Goal: Task Accomplishment & Management: Use online tool/utility

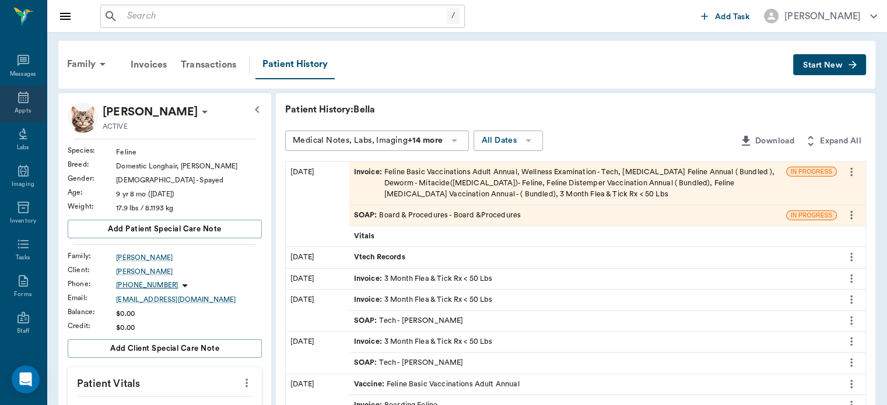
click at [15, 110] on div "Appts" at bounding box center [23, 111] width 16 height 9
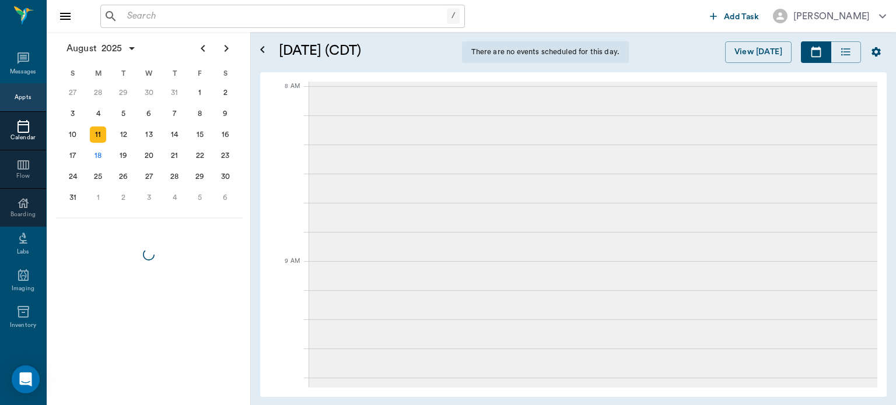
click at [99, 159] on div "18" at bounding box center [98, 156] width 16 height 16
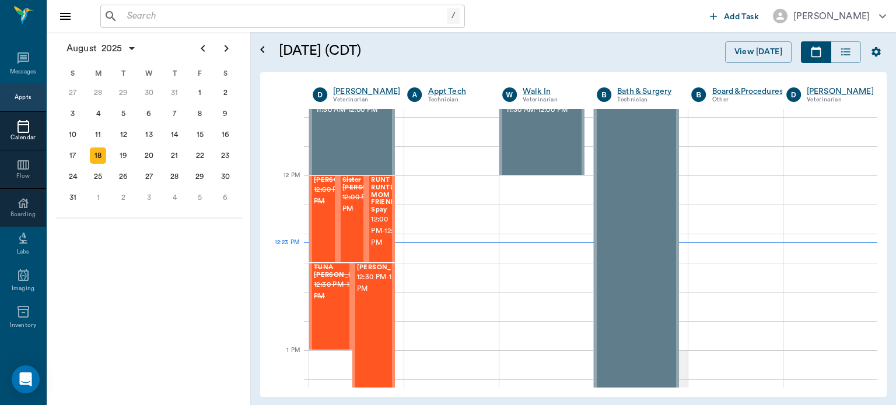
scroll to position [795, 0]
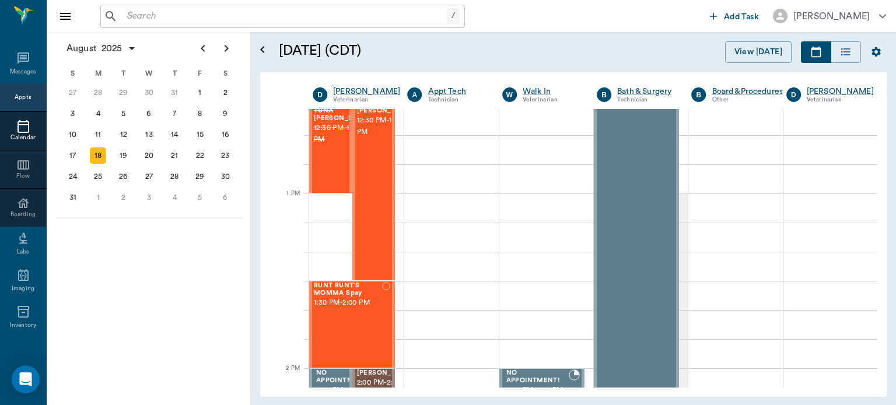
click at [886, 205] on div "August 18, 2025 (CDT) View Today August 2025 Today 18 Mon Aug 2025 D Dr. Bert E…" at bounding box center [573, 218] width 645 height 373
click at [352, 303] on span "1:30 PM - 2:00 PM" at bounding box center [348, 303] width 68 height 12
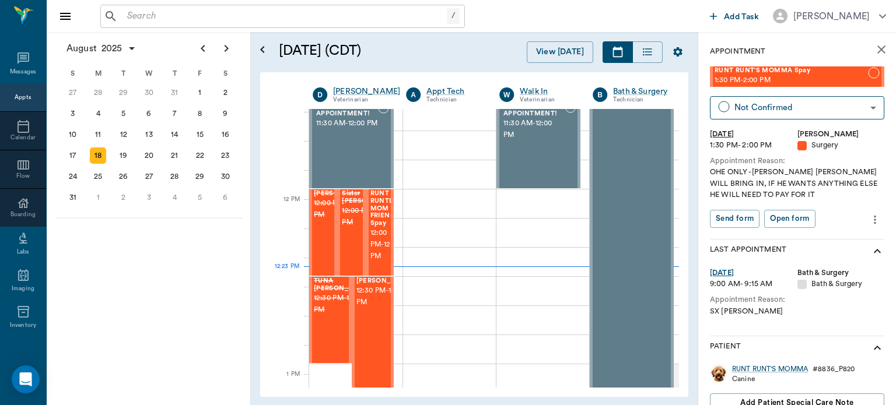
scroll to position [648, 0]
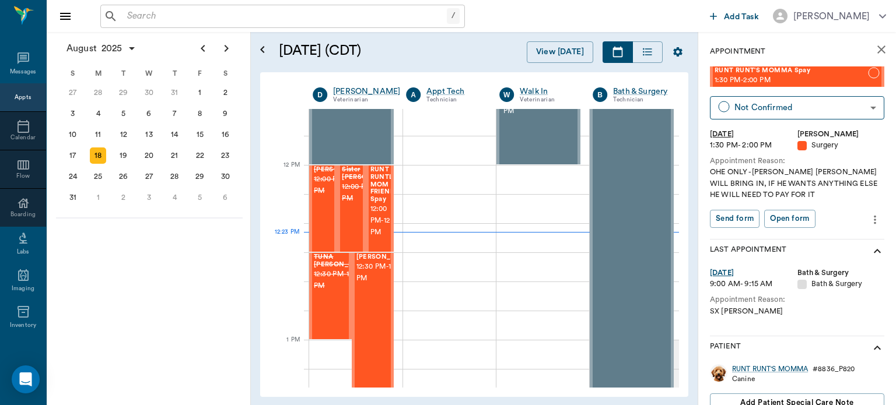
click at [383, 199] on span "RUNT RUNTLS MOM FRIEND Spay" at bounding box center [385, 184] width 30 height 37
click at [821, 104] on body "/ ​ Add Task [PERSON_NAME] Nectar Messages Appts Calendar Flow Boarding Labs Im…" at bounding box center [448, 202] width 896 height 405
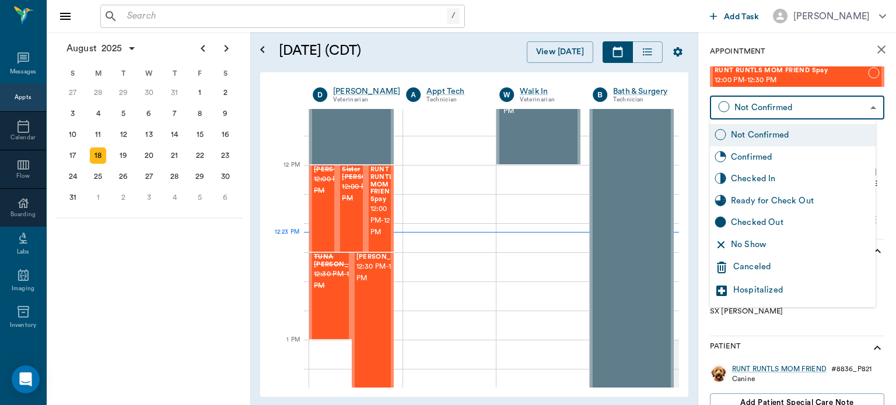
click at [798, 249] on div "No Show" at bounding box center [801, 245] width 140 height 13
type input "NO_SHOW"
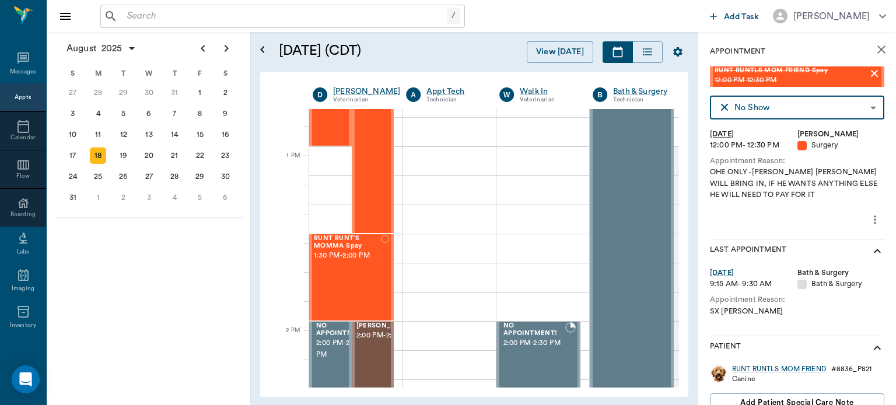
scroll to position [846, 0]
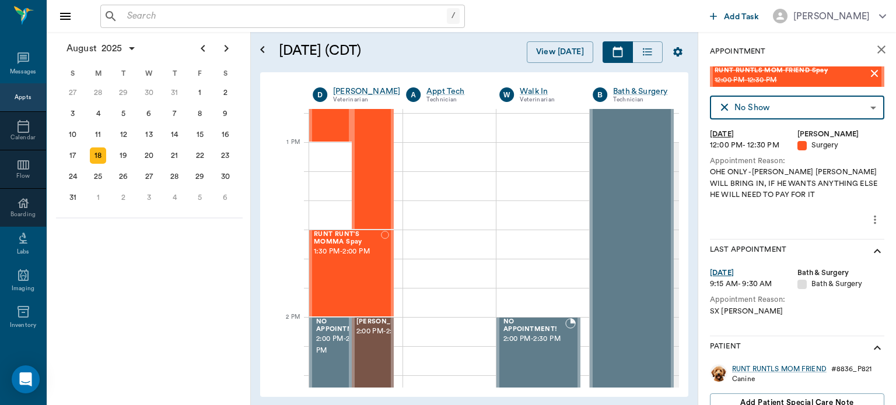
click at [341, 264] on div "RUNT RUNT'S MOMMA Spay 1:30 PM - 2:00 PM" at bounding box center [347, 273] width 67 height 85
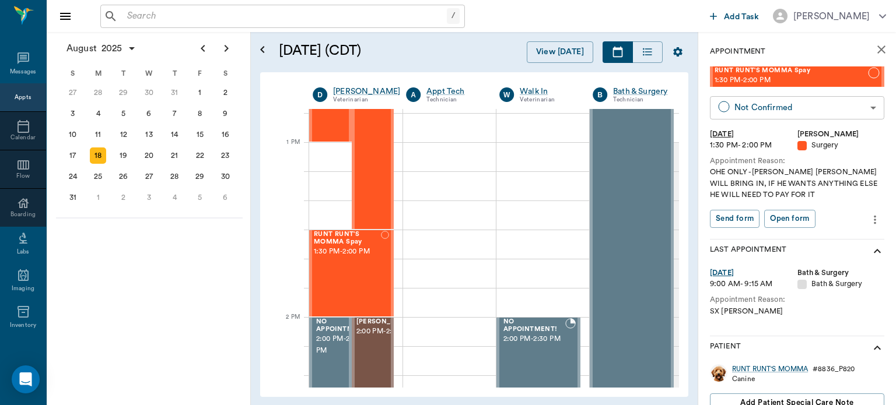
click at [809, 106] on body "/ ​ Add Task [PERSON_NAME] Nectar Messages Appts Calendar Flow Boarding Labs Im…" at bounding box center [448, 202] width 896 height 405
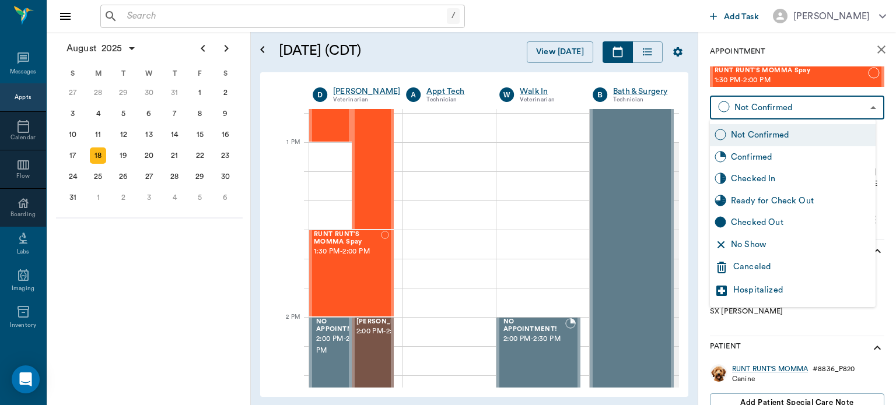
click at [763, 243] on div "No Show" at bounding box center [801, 245] width 140 height 13
type input "NO_SHOW"
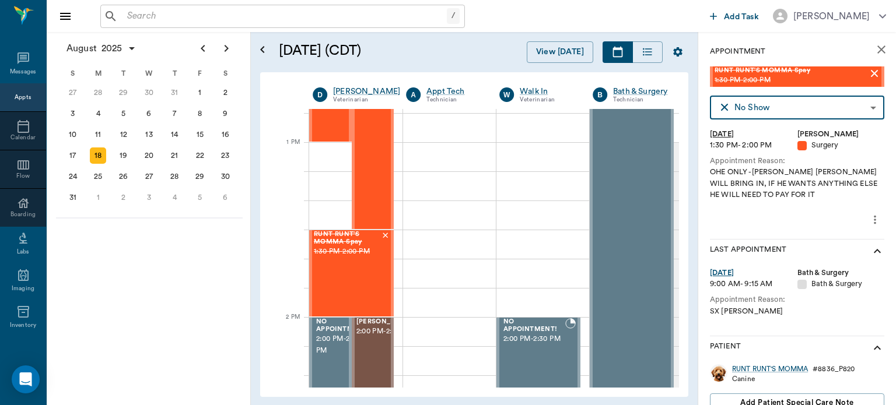
click at [359, 186] on div "[PERSON_NAME] 12:30 PM - 1:30 PM" at bounding box center [385, 142] width 58 height 173
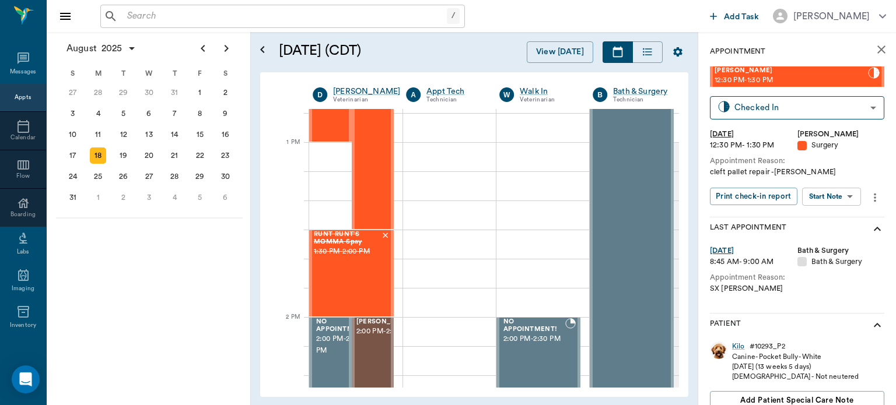
click at [842, 193] on body "/ ​ Add Task [PERSON_NAME] Nectar Messages Appts Calendar Flow Boarding Labs Im…" at bounding box center [448, 202] width 896 height 405
click at [844, 235] on button "Start Surgery" at bounding box center [822, 239] width 48 height 13
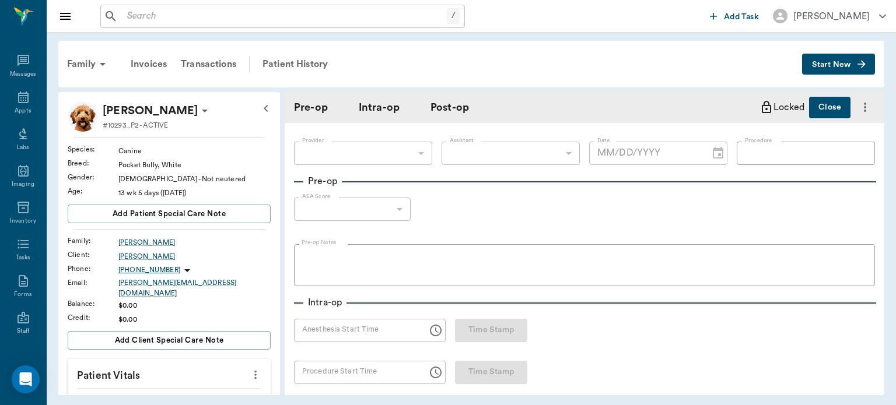
type input "63ec2f075fda476ae8351a4d"
type input "[DATE]"
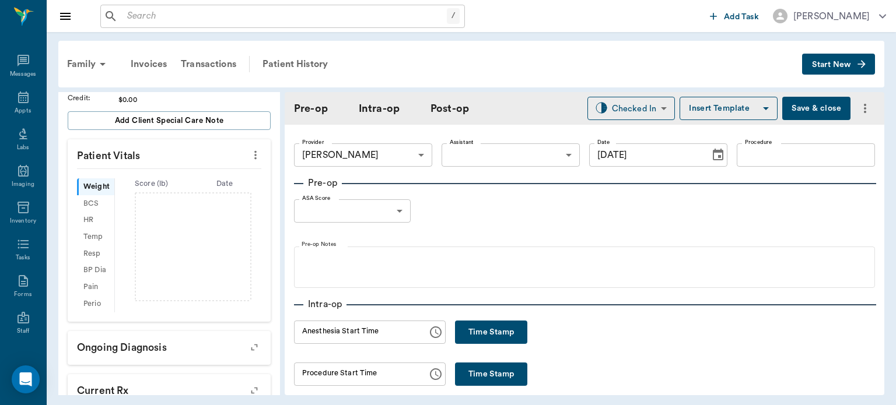
scroll to position [222, 0]
click at [254, 149] on icon "more" at bounding box center [255, 153] width 2 height 9
click at [181, 166] on span "Enter Vitals" at bounding box center [198, 166] width 98 height 12
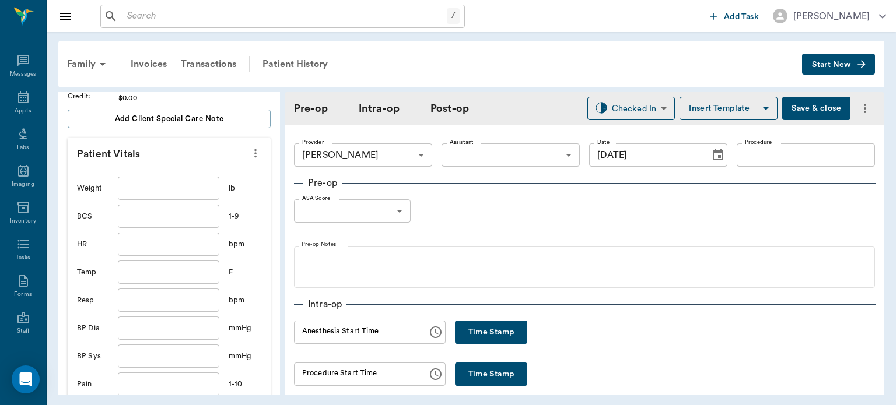
click at [180, 182] on input "text" at bounding box center [168, 188] width 101 height 23
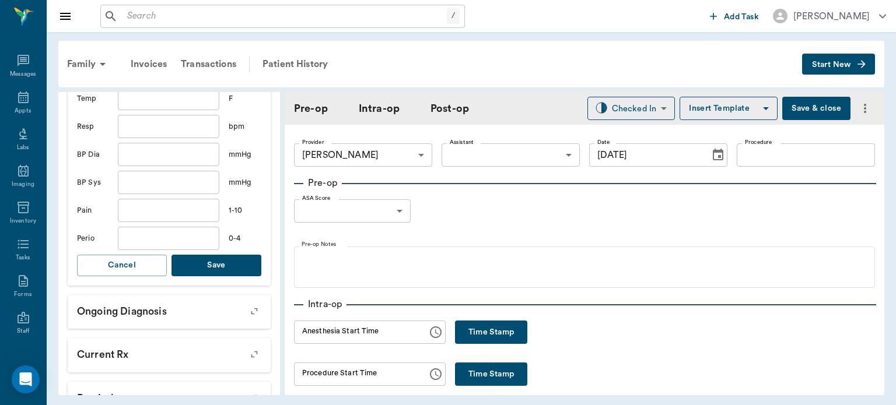
type input "10"
click at [227, 263] on button "Save" at bounding box center [216, 266] width 90 height 22
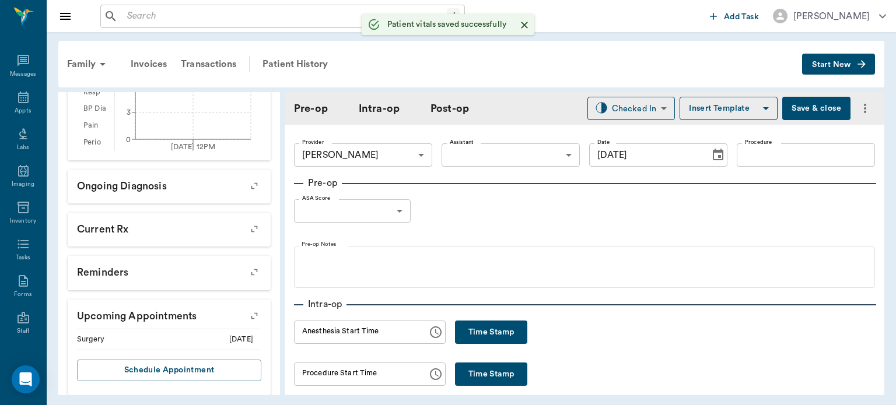
scroll to position [397, 0]
click at [441, 156] on body "/ ​ Add Task [PERSON_NAME] Nectar Messages Appts Labs Imaging Inventory Tasks F…" at bounding box center [448, 202] width 896 height 405
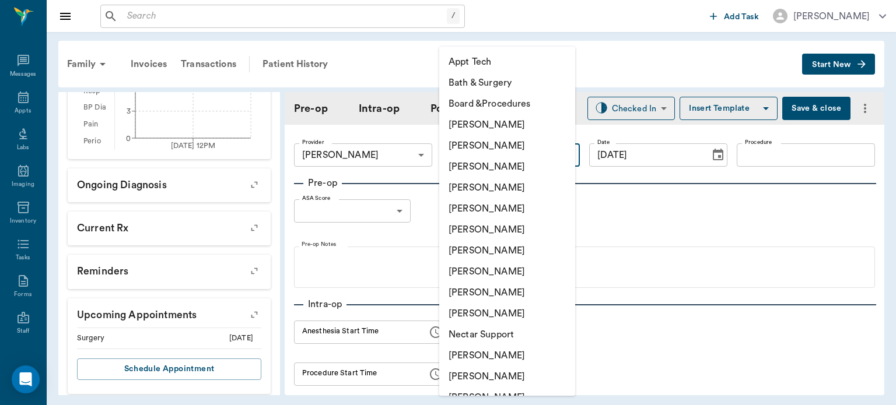
click at [501, 209] on li "[PERSON_NAME]" at bounding box center [507, 208] width 136 height 21
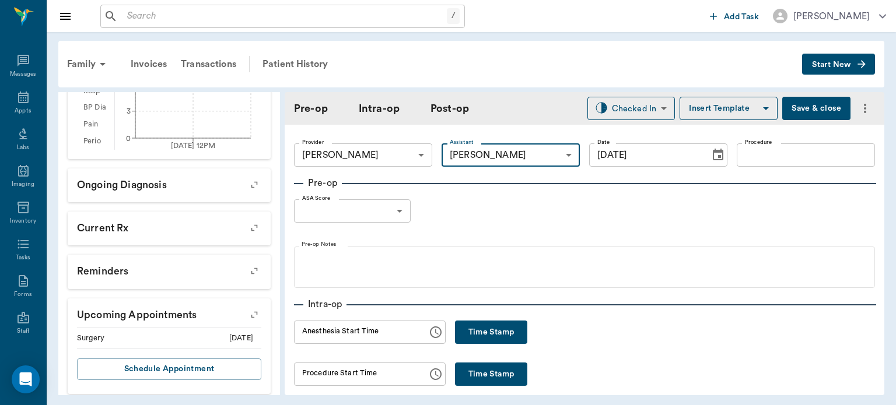
click at [523, 155] on body "/ ​ Add Task [PERSON_NAME] Nectar Messages Appts Labs Imaging Inventory Tasks F…" at bounding box center [448, 202] width 896 height 405
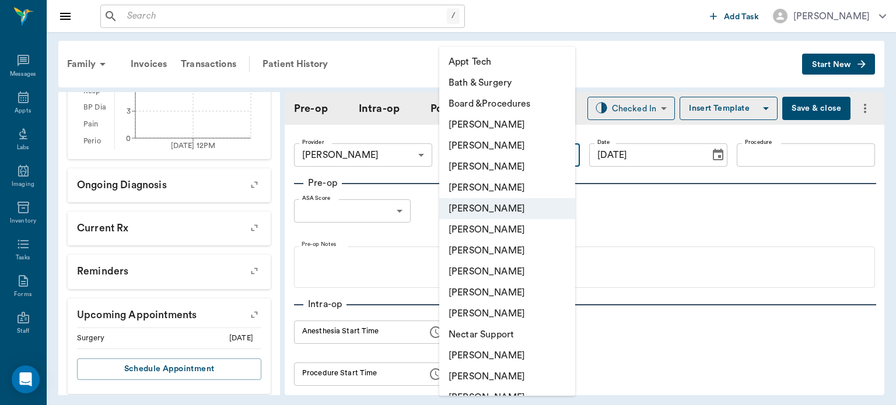
click at [496, 233] on li "[PERSON_NAME]" at bounding box center [507, 229] width 136 height 21
type input "682b670d8bdc6f7f8feef3db"
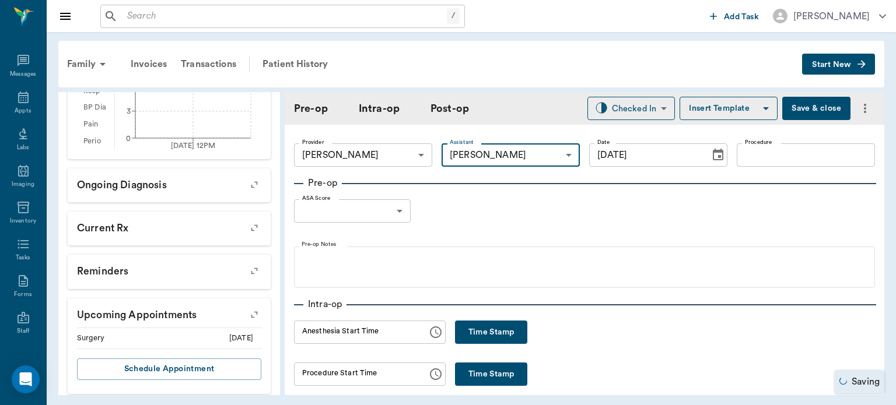
click at [763, 157] on input "Procedure" at bounding box center [806, 154] width 138 height 23
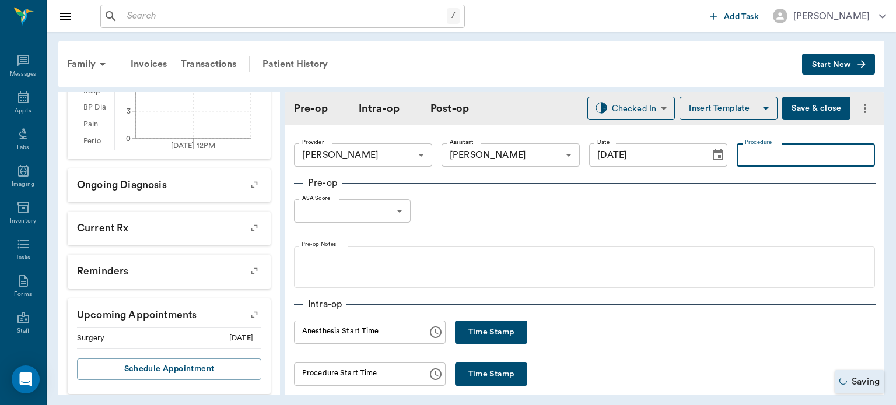
type input "c"
type input "[MEDICAL_DATA] repair"
click at [735, 115] on button "Insert Template" at bounding box center [728, 108] width 98 height 23
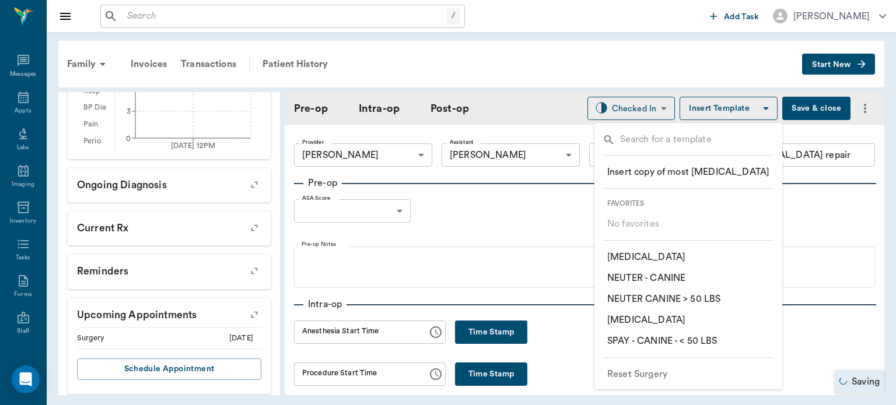
click at [551, 217] on div at bounding box center [448, 202] width 896 height 405
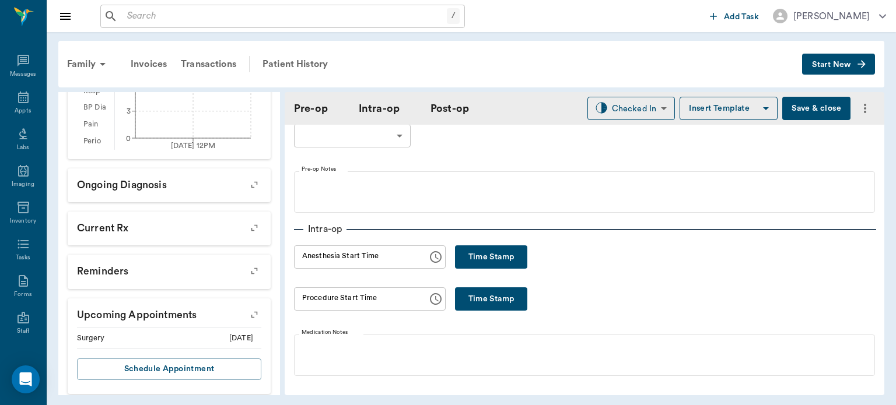
scroll to position [77, 0]
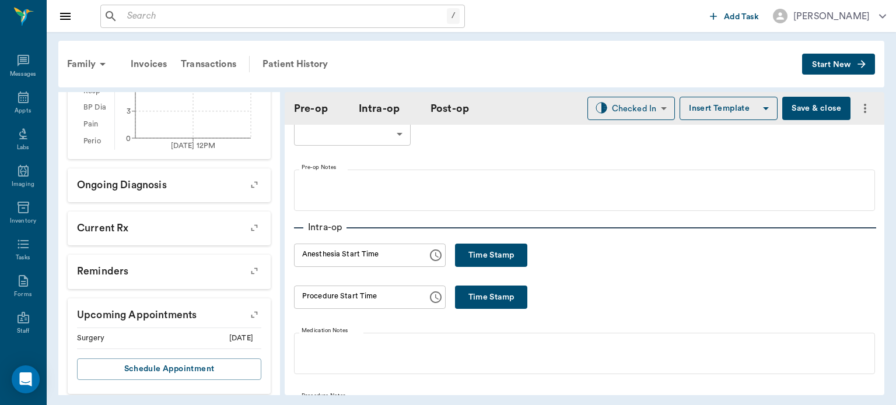
click at [509, 255] on button "Time Stamp" at bounding box center [491, 255] width 72 height 23
type input "12:24 PM"
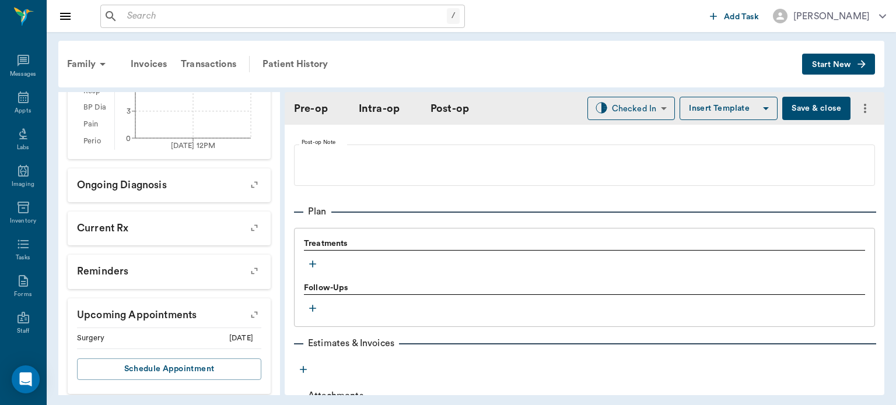
scroll to position [935, 0]
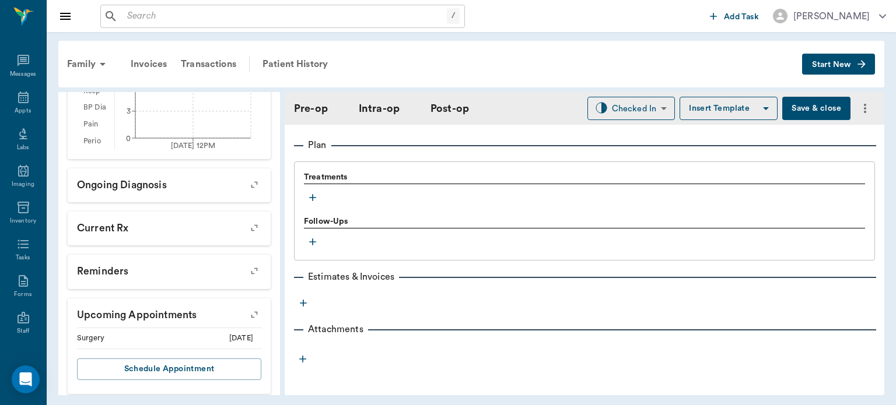
click at [311, 197] on icon "button" at bounding box center [313, 198] width 12 height 12
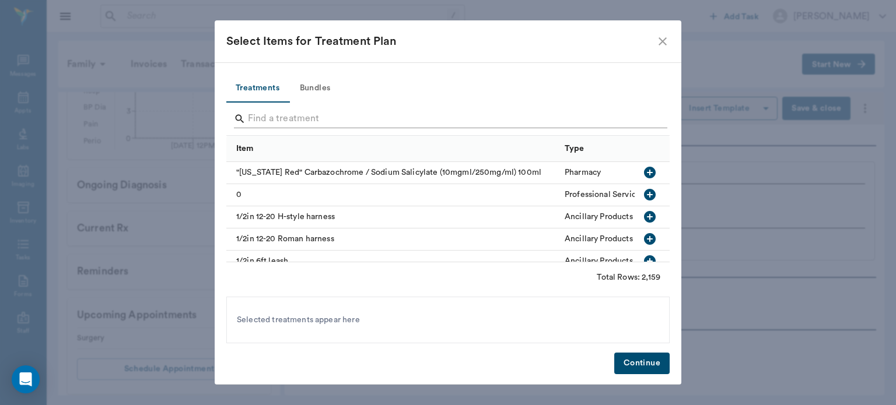
click at [317, 113] on input "Search" at bounding box center [449, 119] width 402 height 19
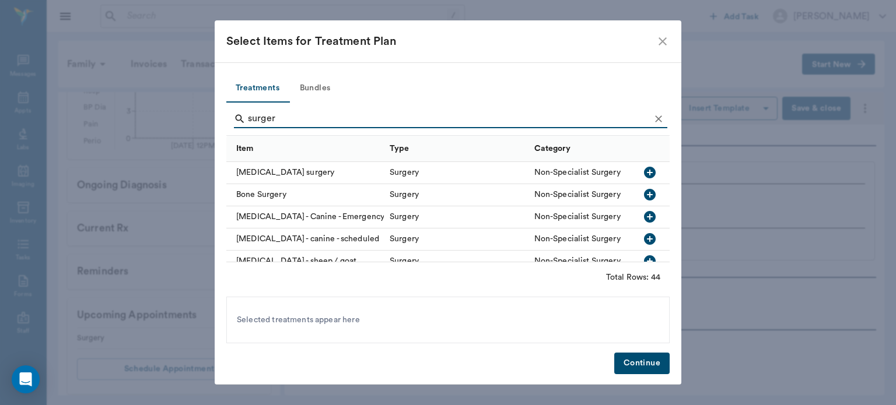
type input "surgery"
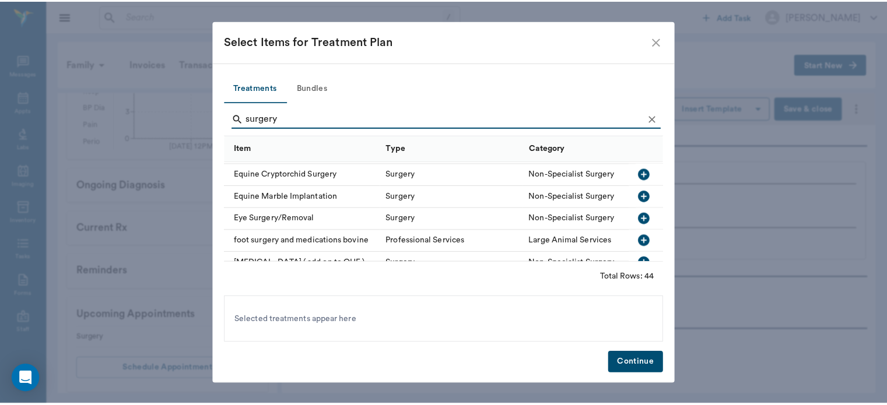
scroll to position [336, 0]
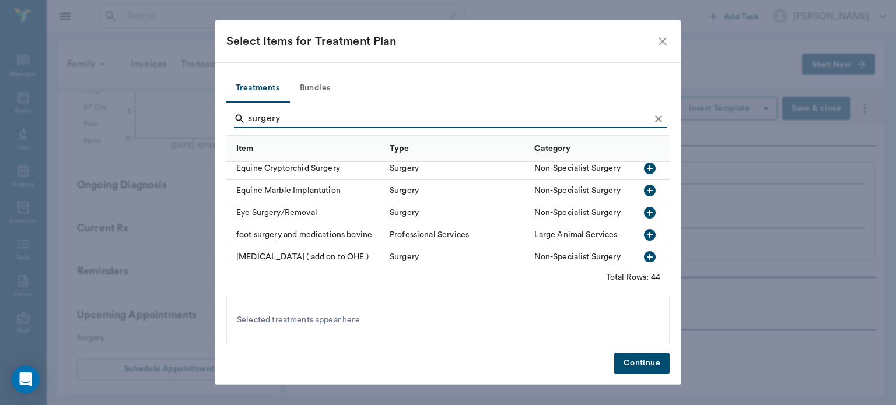
click at [665, 40] on icon "close" at bounding box center [662, 41] width 14 height 14
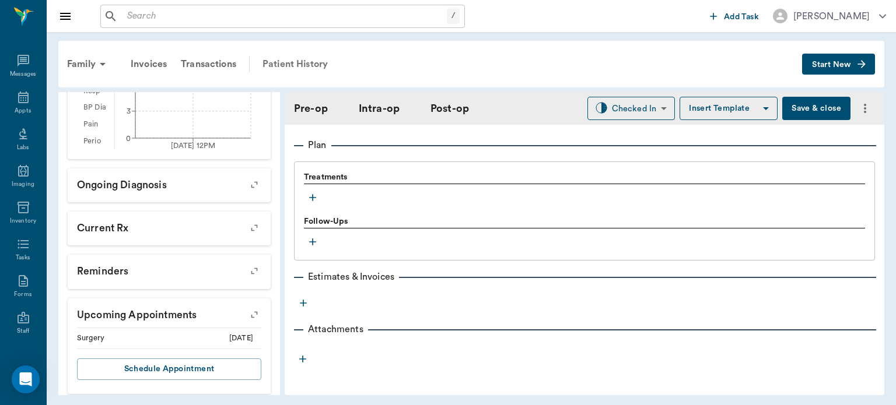
click at [311, 57] on div "Patient History" at bounding box center [294, 64] width 79 height 28
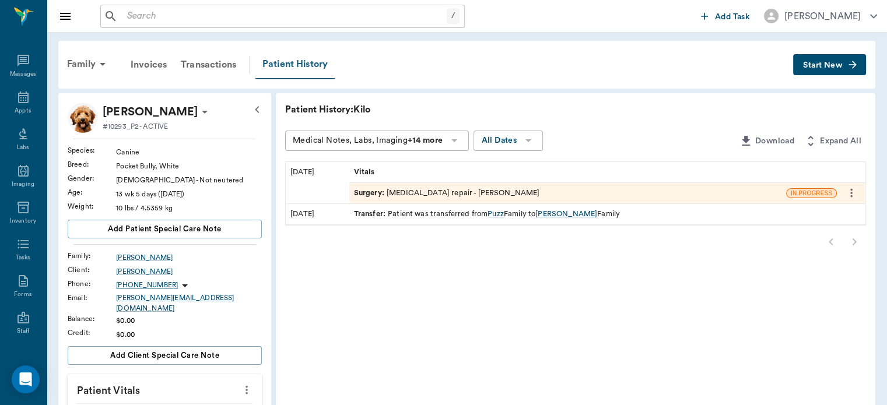
click at [553, 213] on div "[PERSON_NAME]" at bounding box center [566, 214] width 62 height 11
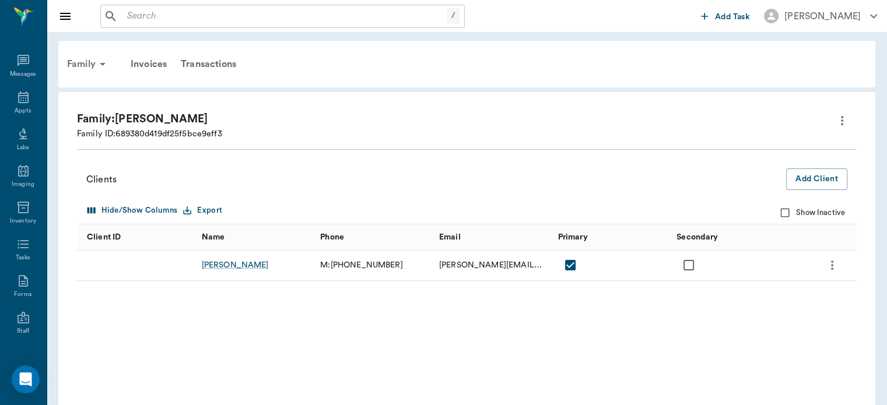
click at [84, 64] on div "Family" at bounding box center [88, 64] width 57 height 28
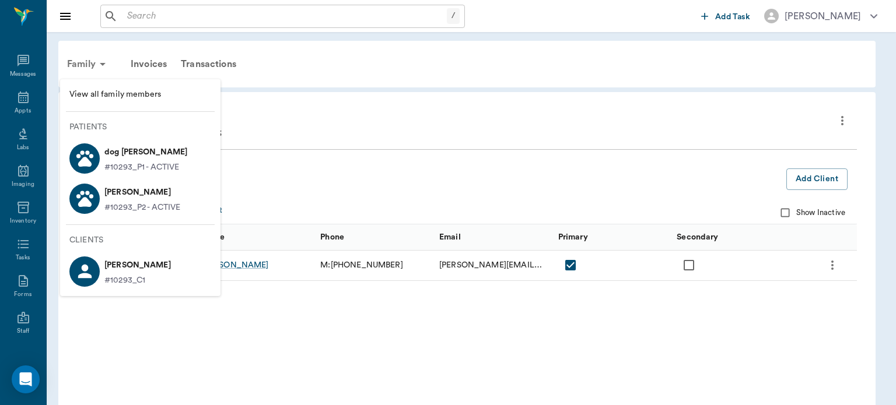
click at [189, 209] on li "[PERSON_NAME] #10293_P2 - ACTIVE" at bounding box center [140, 198] width 160 height 40
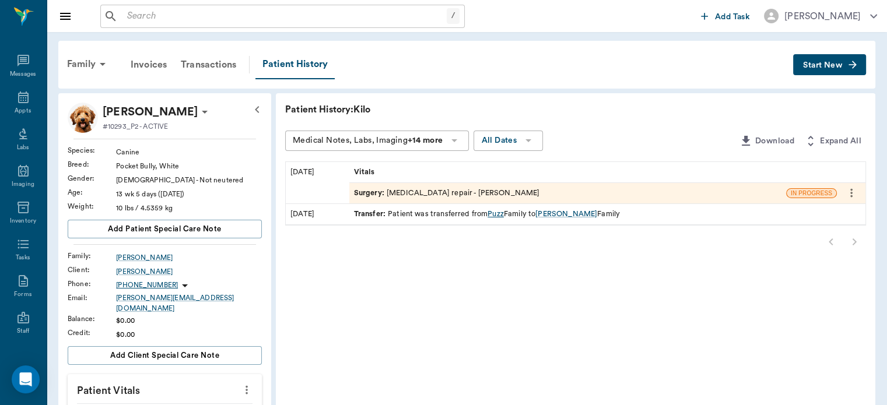
click at [492, 215] on div "Puzz" at bounding box center [496, 214] width 16 height 11
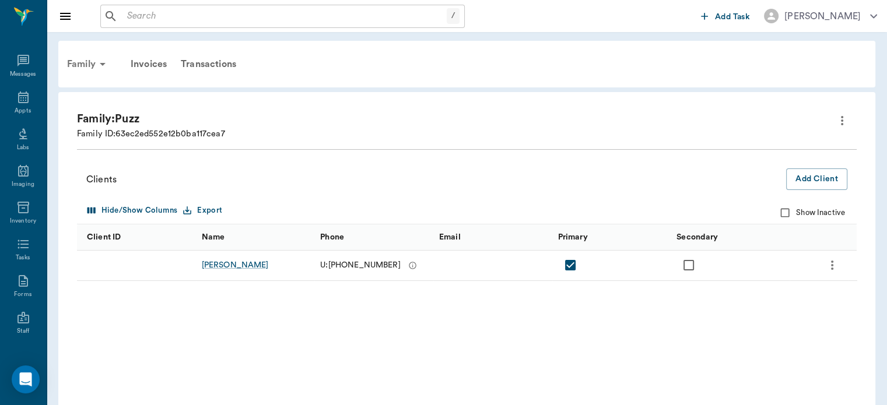
click at [96, 68] on icon at bounding box center [103, 64] width 14 height 14
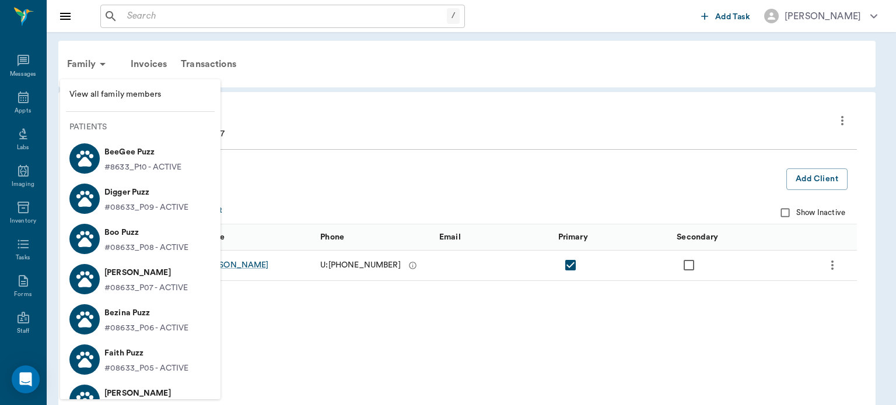
click at [324, 91] on div at bounding box center [448, 202] width 896 height 405
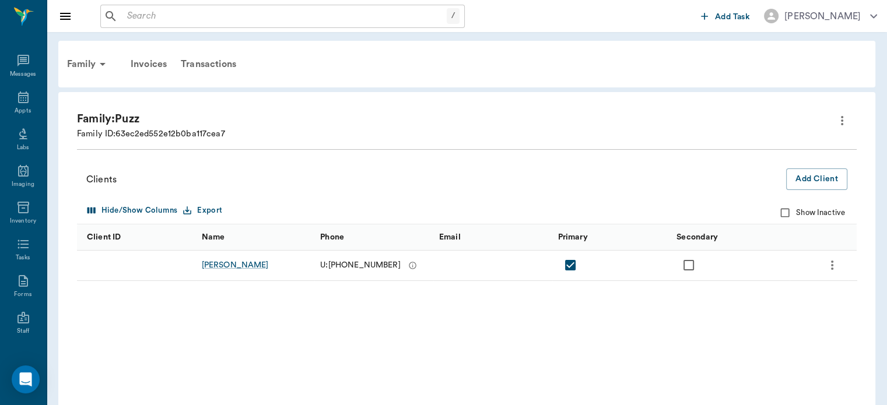
click at [19, 110] on div "Appts" at bounding box center [23, 111] width 16 height 9
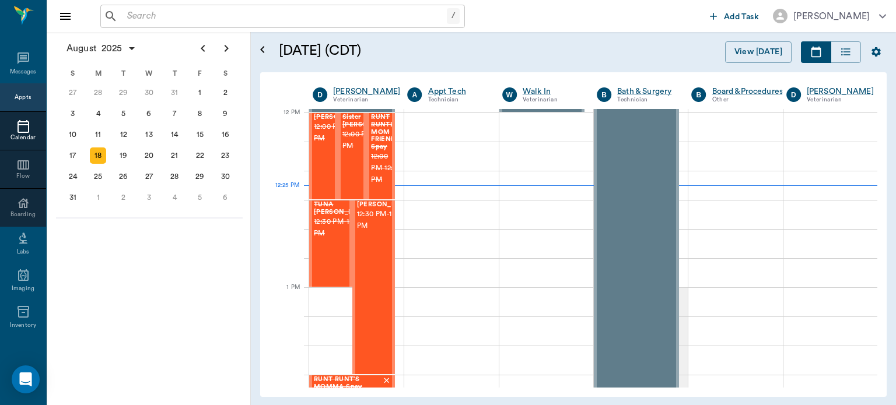
scroll to position [701, 0]
click at [359, 232] on span "12:30 PM - 1:30 PM" at bounding box center [386, 220] width 58 height 23
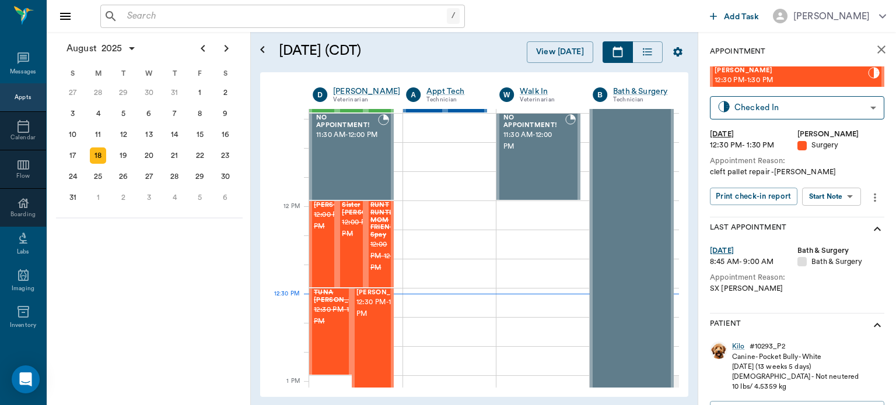
scroll to position [605, 0]
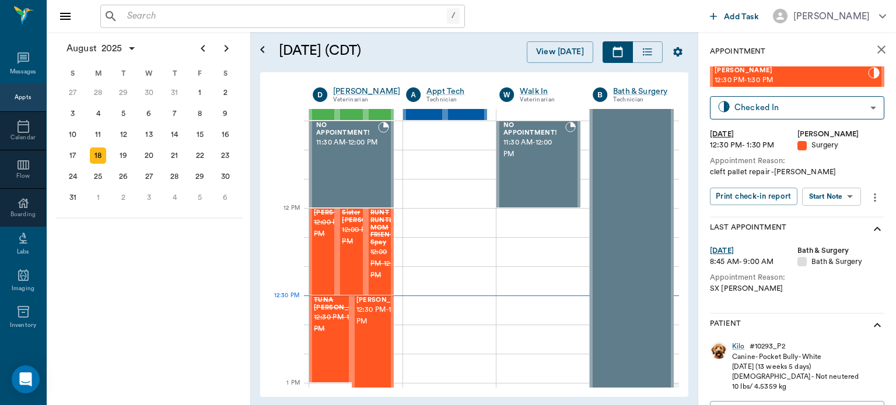
click at [366, 314] on span "12:30 PM - 1:30 PM" at bounding box center [385, 315] width 58 height 23
click at [836, 201] on body "/ ​ Add Task [PERSON_NAME] Nectar Messages Appts Calendar Flow Boarding Labs Im…" at bounding box center [448, 202] width 896 height 405
click at [840, 239] on button "View Surgery" at bounding box center [822, 239] width 48 height 13
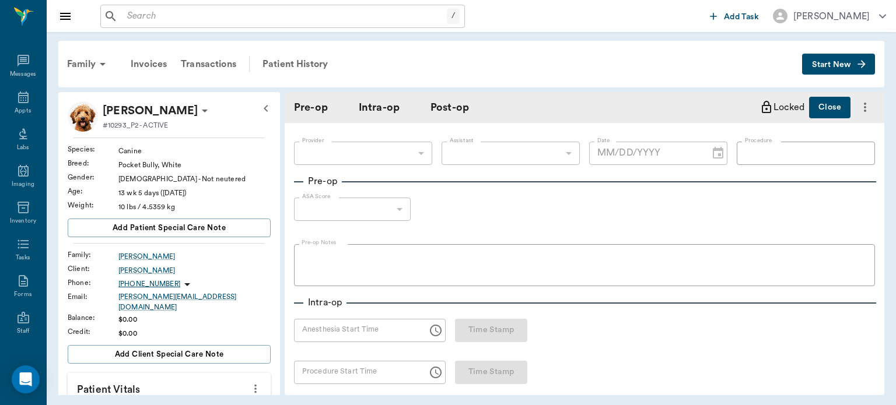
type input "63ec2f075fda476ae8351a4d"
type input "682b670d8bdc6f7f8feef3db"
type input "[MEDICAL_DATA] repair"
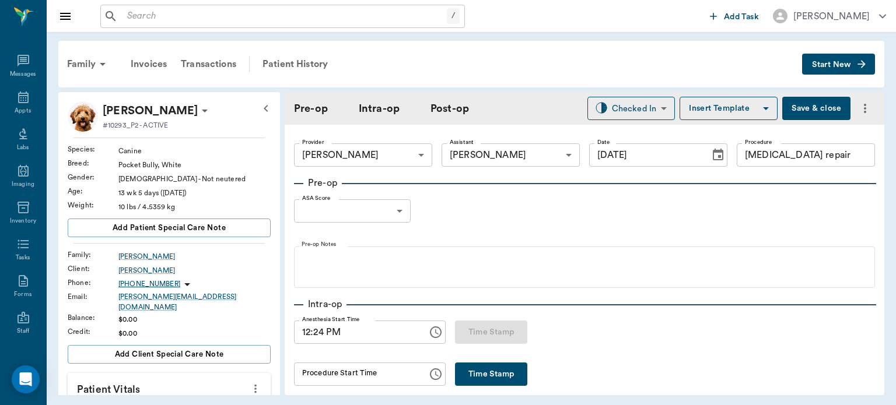
type input "[DATE]"
type input "12:24 PM"
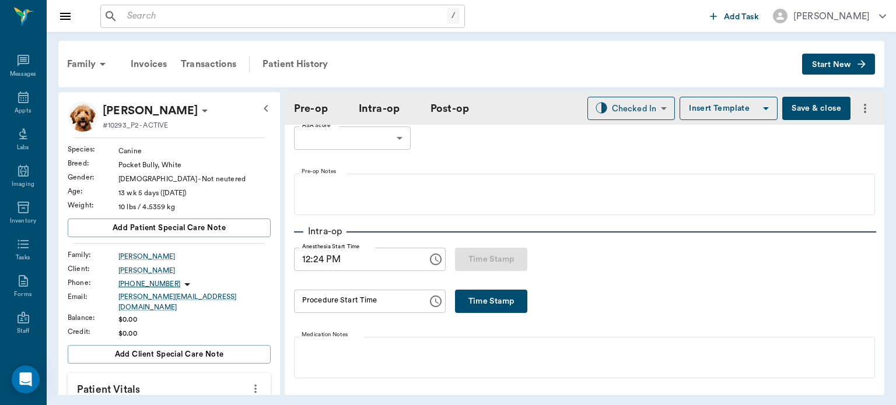
scroll to position [83, 0]
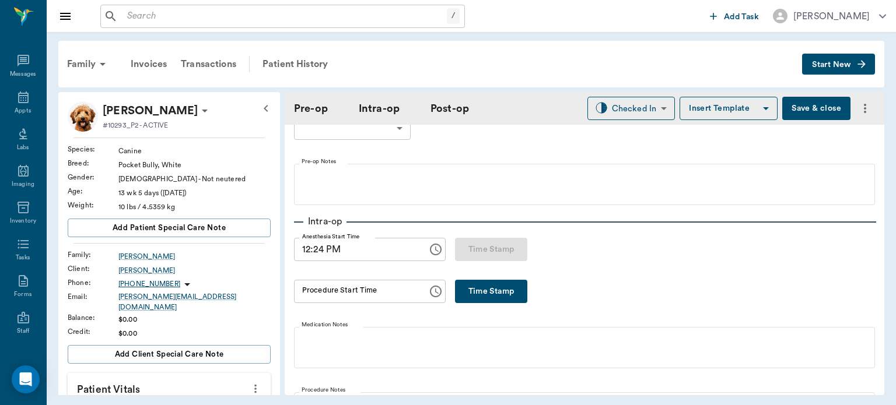
click at [489, 299] on button "Time Stamp" at bounding box center [491, 291] width 72 height 23
type input "12:41 PM"
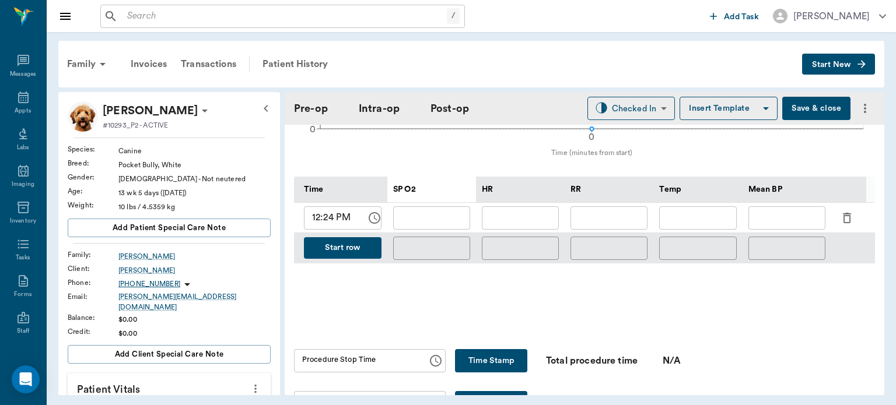
scroll to position [506, 0]
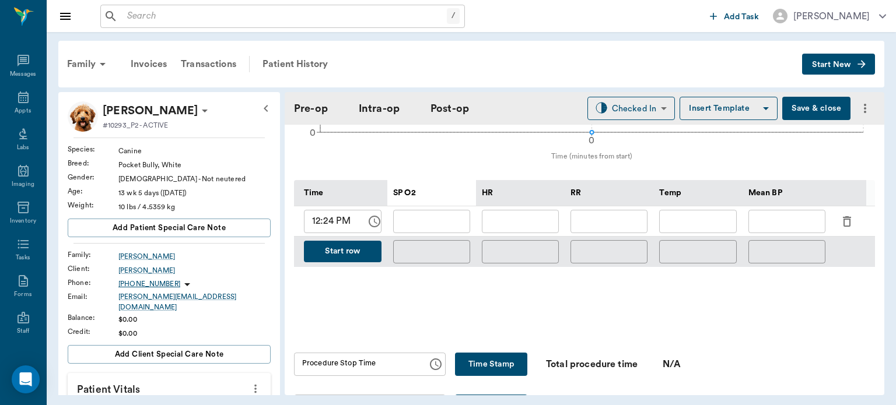
click at [346, 254] on button "Start row" at bounding box center [343, 252] width 78 height 22
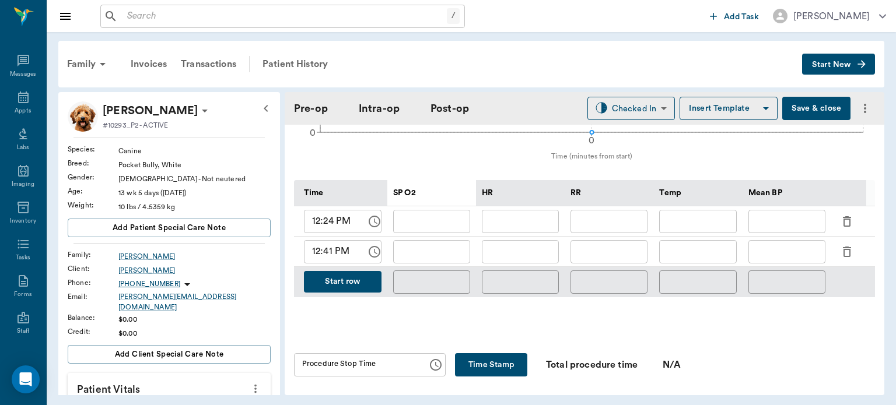
click at [334, 217] on input "12:24 PM" at bounding box center [331, 221] width 54 height 23
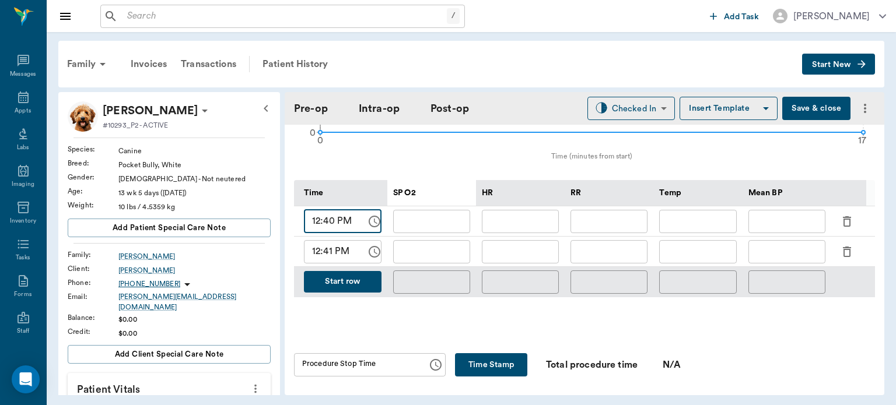
type input "12:40 PM"
click at [327, 251] on input "12:41 PM" at bounding box center [331, 251] width 54 height 23
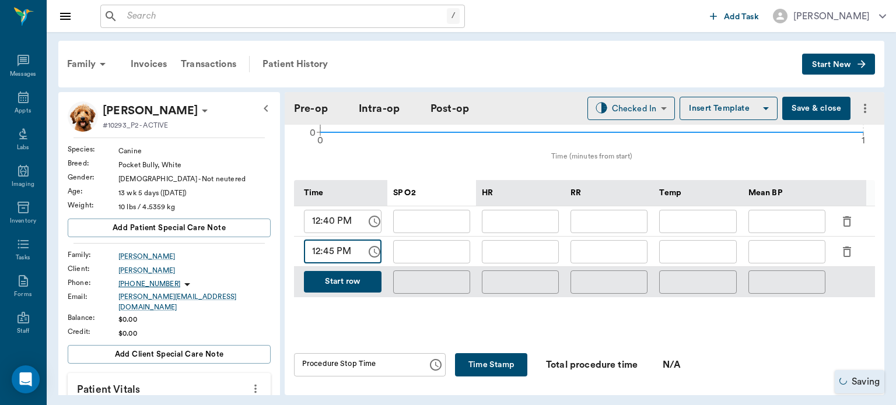
type input "12:45 PM"
click at [367, 280] on button "Start row" at bounding box center [343, 282] width 78 height 22
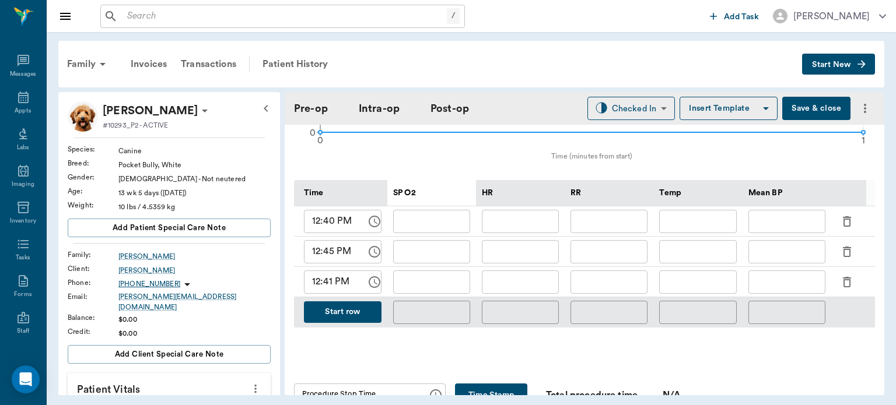
click at [335, 281] on input "12:41 PM" at bounding box center [331, 282] width 54 height 23
click at [329, 285] on input "12:41 PM" at bounding box center [331, 282] width 54 height 23
type input "12:50 PM"
click at [433, 224] on input "text" at bounding box center [431, 221] width 77 height 23
type input "99"
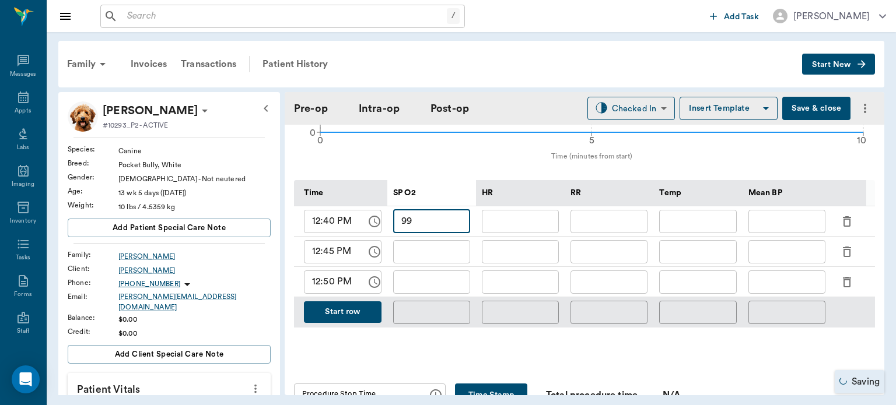
click at [534, 224] on input "text" at bounding box center [520, 221] width 77 height 23
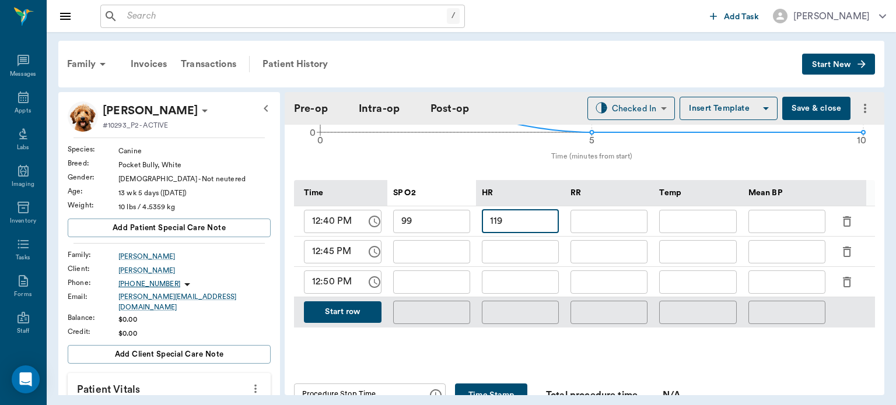
type input "119"
click at [617, 222] on input "text" at bounding box center [608, 221] width 77 height 23
type input "10"
click at [702, 223] on input "text" at bounding box center [697, 221] width 77 height 23
click at [797, 225] on input "text" at bounding box center [786, 221] width 77 height 23
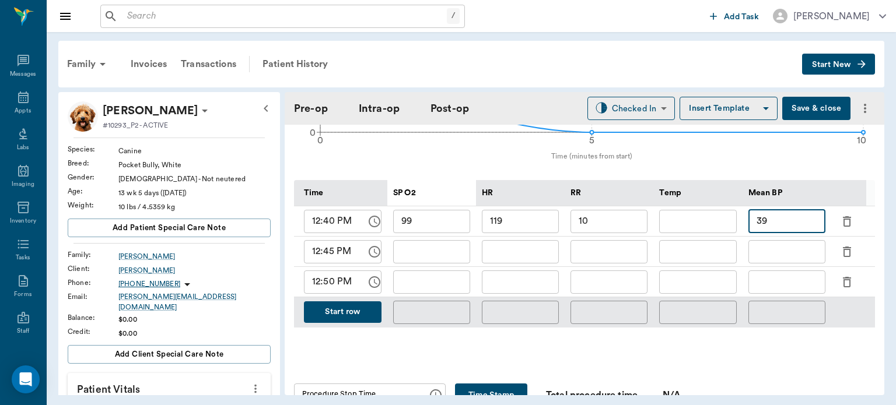
type input "39"
click at [433, 249] on input "text" at bounding box center [431, 251] width 77 height 23
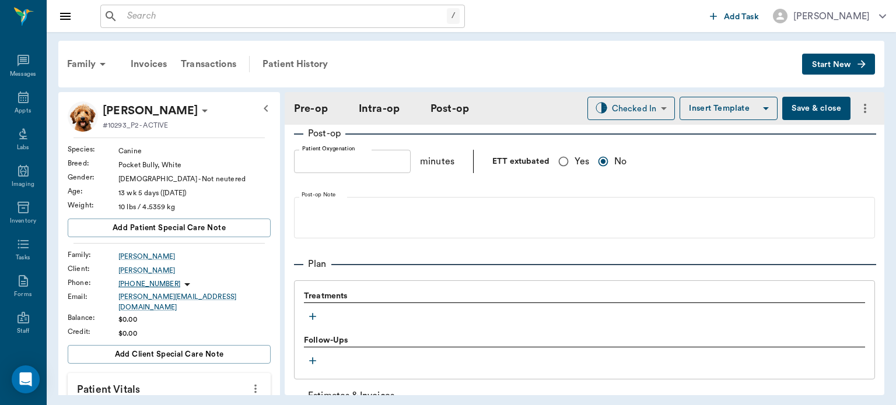
scroll to position [966, 0]
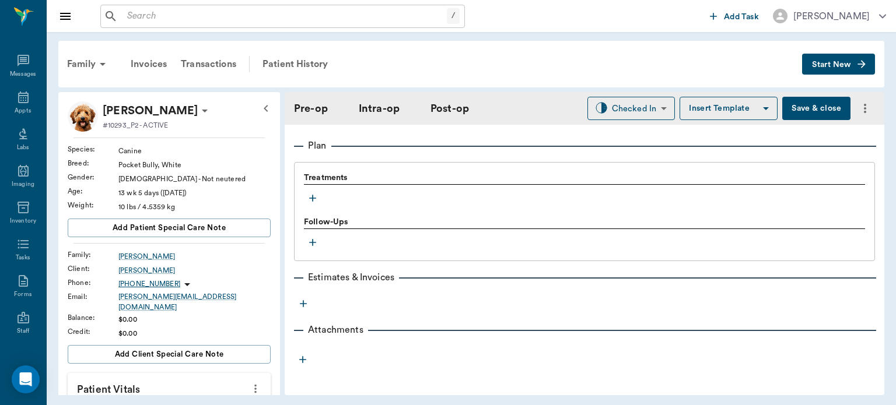
click at [311, 197] on icon "button" at bounding box center [312, 198] width 7 height 7
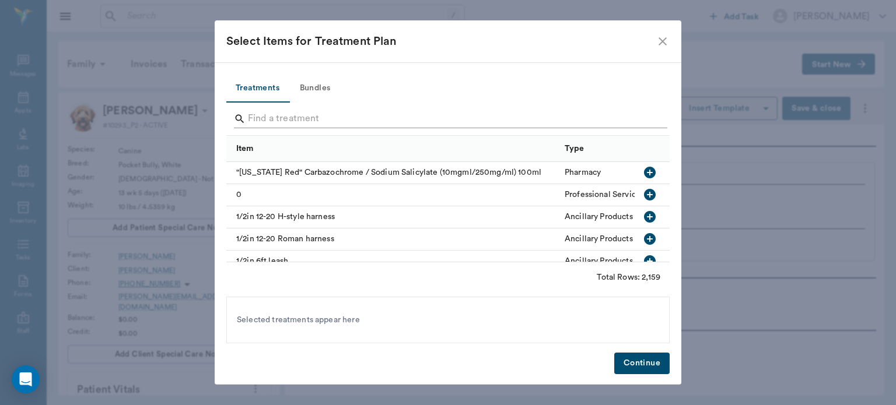
click at [328, 122] on input "Search" at bounding box center [449, 119] width 402 height 19
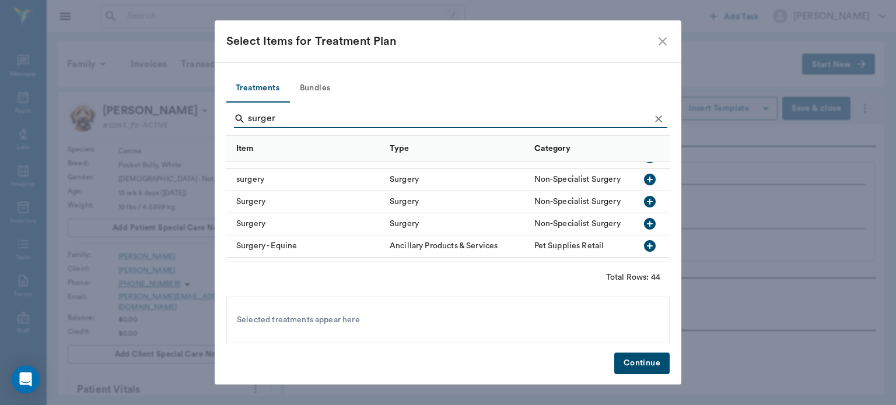
scroll to position [747, 0]
type input "surger"
click at [644, 201] on icon "button" at bounding box center [650, 201] width 12 height 12
click at [656, 119] on icon "Clear" at bounding box center [659, 119] width 12 height 12
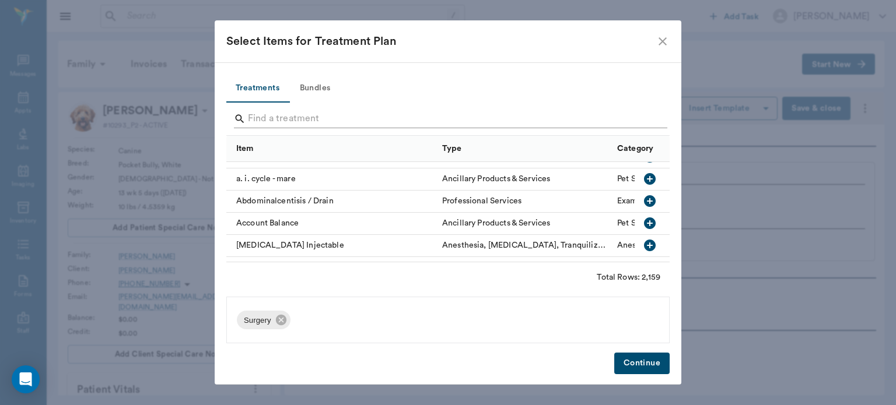
click at [619, 121] on input "Search" at bounding box center [449, 119] width 402 height 19
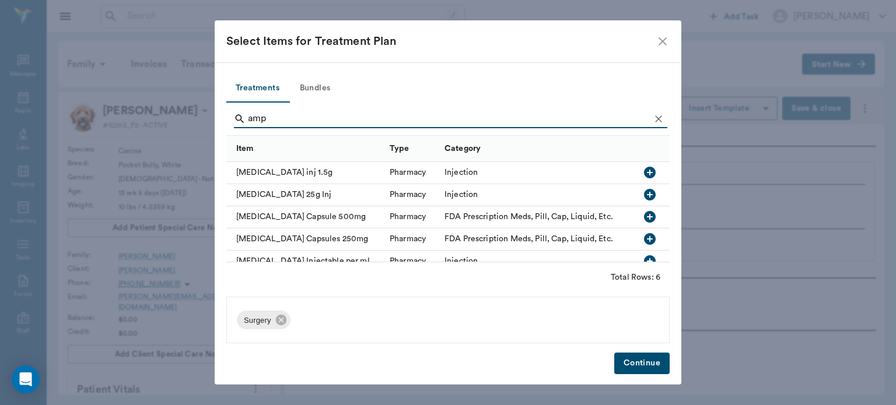
scroll to position [41, 0]
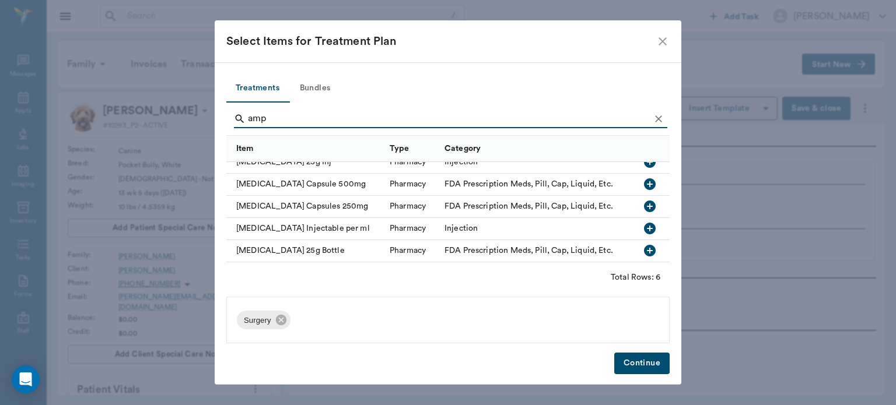
type input "amp"
click at [659, 117] on icon "Clear" at bounding box center [659, 119] width 12 height 12
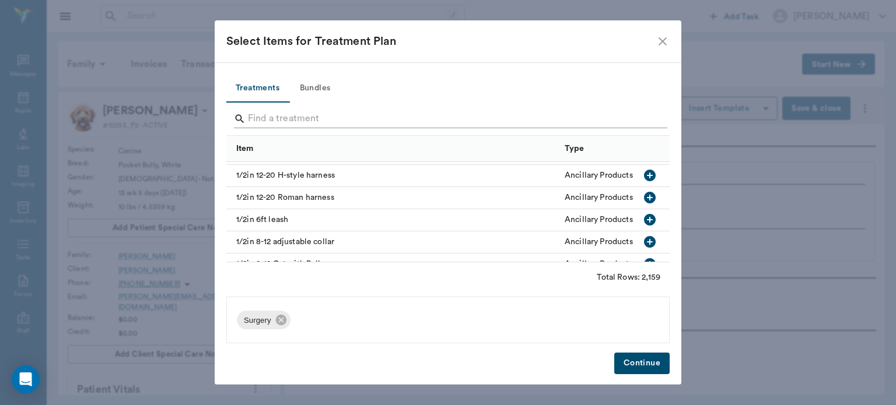
click at [393, 124] on input "Search" at bounding box center [449, 119] width 402 height 19
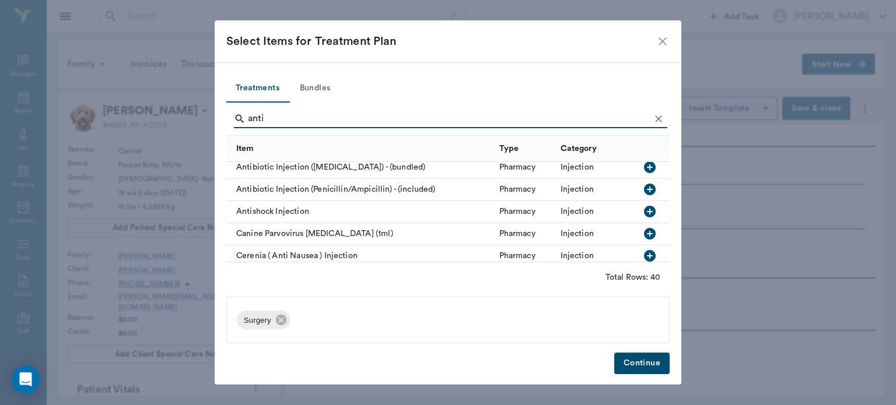
scroll to position [141, 0]
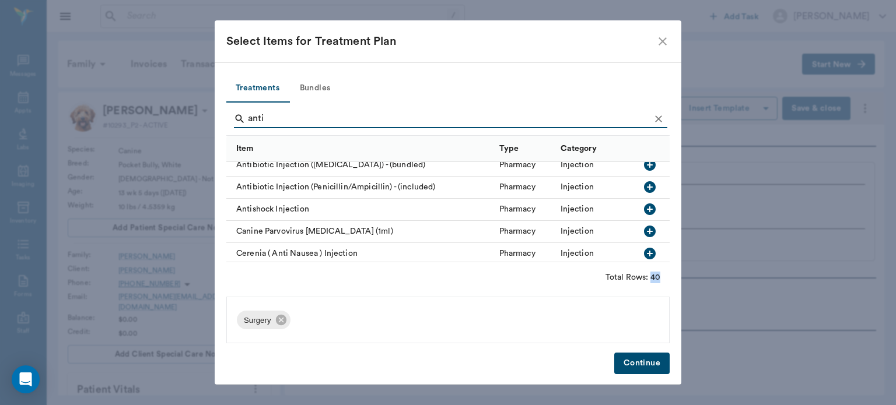
type input "anti"
click at [648, 324] on div "Surgery" at bounding box center [447, 320] width 443 height 47
click at [644, 186] on icon "button" at bounding box center [650, 187] width 12 height 12
click at [658, 119] on icon "Clear" at bounding box center [658, 118] width 7 height 7
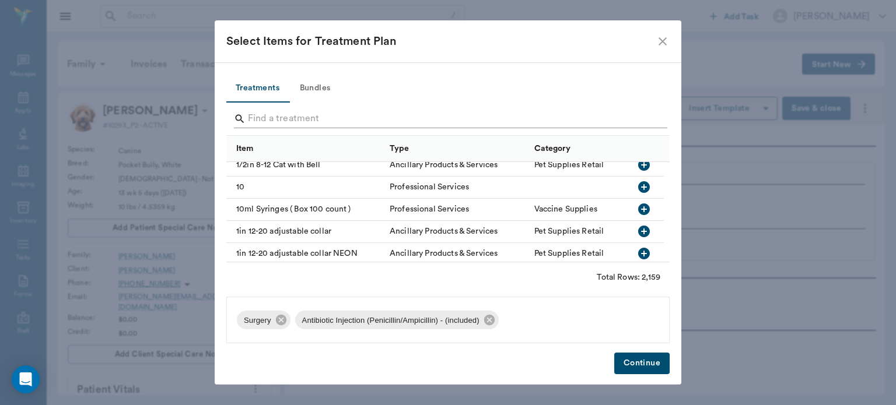
click at [639, 115] on input "Search" at bounding box center [449, 119] width 402 height 19
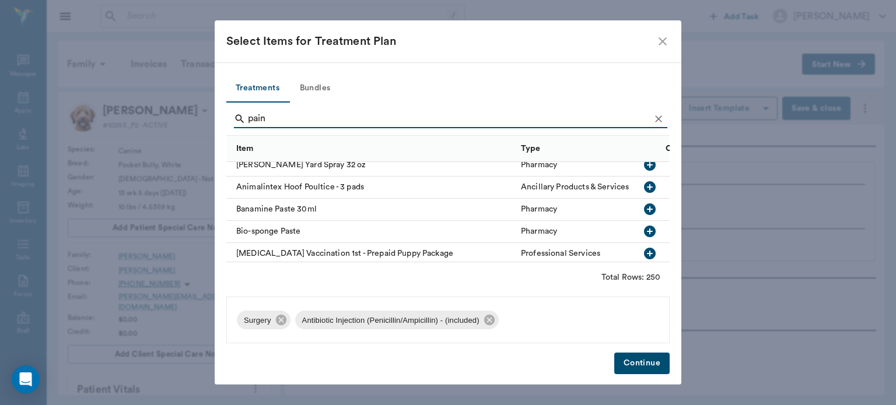
scroll to position [99, 0]
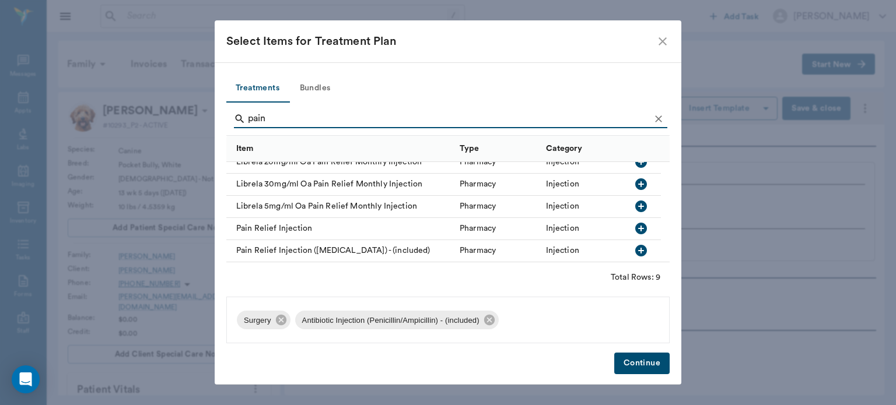
type input "pain"
click at [641, 252] on icon "button" at bounding box center [641, 251] width 14 height 14
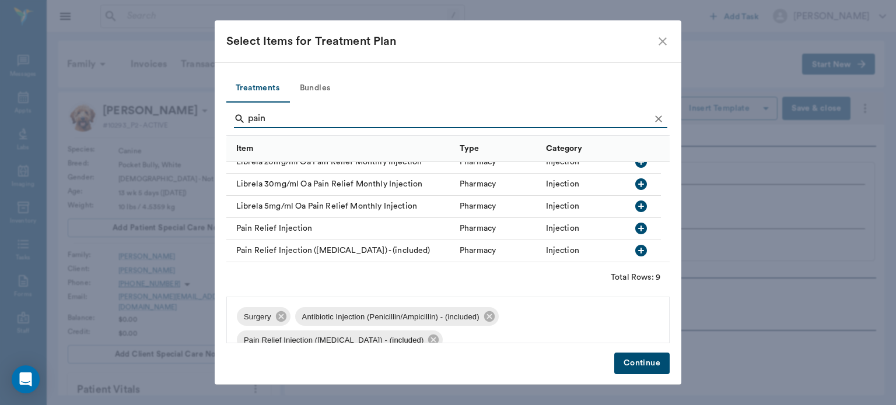
click at [660, 118] on icon "Clear" at bounding box center [659, 119] width 12 height 12
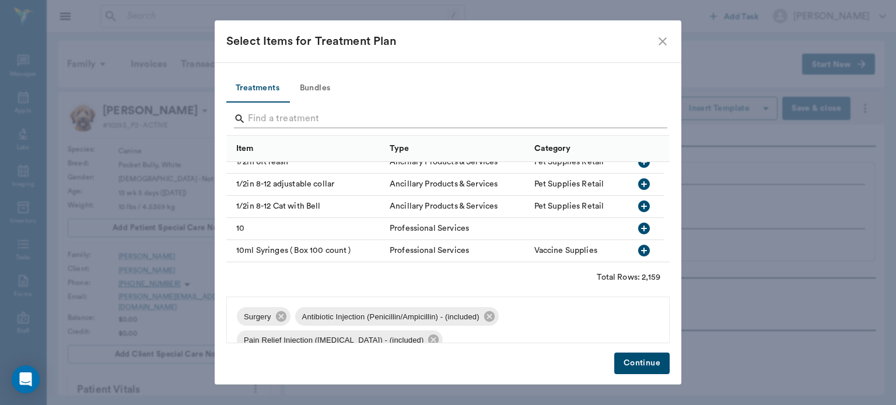
click at [601, 115] on input "Search" at bounding box center [449, 119] width 402 height 19
click at [316, 89] on button "Bundles" at bounding box center [315, 89] width 52 height 28
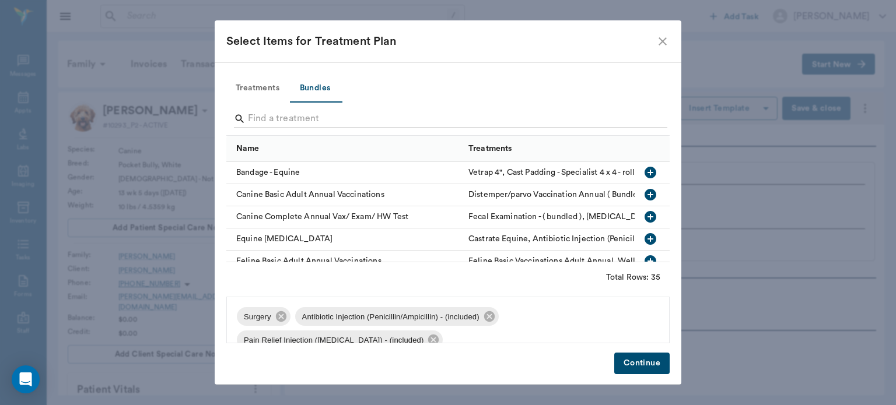
click at [406, 121] on input "Search" at bounding box center [449, 119] width 402 height 19
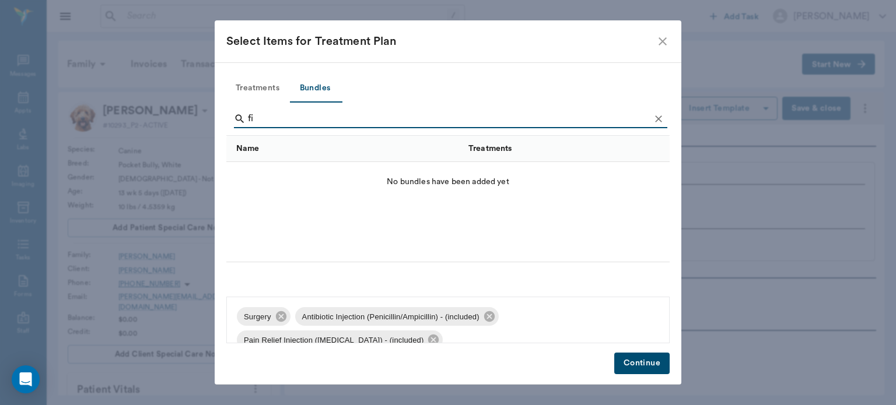
type input "f"
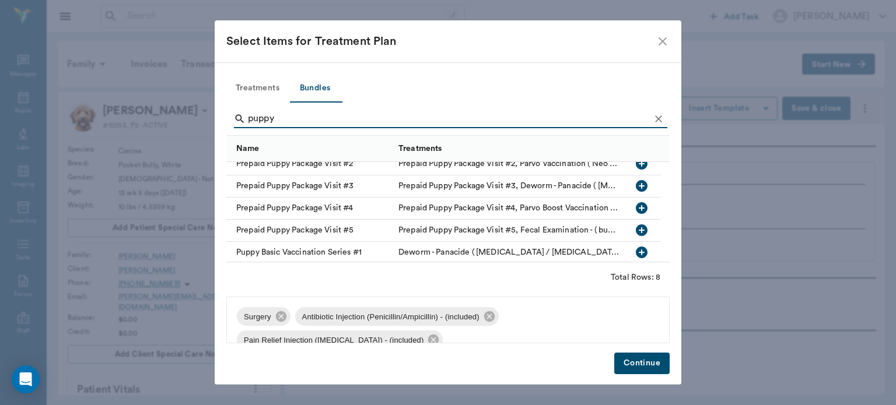
scroll to position [77, 0]
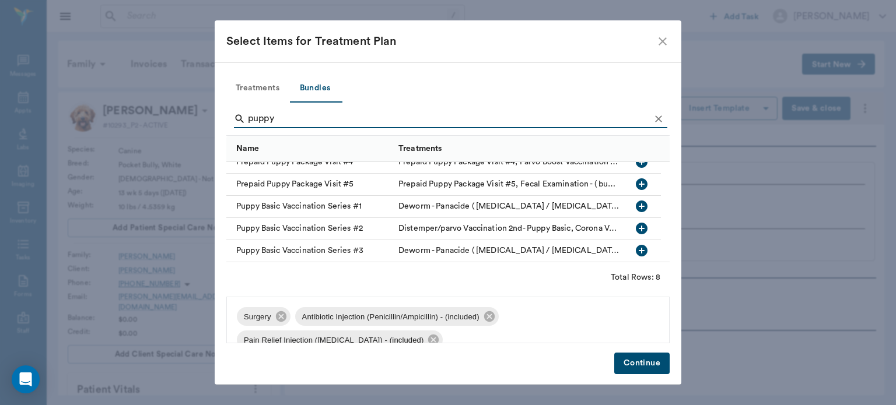
type input "puppy"
click at [641, 203] on icon "button" at bounding box center [642, 207] width 12 height 12
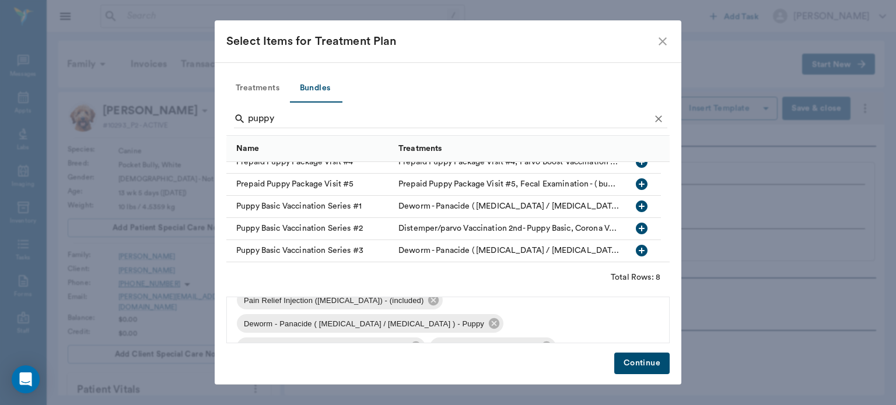
scroll to position [63, 0]
click at [544, 318] on icon at bounding box center [546, 323] width 10 height 10
click at [659, 366] on button "Continue" at bounding box center [641, 364] width 55 height 22
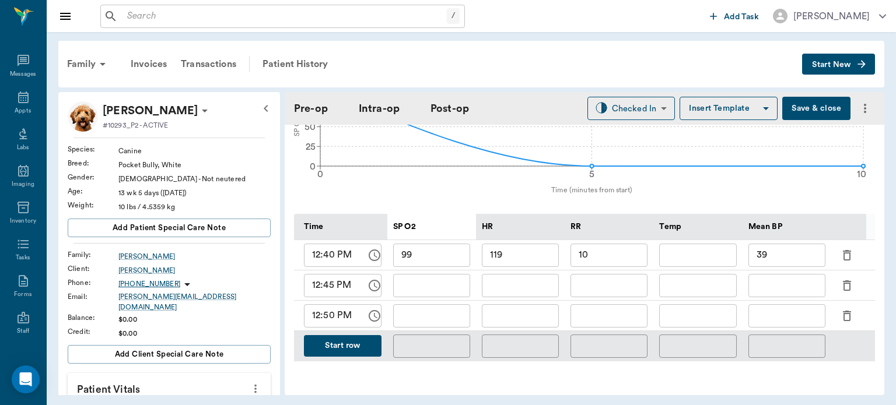
scroll to position [467, 0]
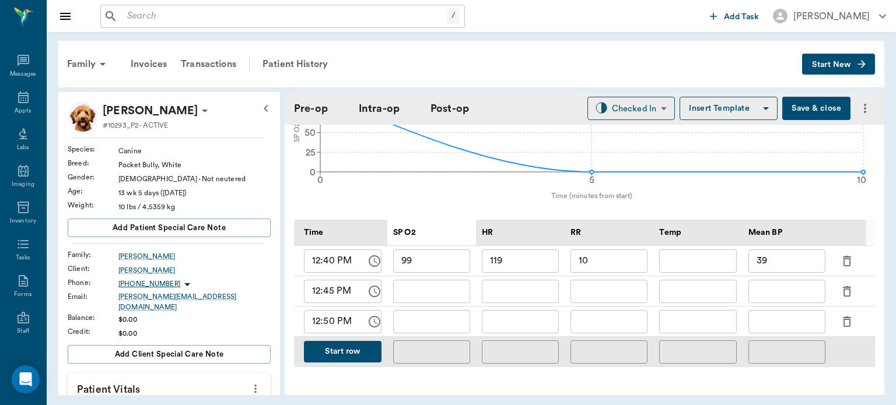
click at [697, 258] on input "text" at bounding box center [697, 261] width 77 height 23
type input "98.4"
click at [711, 294] on input "text" at bounding box center [697, 291] width 77 height 23
type input "98.4"
click at [783, 311] on input "text" at bounding box center [786, 321] width 77 height 23
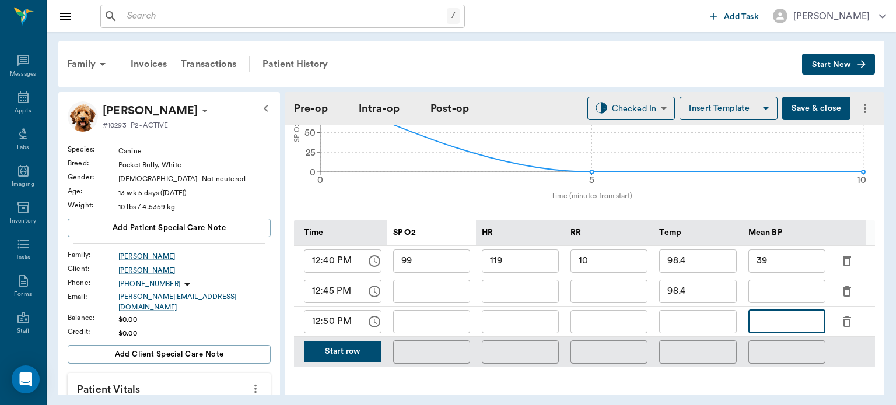
click at [783, 295] on input "text" at bounding box center [786, 291] width 77 height 23
type input "49"
click at [621, 296] on input "text" at bounding box center [608, 291] width 77 height 23
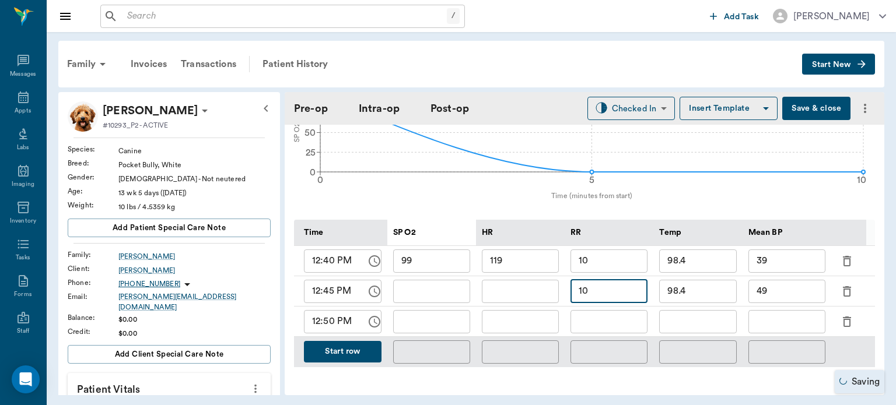
type input "10"
click at [516, 296] on input "text" at bounding box center [520, 291] width 77 height 23
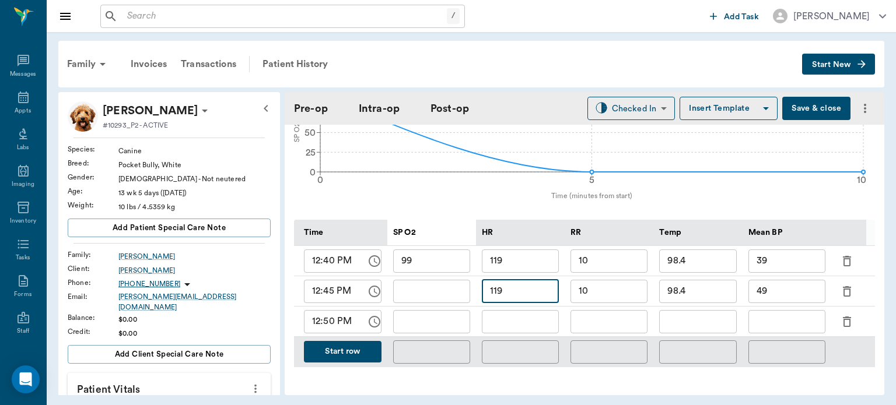
type input "119"
click at [453, 293] on input "text" at bounding box center [431, 291] width 77 height 23
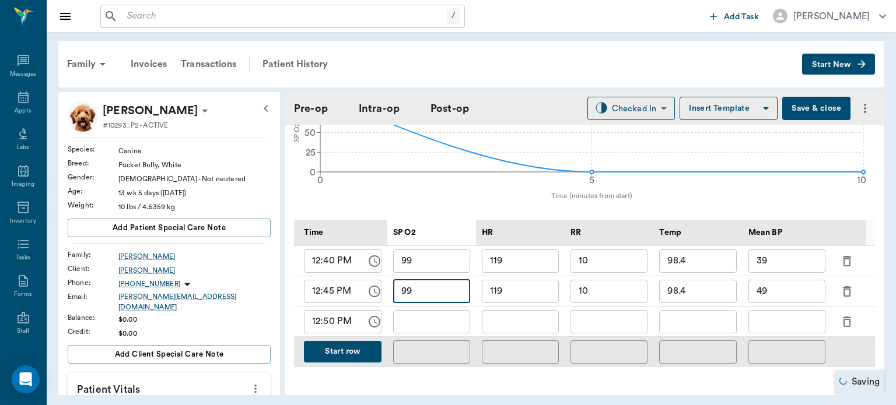
type input "99"
click at [442, 325] on input "text" at bounding box center [431, 321] width 77 height 23
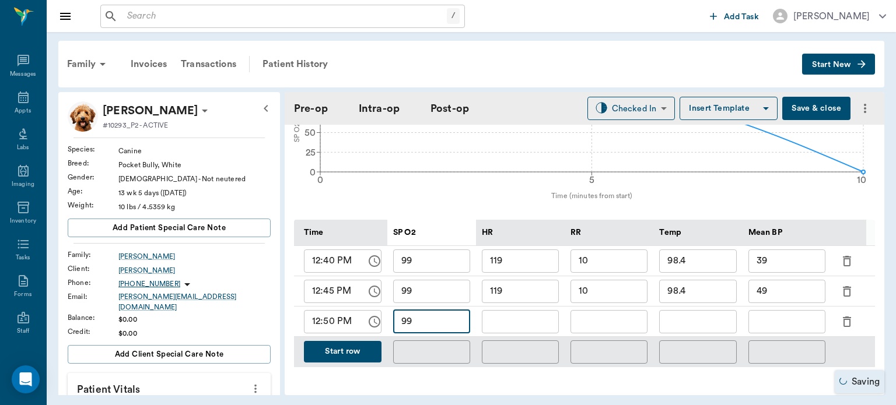
type input "99"
click at [523, 324] on input "text" at bounding box center [520, 321] width 77 height 23
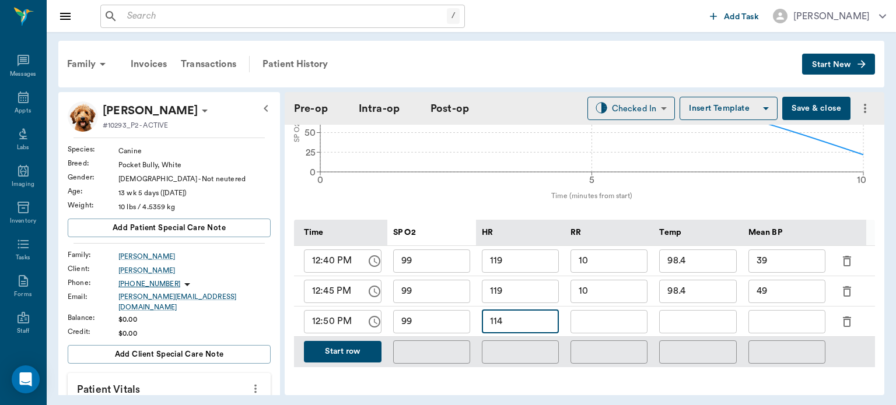
type input "114"
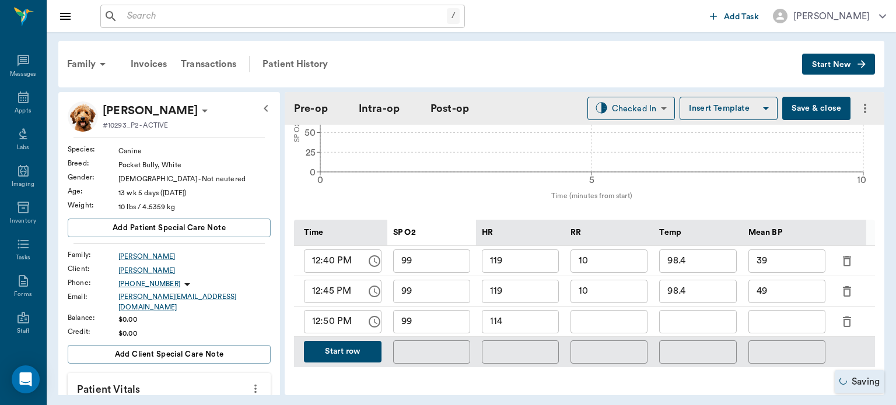
click at [616, 324] on input "text" at bounding box center [608, 321] width 77 height 23
type input "10"
click at [695, 325] on input "text" at bounding box center [697, 321] width 77 height 23
type input "98.4"
click at [782, 325] on input "text" at bounding box center [786, 321] width 77 height 23
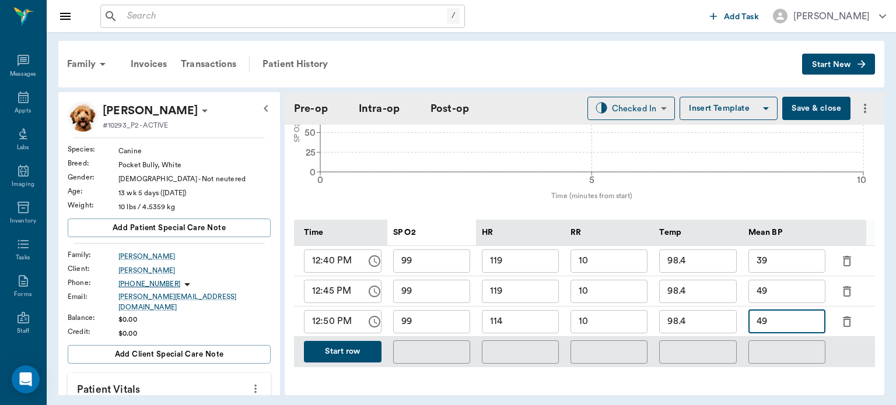
type input "49"
click at [358, 355] on button "Start row" at bounding box center [343, 352] width 78 height 22
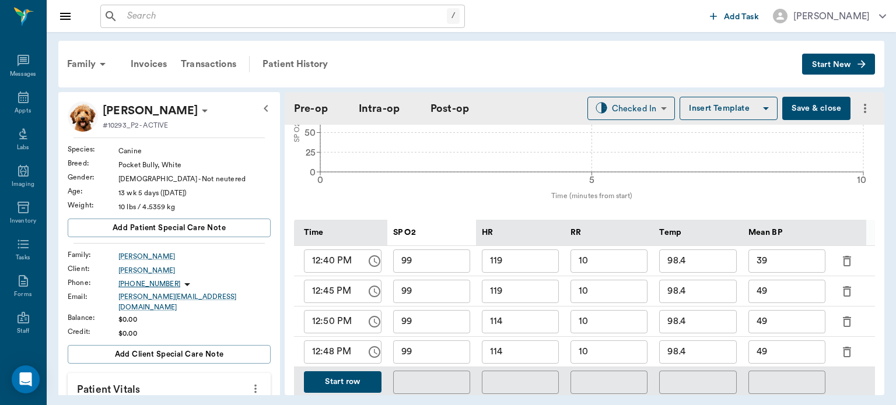
click at [332, 353] on input "12:48 PM" at bounding box center [331, 352] width 54 height 23
type input "12:55 PM"
click at [446, 357] on input "99" at bounding box center [431, 352] width 77 height 23
click at [350, 389] on button "Start row" at bounding box center [343, 382] width 78 height 22
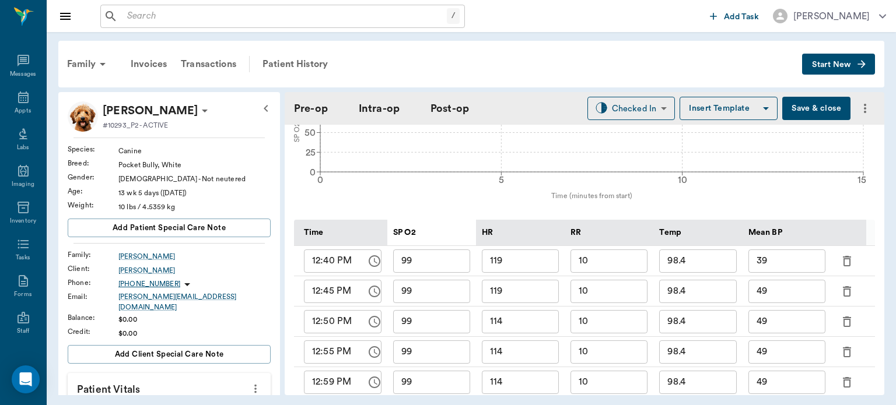
click at [336, 385] on input "12:59 PM" at bounding box center [331, 382] width 54 height 23
click at [317, 385] on input "12:59 PM" at bounding box center [331, 382] width 54 height 23
click at [314, 387] on input "10:59 PM" at bounding box center [331, 382] width 54 height 23
type input "01:00 PM"
click at [434, 398] on div "Family Invoices Transactions Patient History Start New Kilo [PERSON_NAME] #1029…" at bounding box center [471, 218] width 849 height 372
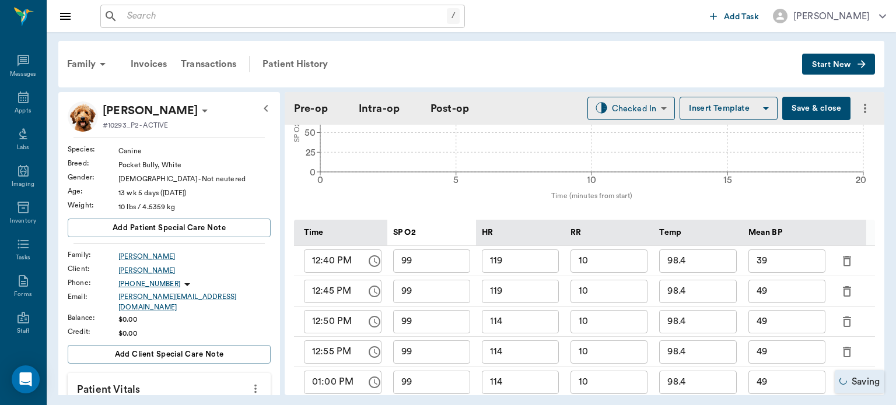
click at [439, 383] on input "99" at bounding box center [431, 382] width 77 height 23
type input "9"
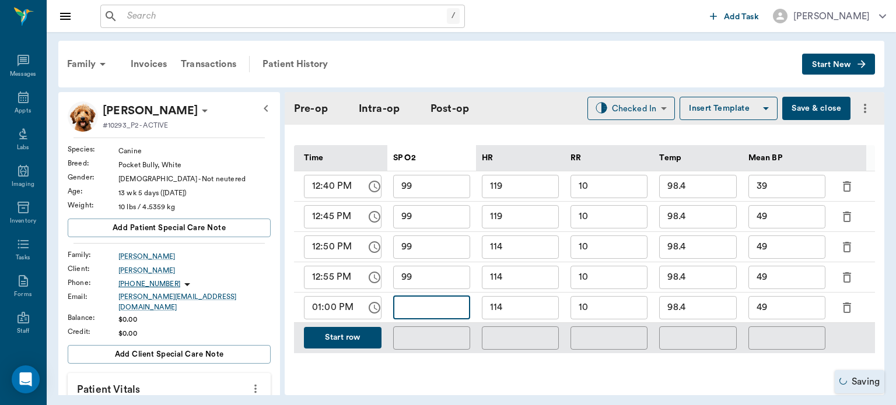
click at [704, 310] on input "98.4" at bounding box center [697, 307] width 77 height 23
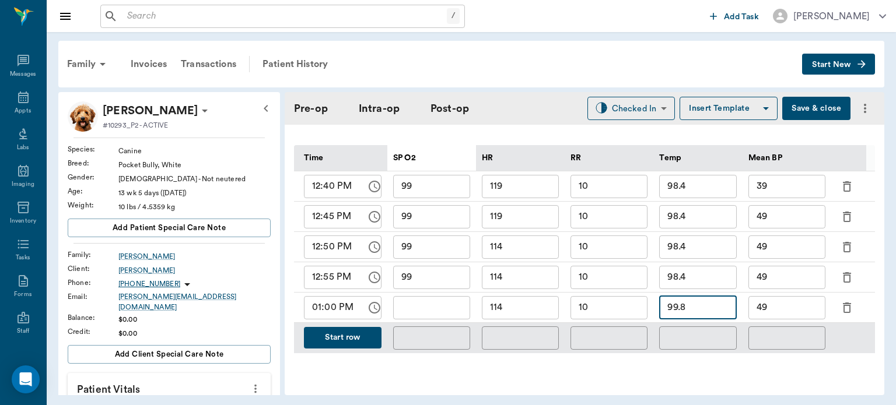
type input "99.8"
click at [802, 303] on input "49" at bounding box center [786, 307] width 77 height 23
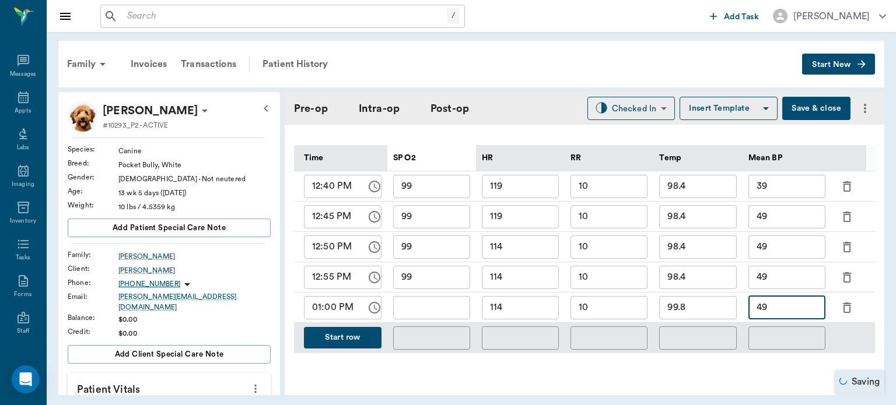
type input "4"
type input "119"
click at [535, 305] on input "114" at bounding box center [520, 307] width 77 height 23
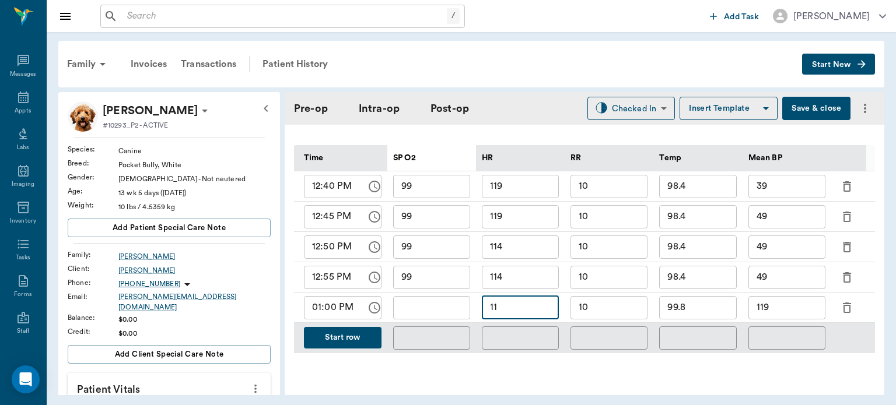
type input "1"
type input "77"
click at [409, 310] on input "text" at bounding box center [431, 307] width 77 height 23
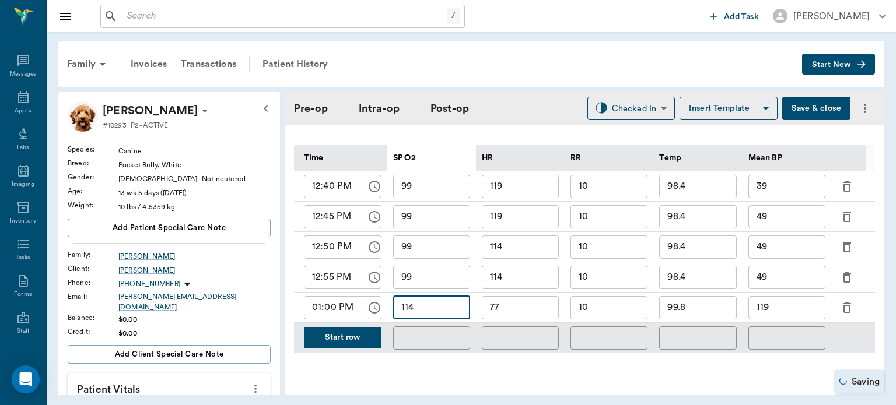
type input "114"
click at [349, 337] on button "Start row" at bounding box center [343, 338] width 78 height 22
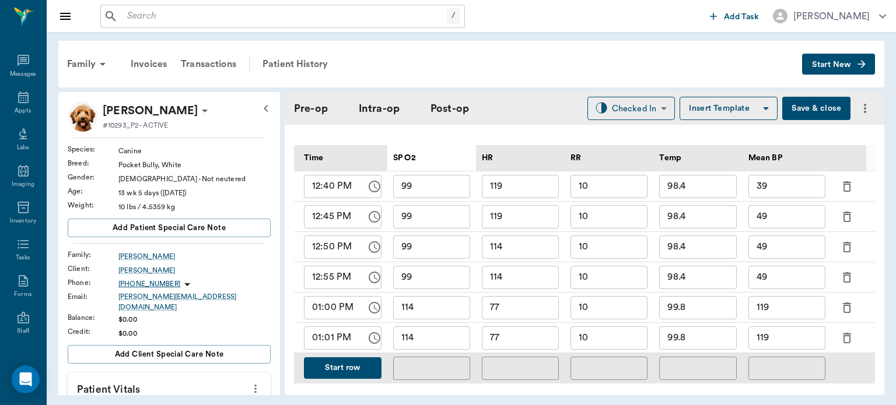
click at [330, 341] on input "01:01 PM" at bounding box center [331, 338] width 54 height 23
type input "01:05 PM"
click at [341, 369] on button "Start row" at bounding box center [343, 368] width 78 height 22
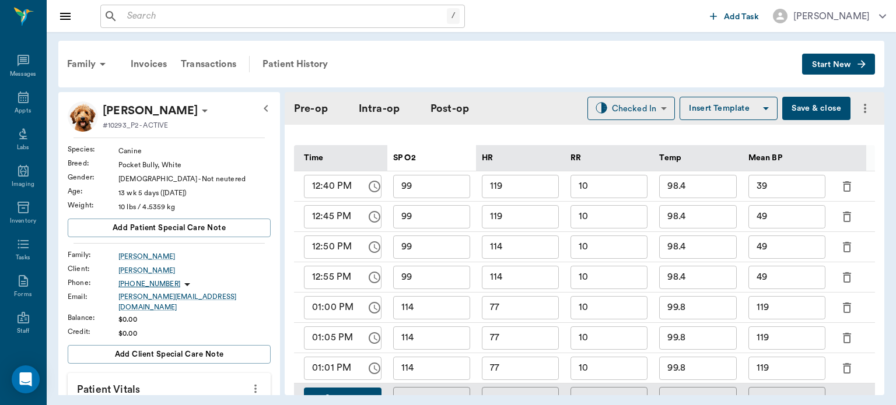
click at [328, 367] on input "01:01 PM" at bounding box center [331, 368] width 54 height 23
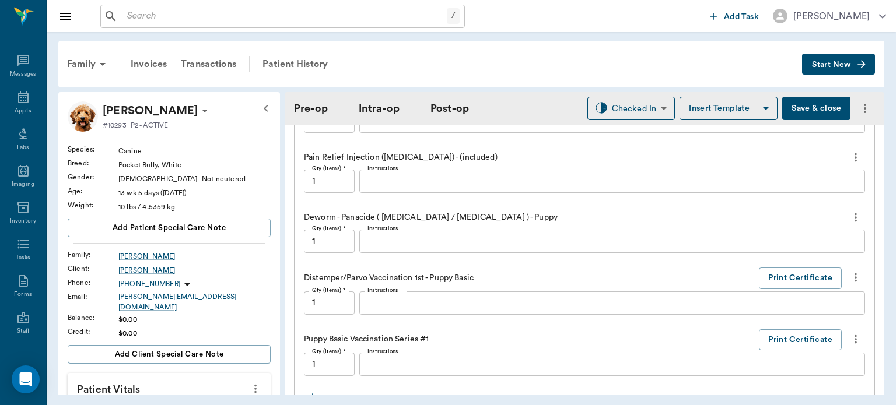
scroll to position [1293, 0]
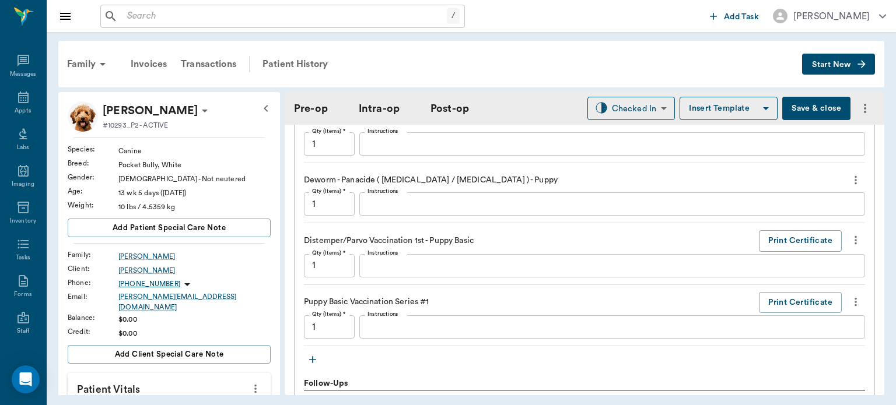
type input "01:10 PM"
click at [854, 239] on icon "more" at bounding box center [855, 240] width 2 height 9
click at [793, 281] on span "Delete" at bounding box center [798, 281] width 98 height 12
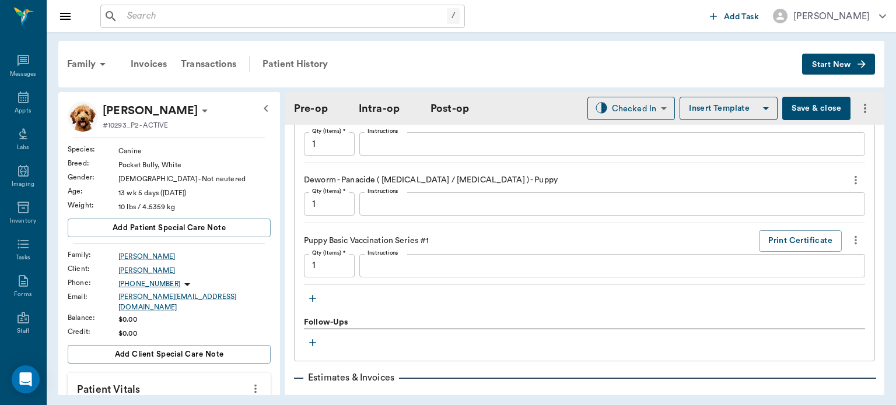
click at [854, 236] on icon "more" at bounding box center [855, 240] width 2 height 9
click at [797, 276] on span "Delete" at bounding box center [798, 281] width 98 height 12
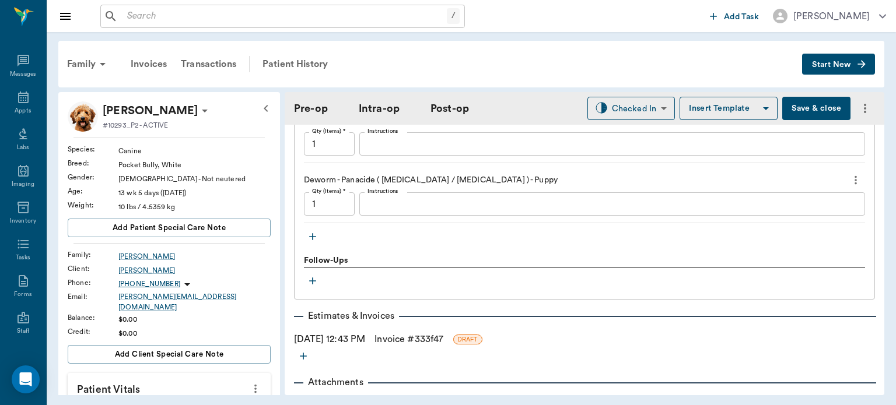
click at [849, 177] on icon "more" at bounding box center [855, 180] width 13 height 14
click at [847, 180] on div at bounding box center [448, 202] width 896 height 405
click at [854, 178] on icon "more" at bounding box center [855, 180] width 2 height 9
click at [802, 223] on span "Delete" at bounding box center [798, 221] width 98 height 12
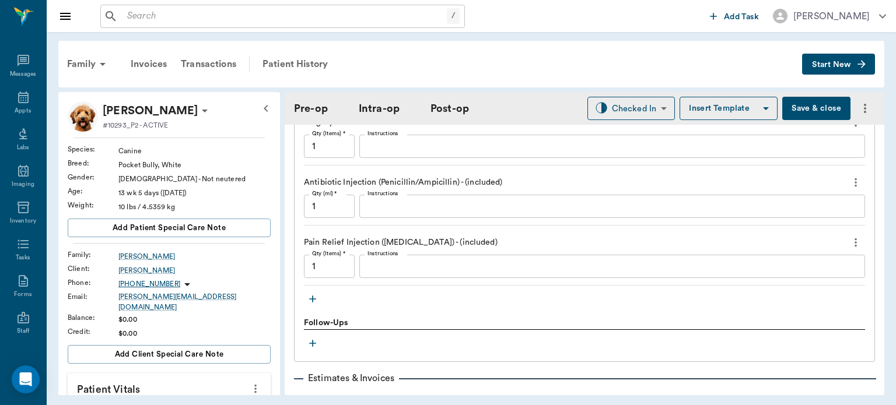
scroll to position [1173, 0]
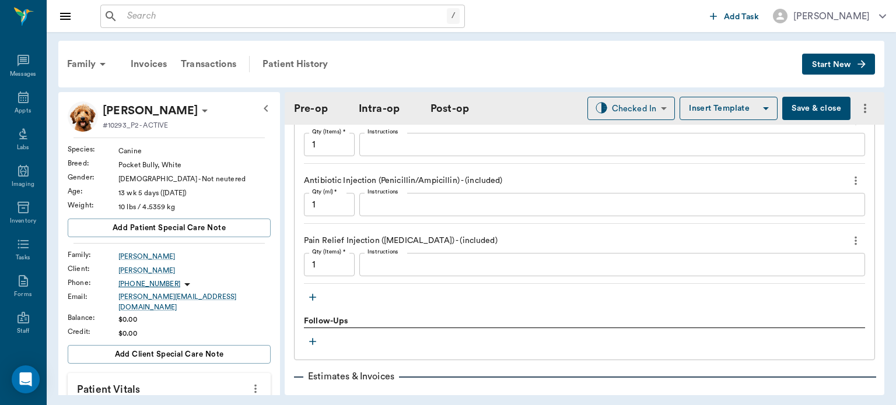
click at [310, 297] on icon "button" at bounding box center [312, 297] width 7 height 7
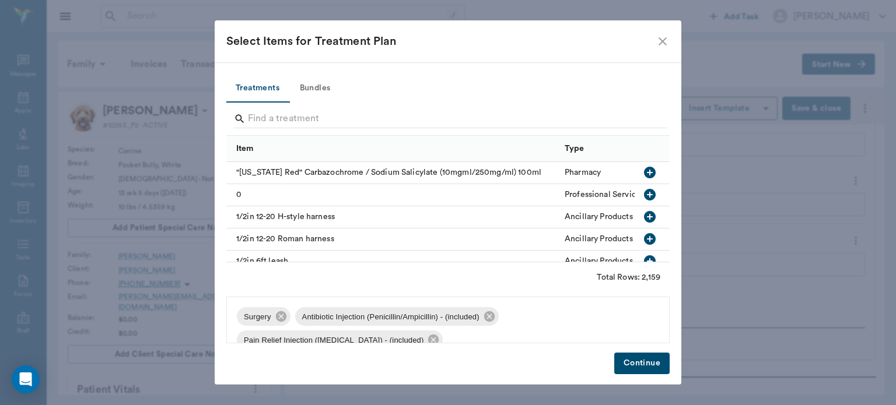
click at [325, 94] on button "Bundles" at bounding box center [315, 89] width 52 height 28
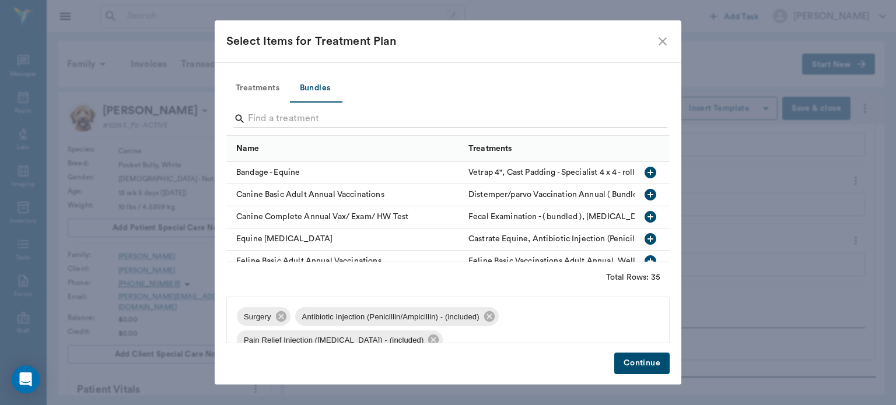
click at [360, 115] on input "Search" at bounding box center [449, 119] width 402 height 19
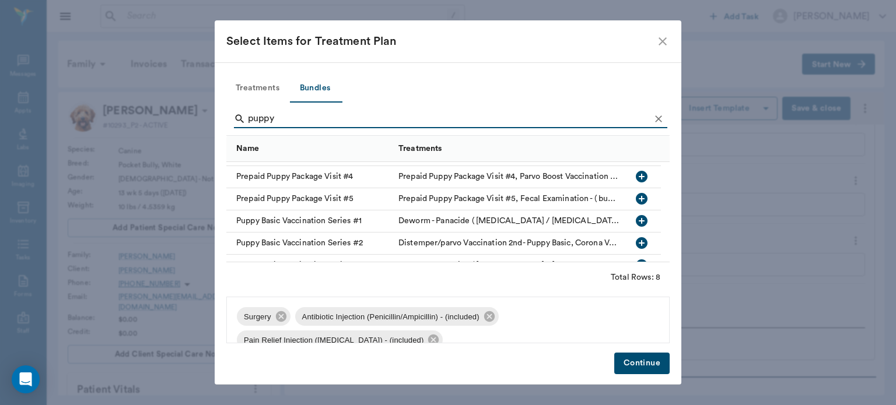
scroll to position [77, 0]
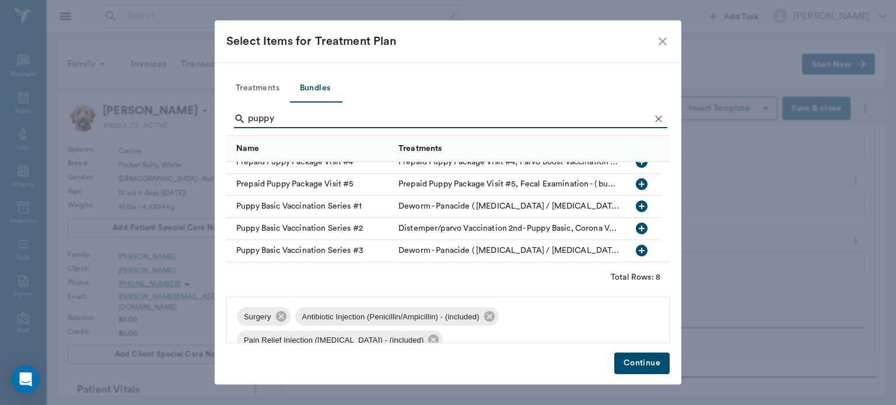
type input "puppy"
click at [643, 227] on icon "button" at bounding box center [642, 229] width 12 height 12
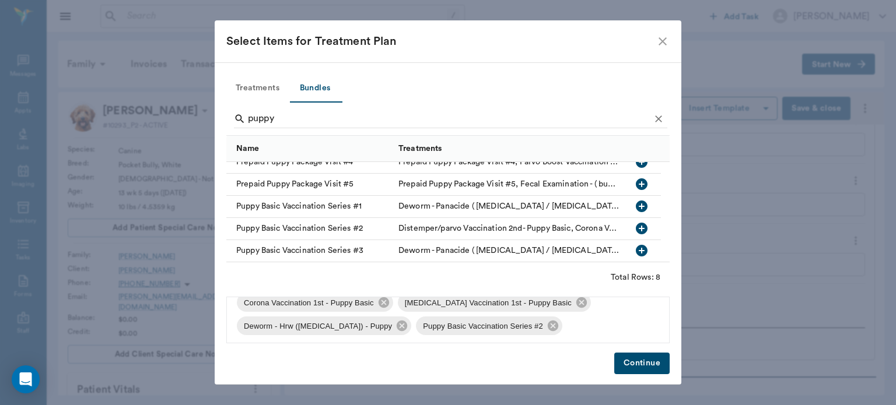
scroll to position [63, 0]
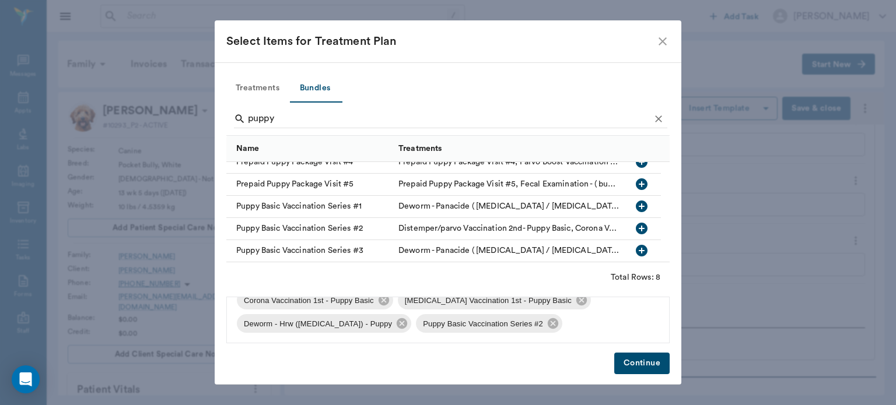
click at [643, 362] on button "Continue" at bounding box center [641, 364] width 55 height 22
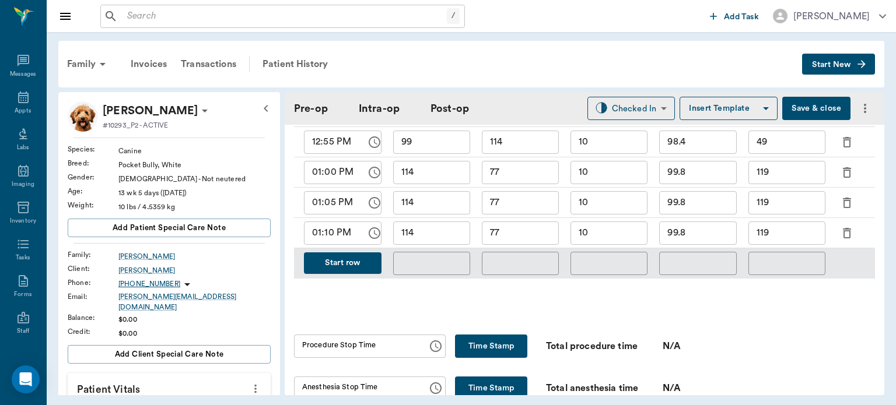
scroll to position [666, 0]
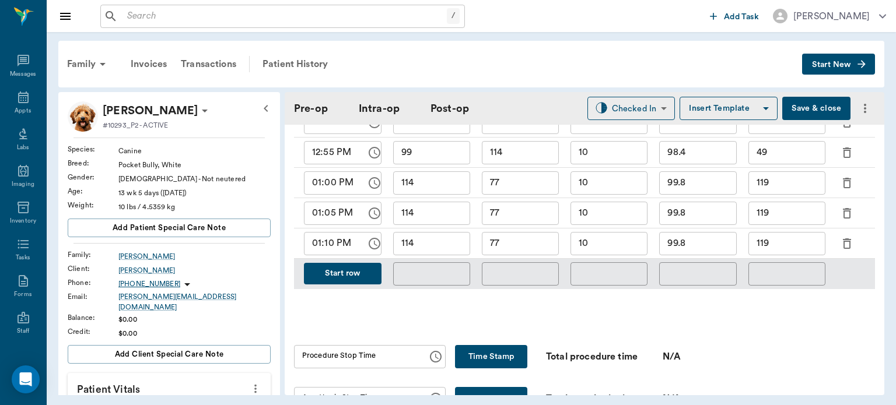
click at [449, 214] on input "114" at bounding box center [431, 213] width 77 height 23
type input "1"
type input "105"
click at [525, 209] on input "77" at bounding box center [520, 213] width 77 height 23
type input "7"
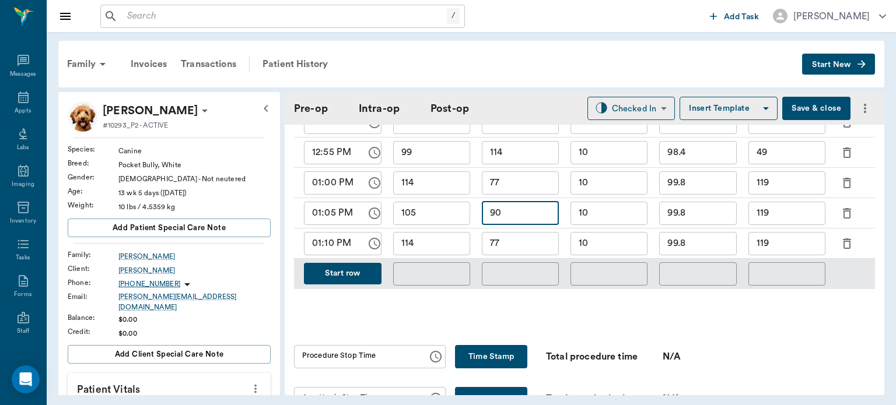
type input "90"
click at [619, 218] on input "10" at bounding box center [608, 213] width 77 height 23
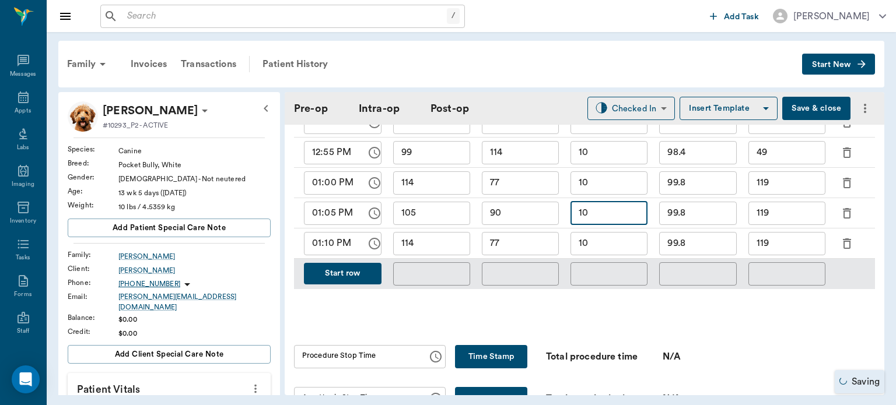
click at [727, 212] on input "99.8" at bounding box center [697, 213] width 77 height 23
type input "9"
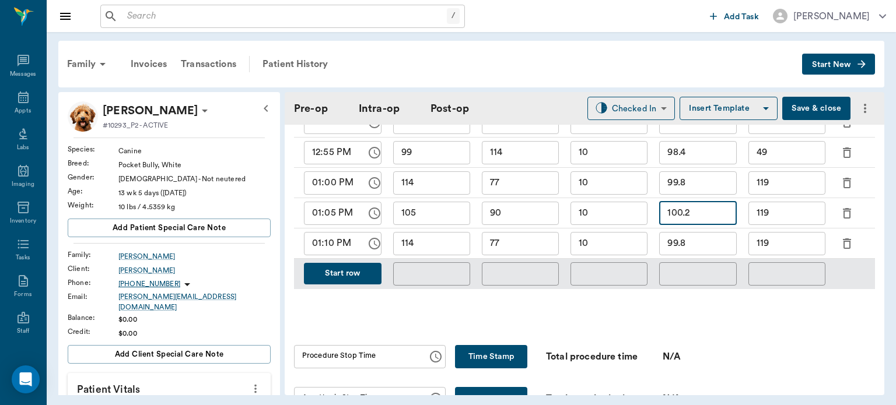
type input "100.2"
click at [781, 215] on input "119" at bounding box center [786, 213] width 77 height 23
type input "1"
type input "151"
click at [704, 246] on input "99.8" at bounding box center [697, 243] width 77 height 23
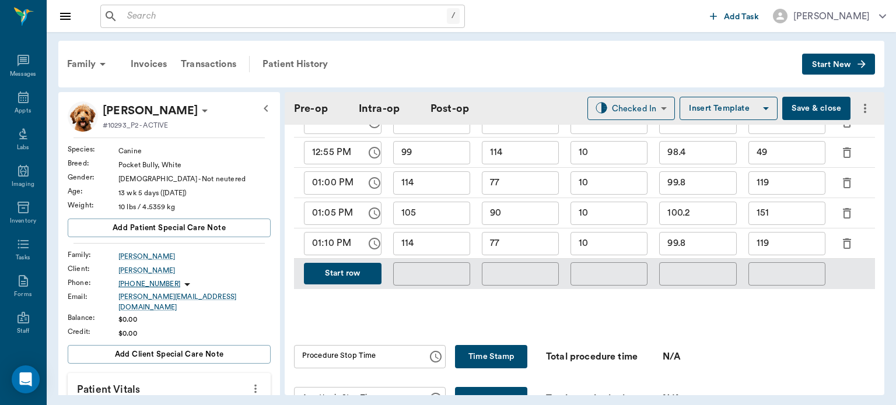
click at [705, 247] on input "99.8" at bounding box center [697, 243] width 77 height 23
type input "9"
type input "100.4"
click at [543, 246] on input "77" at bounding box center [520, 243] width 77 height 23
click at [801, 246] on input "119" at bounding box center [786, 243] width 77 height 23
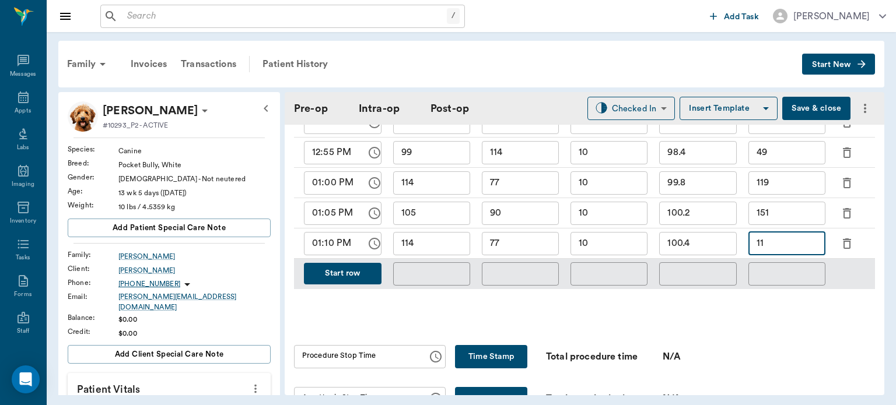
type input "1"
type input "5"
type input "85"
click at [627, 243] on input "10" at bounding box center [608, 243] width 77 height 23
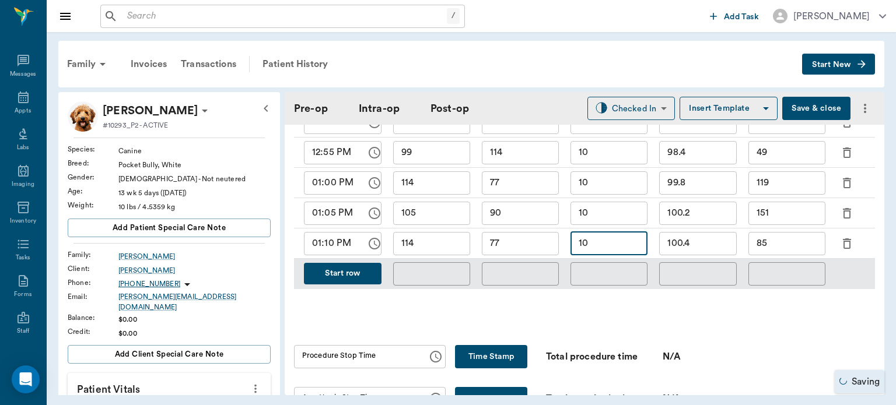
click at [532, 244] on input "77" at bounding box center [520, 243] width 77 height 23
type input "7"
click at [450, 240] on input "114" at bounding box center [431, 243] width 77 height 23
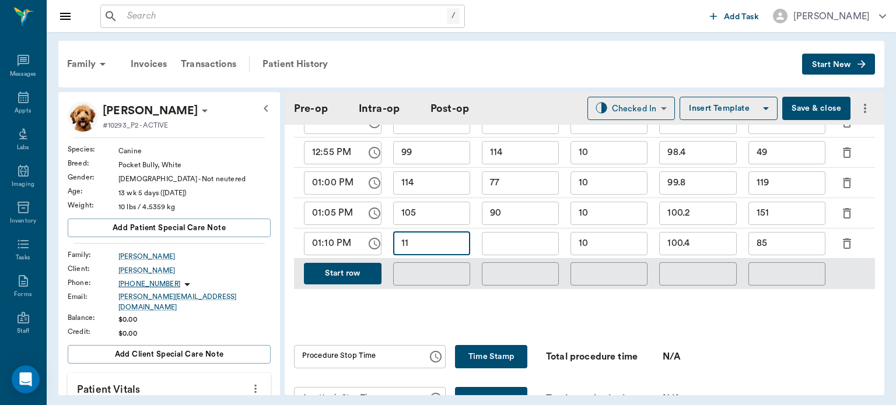
type input "1"
type input "118"
click at [549, 245] on input "text" at bounding box center [520, 243] width 77 height 23
type input "84"
click at [351, 277] on button "Start row" at bounding box center [343, 274] width 78 height 22
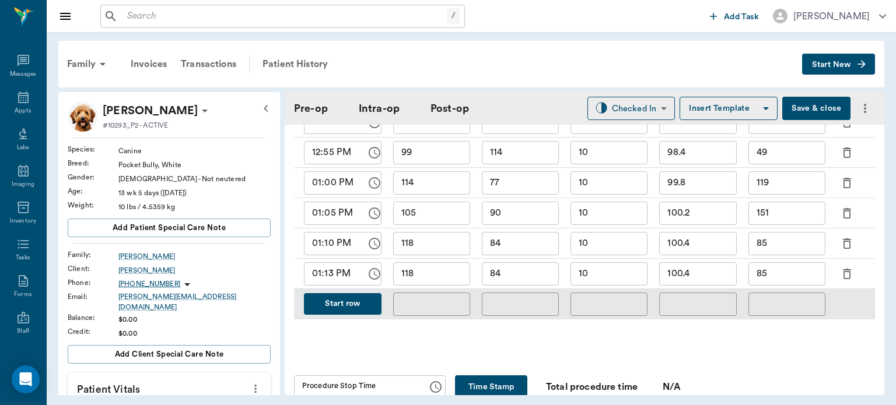
click at [336, 289] on div "Start row" at bounding box center [340, 304] width 93 height 30
click at [337, 278] on input "01:13 PM" at bounding box center [331, 273] width 54 height 23
click at [330, 279] on input "01:13 PM" at bounding box center [331, 273] width 54 height 23
type input "01:15 PM"
click at [437, 277] on input "118" at bounding box center [431, 273] width 77 height 23
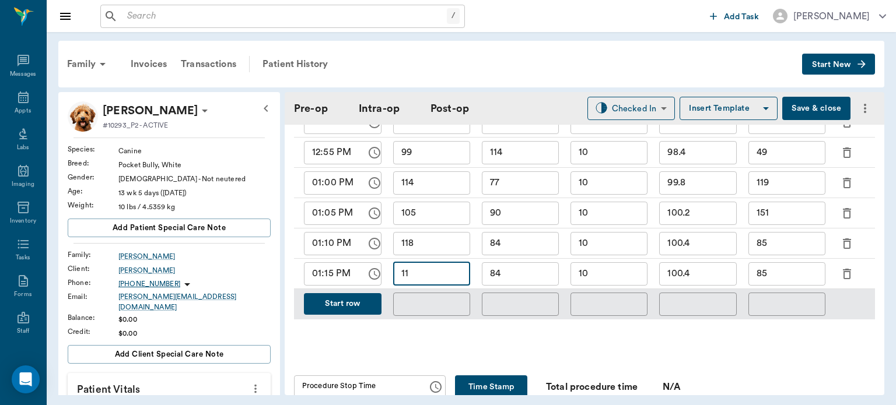
type input "1"
type input "127"
click at [541, 278] on input "84" at bounding box center [520, 273] width 77 height 23
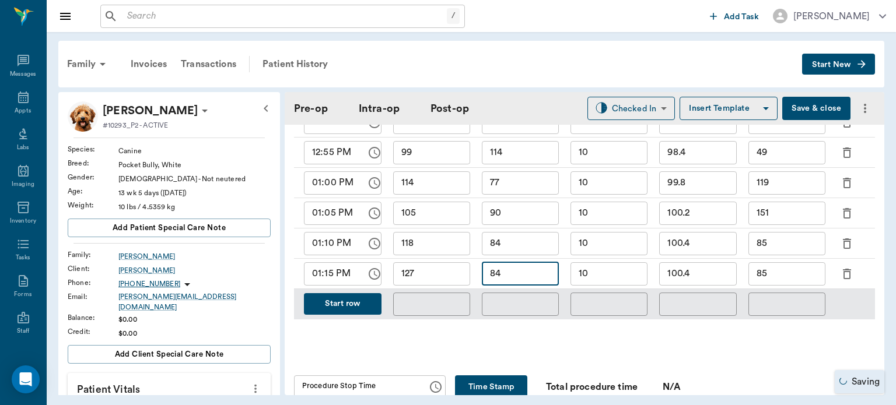
click at [616, 276] on input "10" at bounding box center [608, 273] width 77 height 23
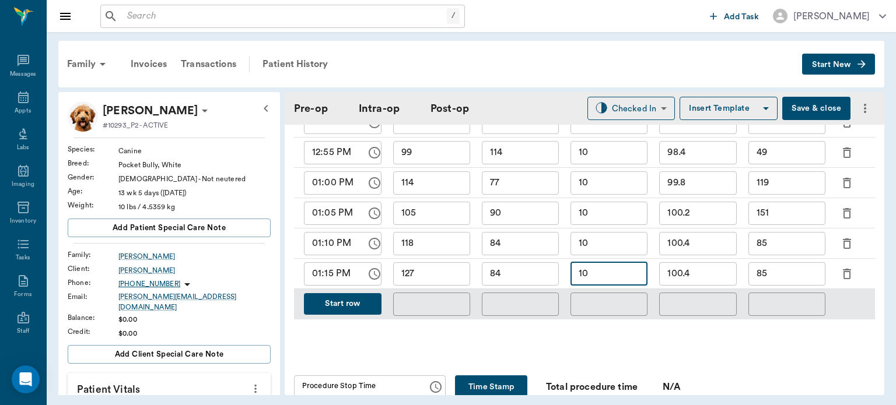
click at [521, 271] on input "84" at bounding box center [520, 273] width 77 height 23
type input "85"
click at [718, 276] on input "100.4" at bounding box center [697, 273] width 77 height 23
type input "100.7"
click at [787, 278] on input "85" at bounding box center [786, 273] width 77 height 23
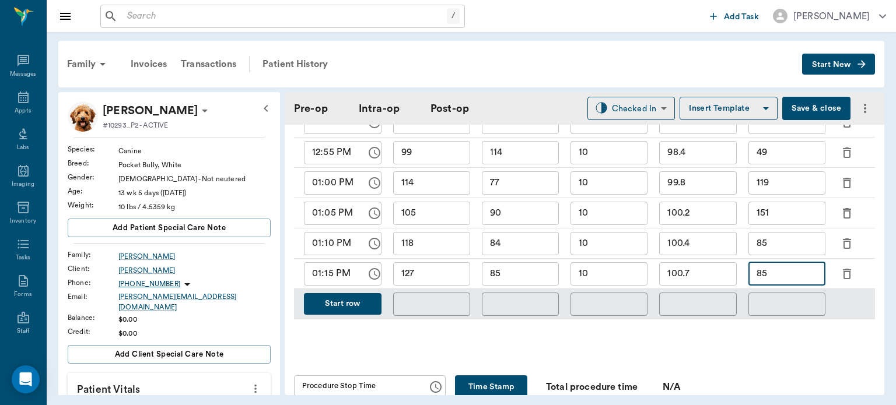
type input "8"
type input "52"
click at [546, 278] on input "85" at bounding box center [520, 273] width 77 height 23
type input "8"
type input "91"
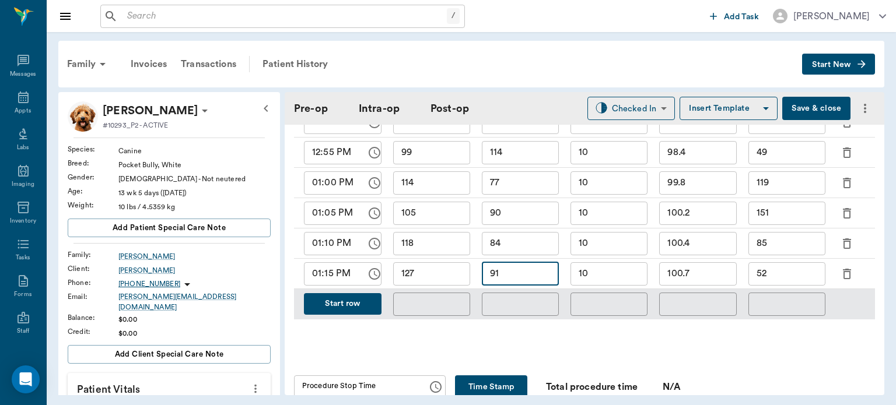
click at [795, 283] on input "52" at bounding box center [786, 273] width 77 height 23
type input "5"
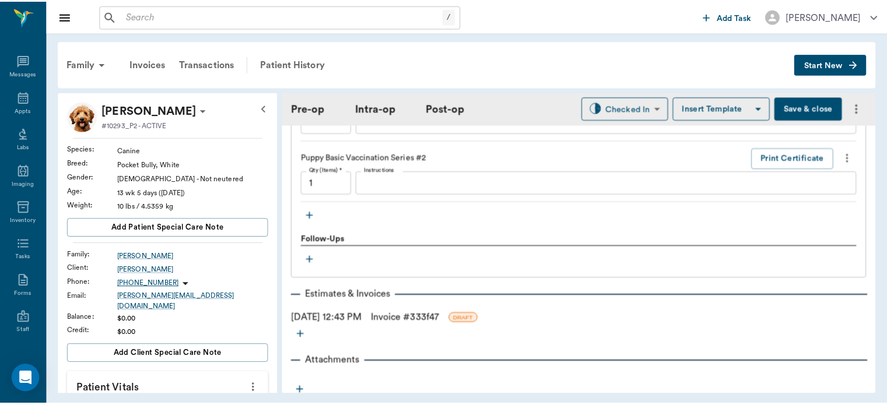
scroll to position [1603, 0]
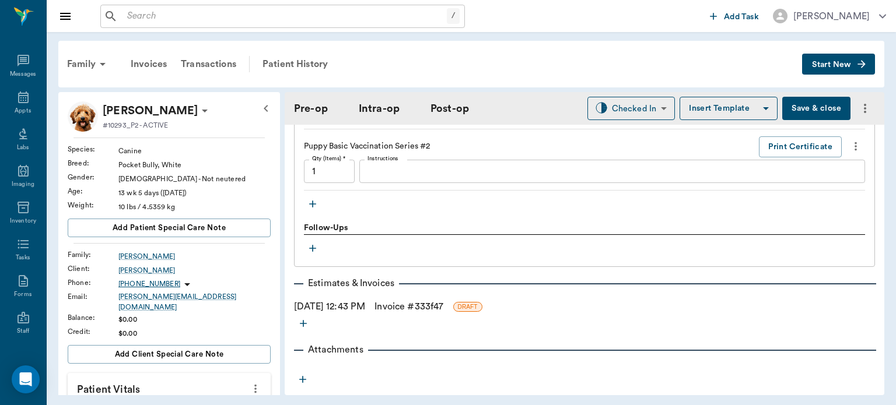
type input "129"
click at [413, 310] on link "Invoice # 333f47" at bounding box center [408, 307] width 69 height 14
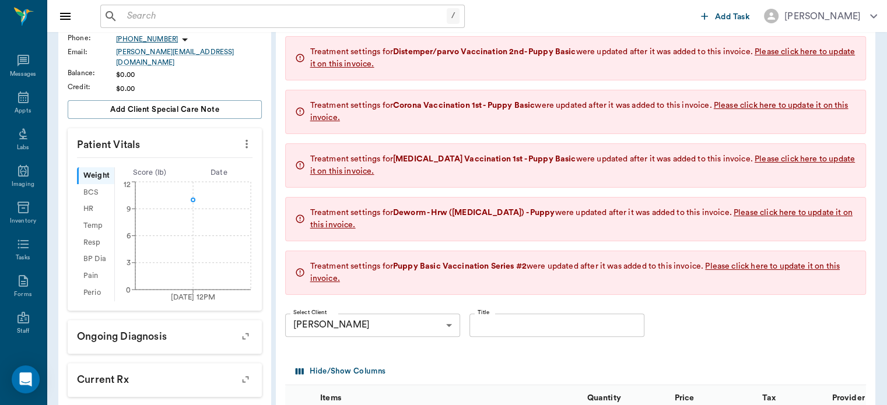
scroll to position [246, 0]
click at [799, 265] on span "Please click here to update it on this invoice." at bounding box center [575, 272] width 530 height 20
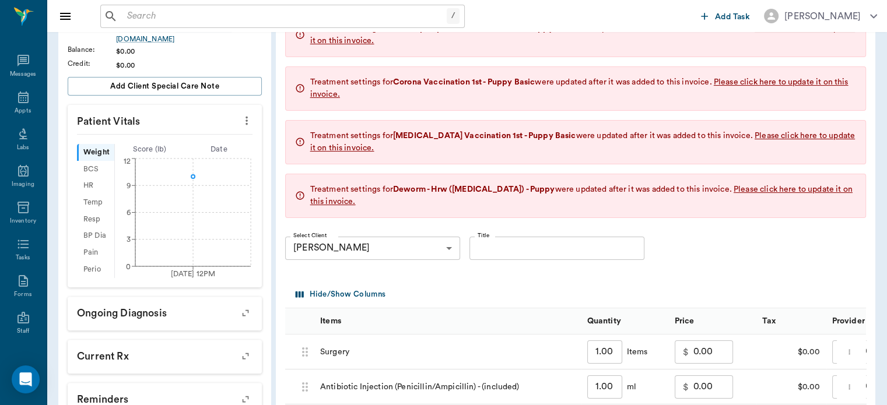
scroll to position [266, 0]
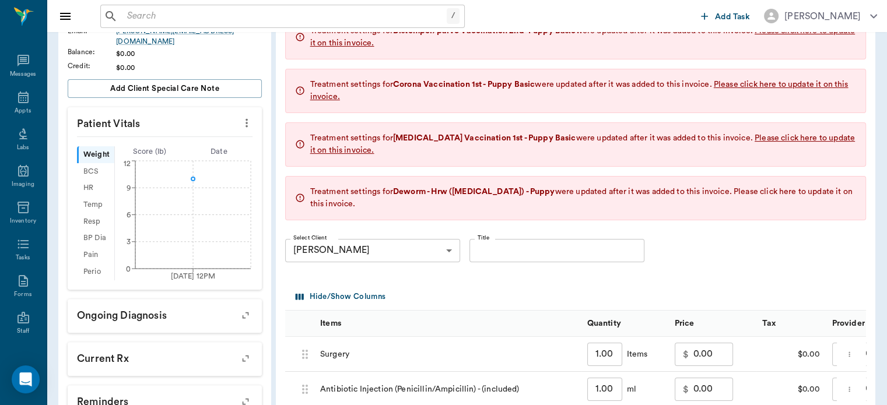
click at [814, 190] on span "Please click here to update it on this invoice." at bounding box center [581, 198] width 542 height 20
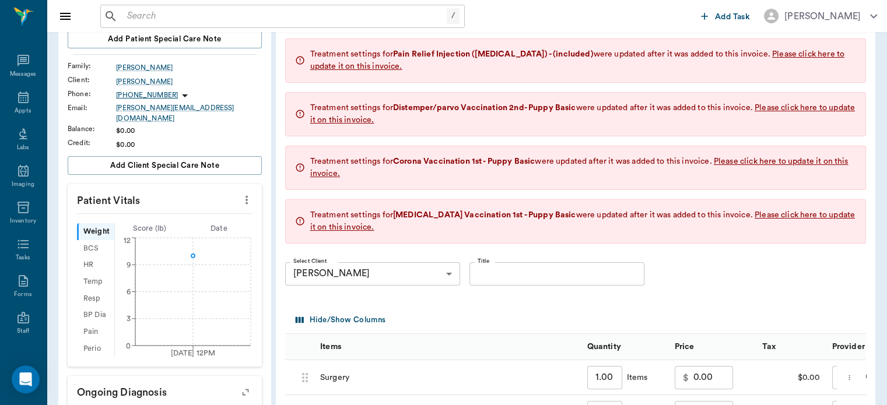
scroll to position [188, 0]
click at [823, 214] on span "Please click here to update it on this invoice." at bounding box center [582, 222] width 545 height 20
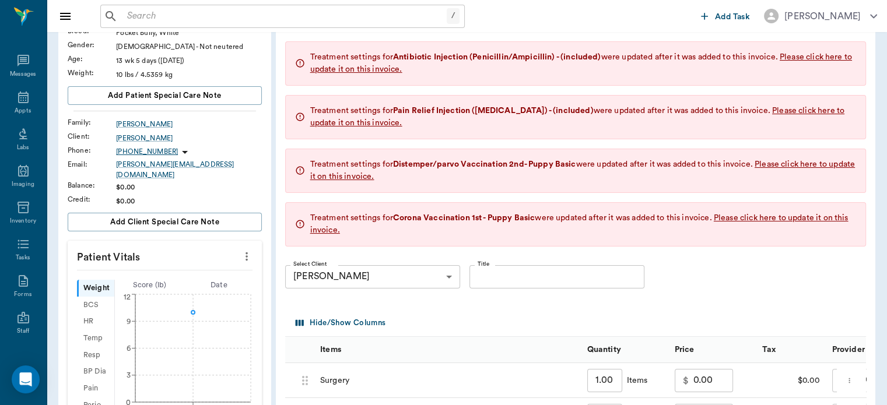
scroll to position [111, 0]
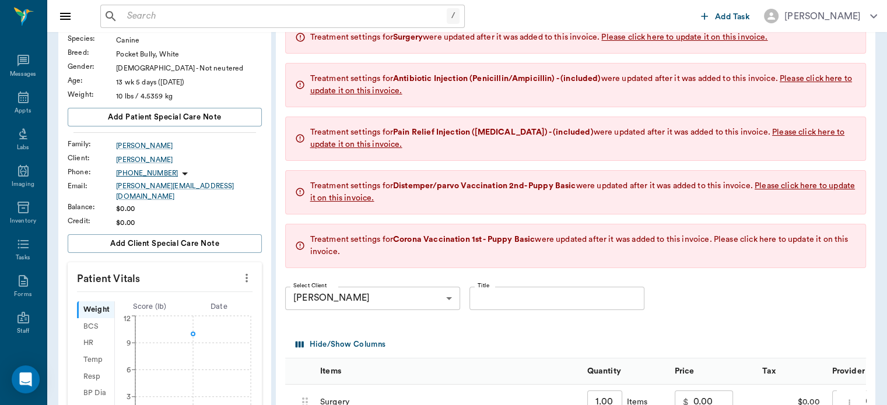
click at [817, 238] on span "Please click here to update it on this invoice." at bounding box center [579, 246] width 538 height 20
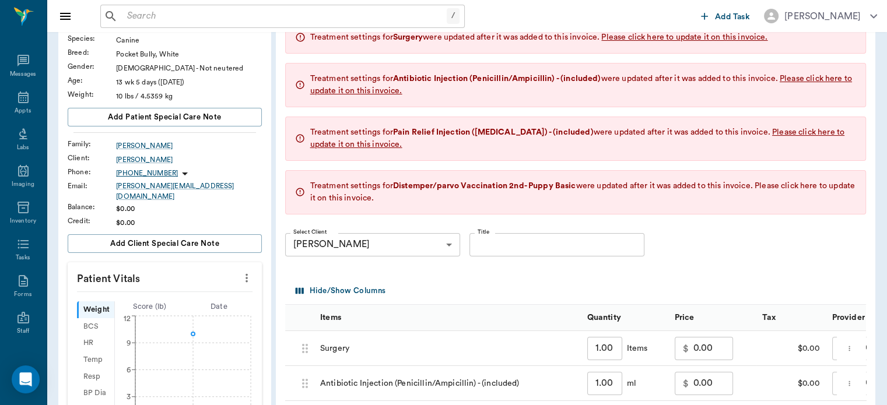
click at [821, 187] on span "Please click here to update it on this invoice." at bounding box center [582, 192] width 545 height 20
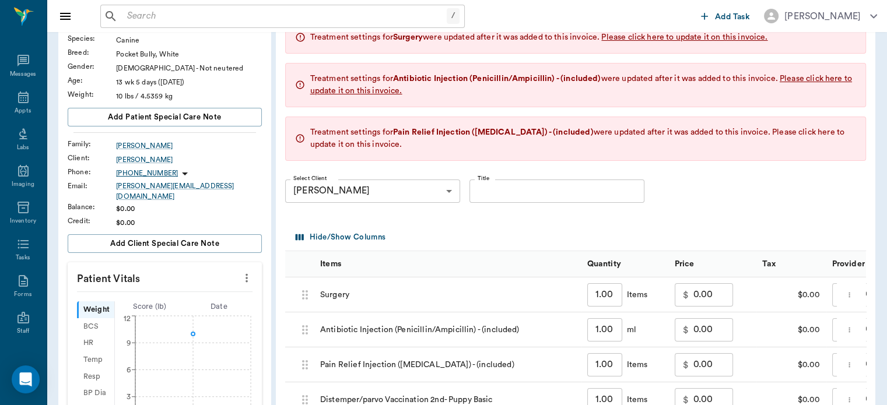
click at [828, 132] on span "Please click here to update it on this invoice." at bounding box center [577, 138] width 534 height 20
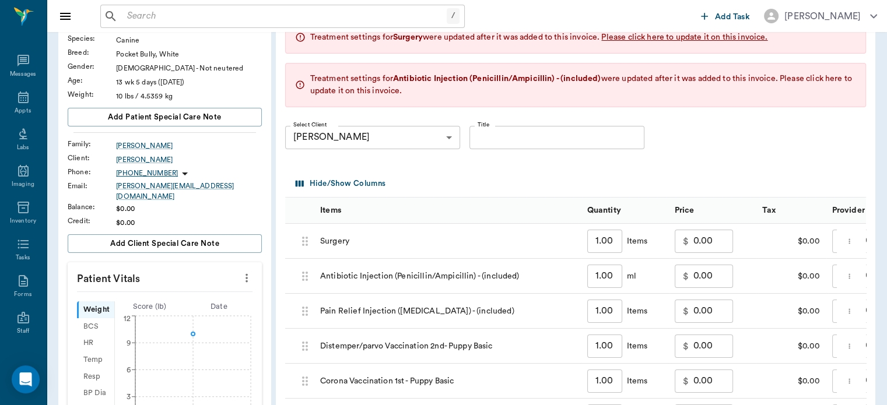
click at [835, 78] on span "Please click here to update it on this invoice." at bounding box center [581, 85] width 542 height 20
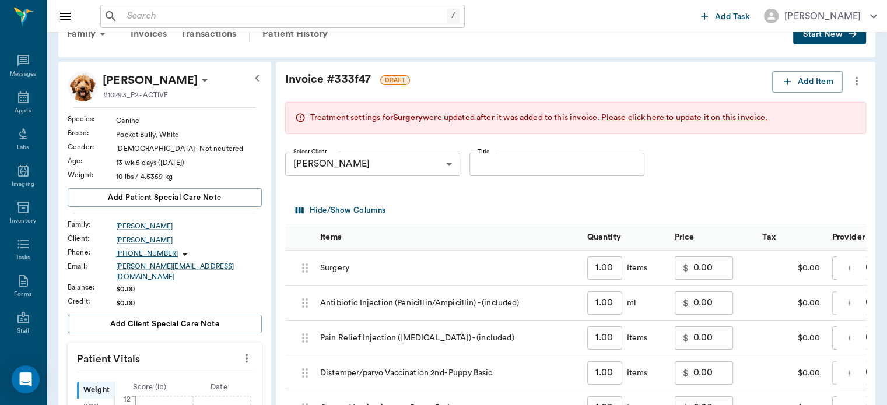
scroll to position [0, 0]
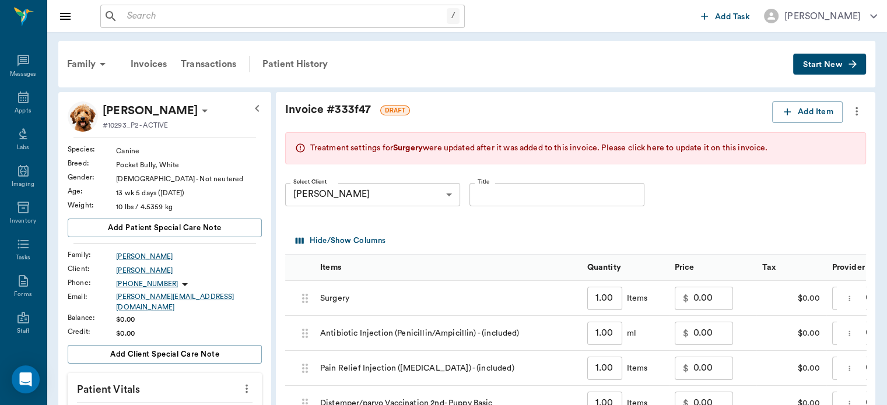
click at [751, 148] on span "Please click here to update it on this invoice." at bounding box center [684, 148] width 166 height 8
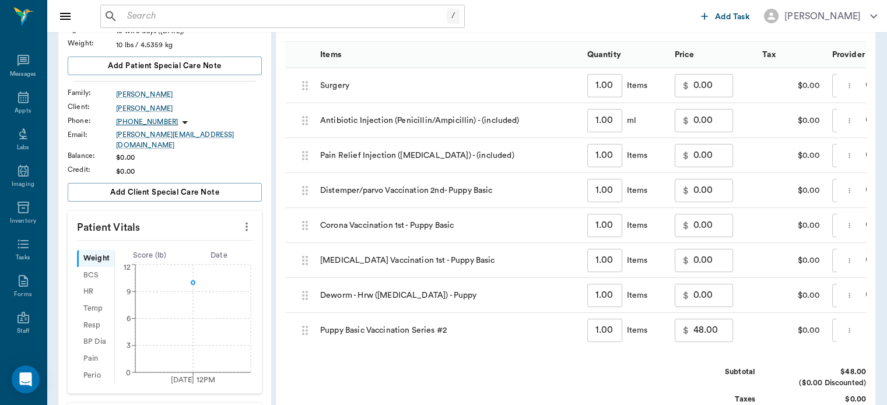
scroll to position [175, 0]
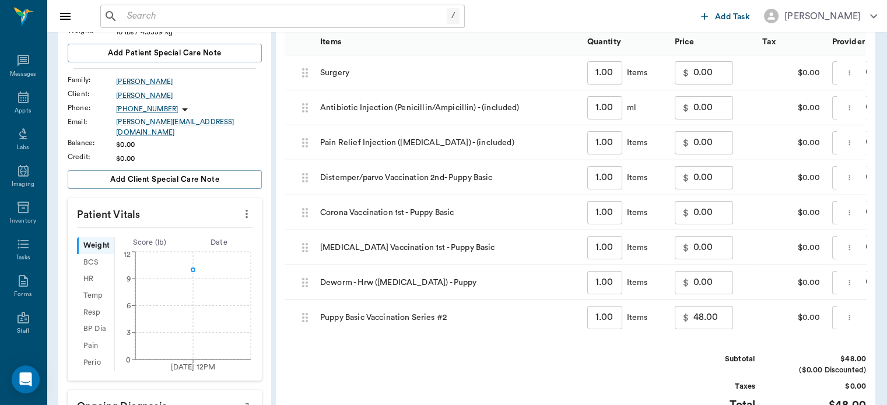
click at [720, 105] on input "0.00" at bounding box center [713, 107] width 40 height 23
click at [771, 106] on div "$0.00" at bounding box center [791, 107] width 70 height 35
click at [720, 71] on input "0.00" at bounding box center [713, 72] width 40 height 23
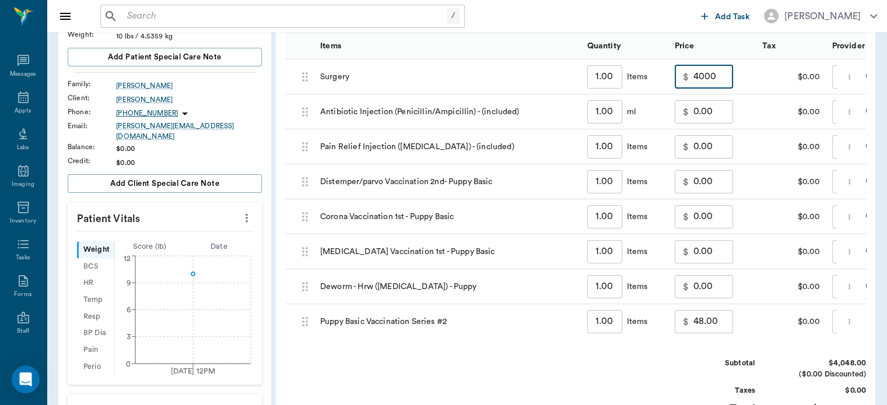
scroll to position [167, 0]
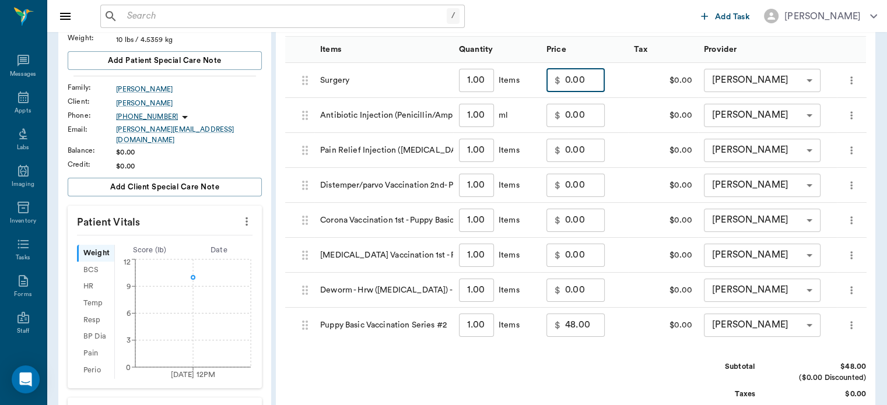
click at [579, 75] on input "0.00" at bounding box center [585, 80] width 40 height 23
click at [581, 82] on input "0.00" at bounding box center [585, 80] width 40 height 23
click at [576, 78] on input "0.00" at bounding box center [585, 80] width 40 height 23
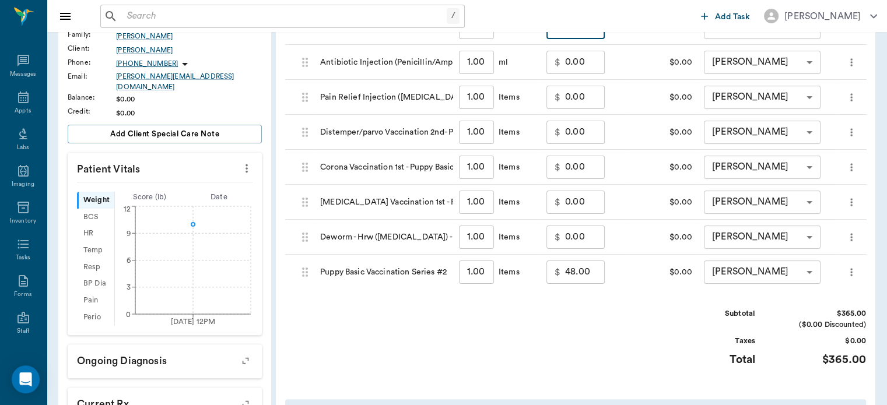
scroll to position [214, 0]
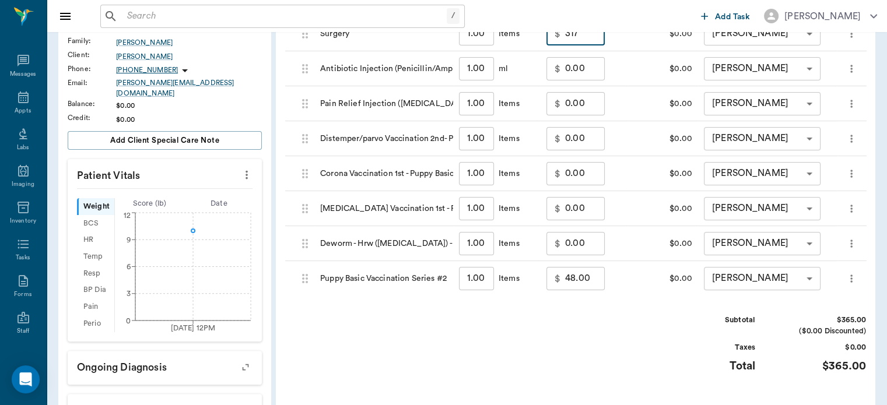
click at [584, 282] on input "48.00" at bounding box center [585, 278] width 40 height 23
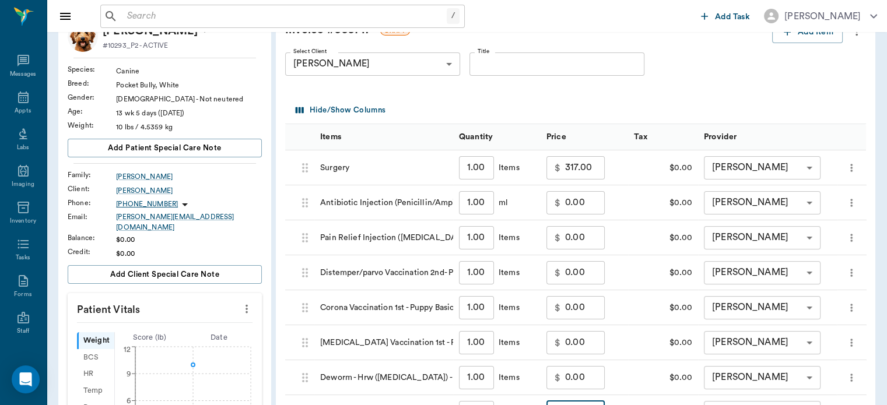
scroll to position [71, 0]
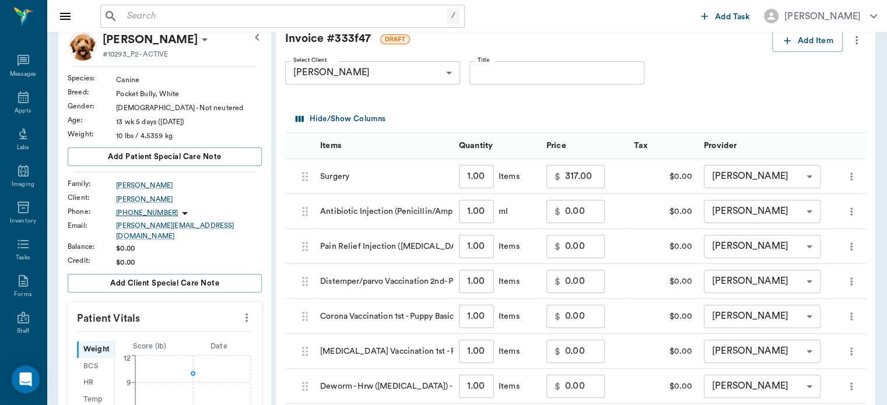
click at [583, 179] on input "317.00" at bounding box center [585, 176] width 40 height 23
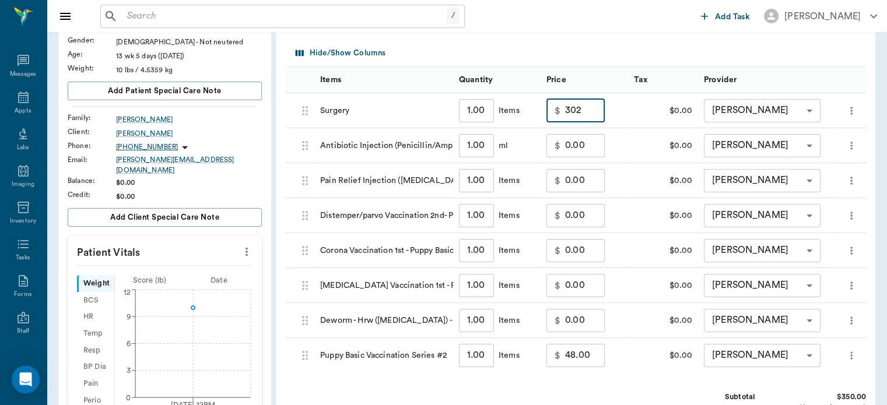
scroll to position [125, 0]
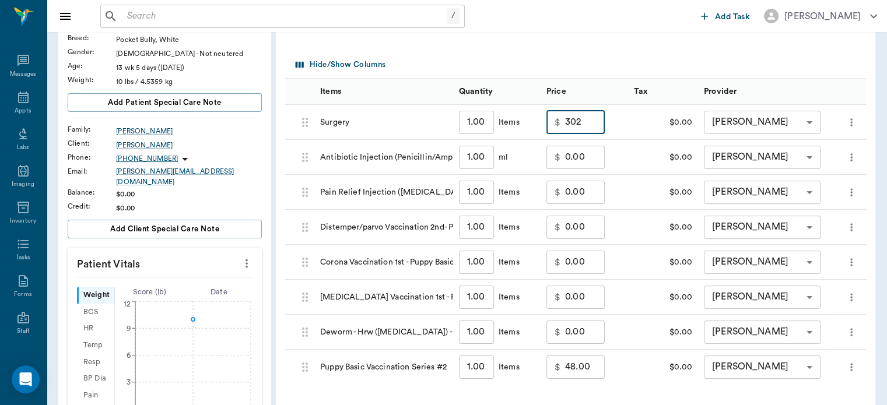
click at [583, 127] on input "302" at bounding box center [585, 122] width 40 height 23
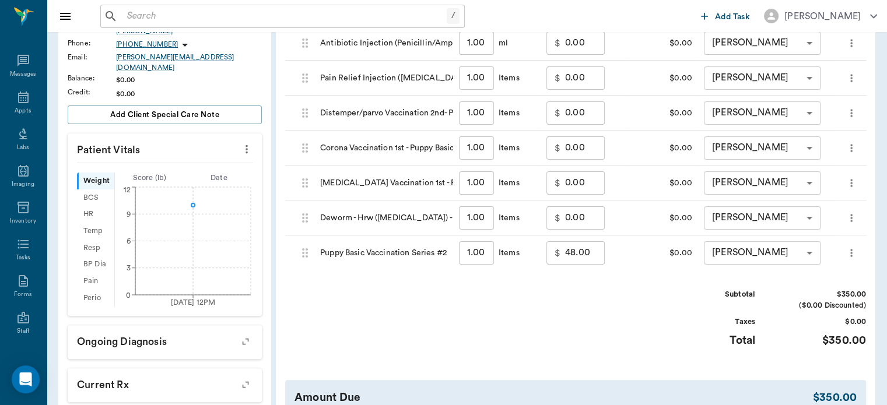
scroll to position [378, 0]
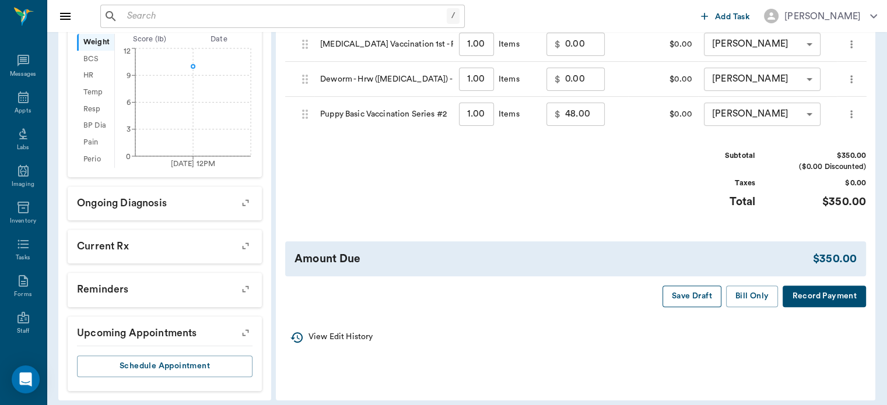
click at [694, 300] on button "Save Draft" at bounding box center [691, 297] width 59 height 22
type input "302.00"
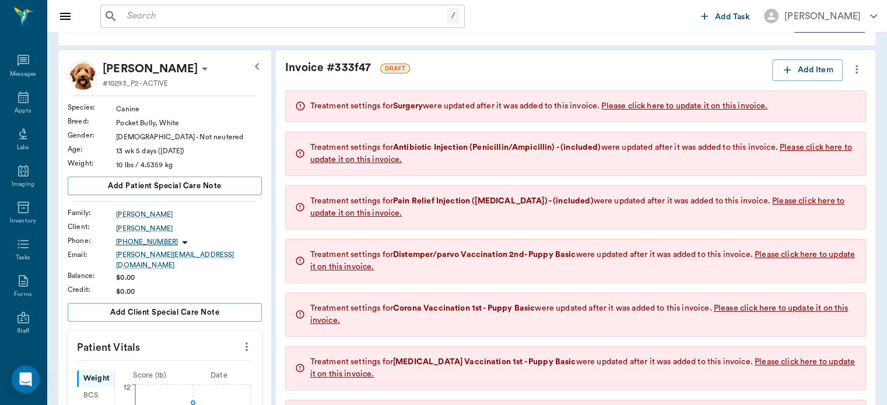
scroll to position [11, 0]
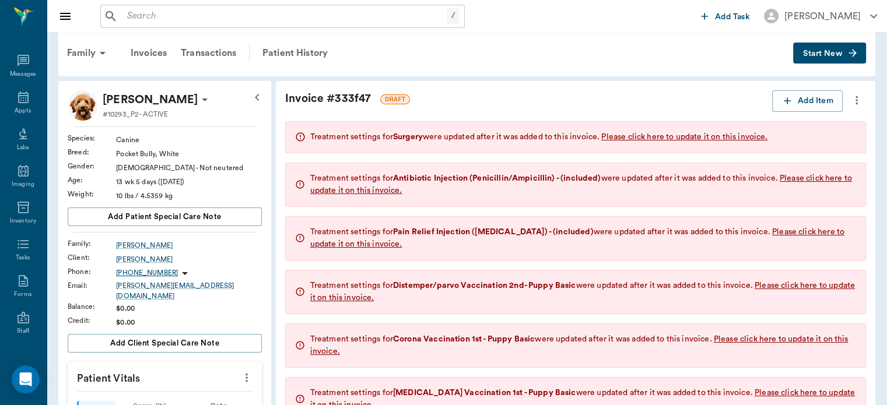
click at [735, 139] on span "Please click here to update it on this invoice." at bounding box center [684, 137] width 166 height 8
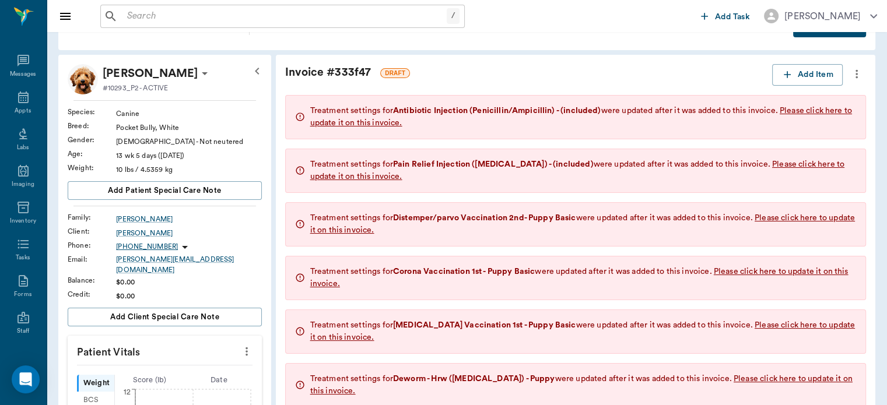
scroll to position [0, 0]
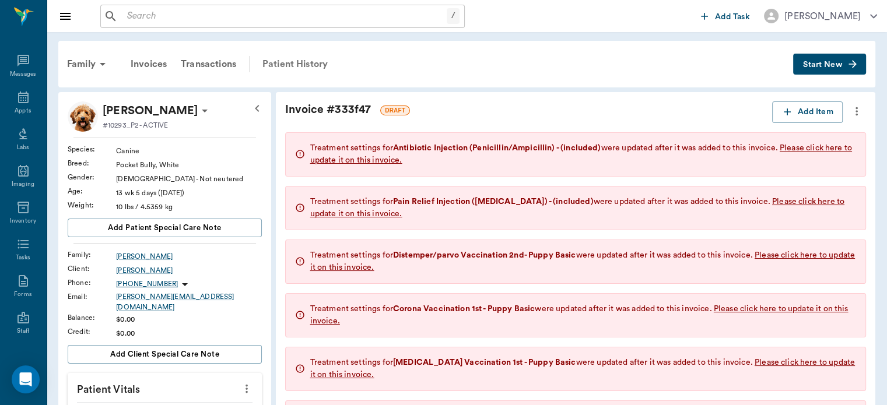
click at [311, 75] on div "Patient History" at bounding box center [294, 64] width 79 height 28
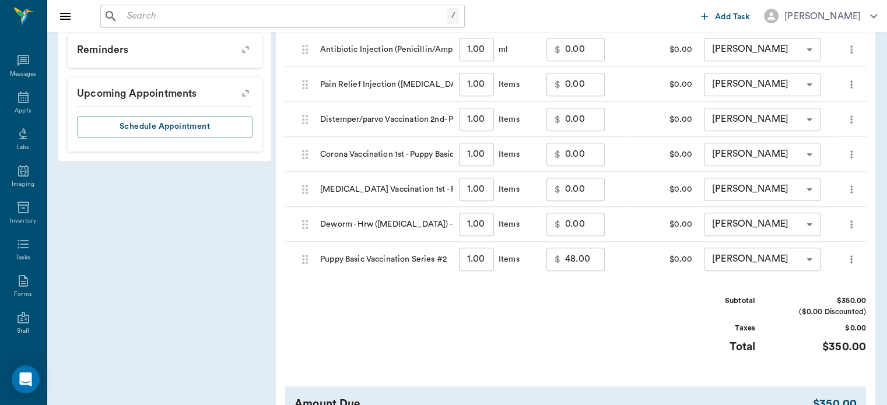
scroll to position [728, 0]
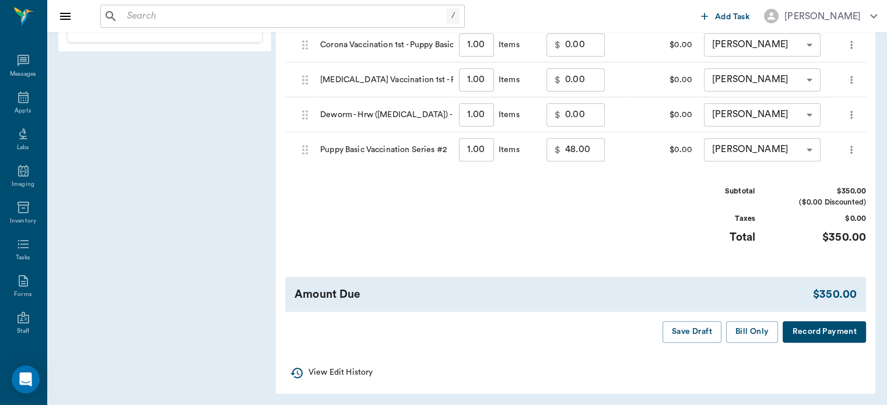
click at [695, 332] on button "Save Draft" at bounding box center [691, 332] width 59 height 22
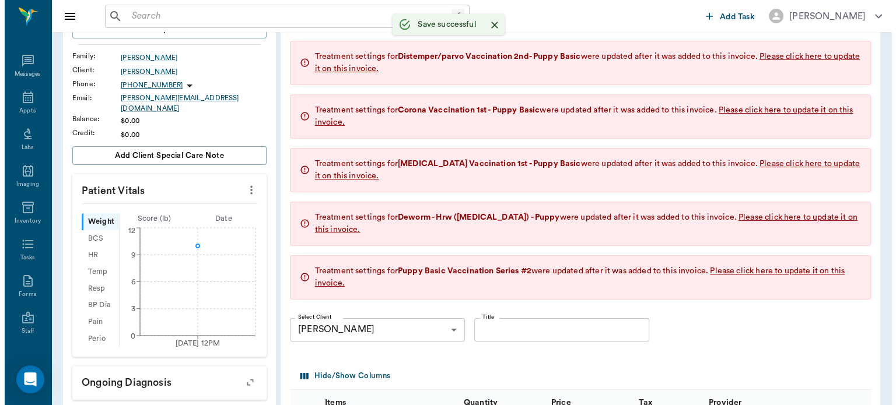
scroll to position [0, 0]
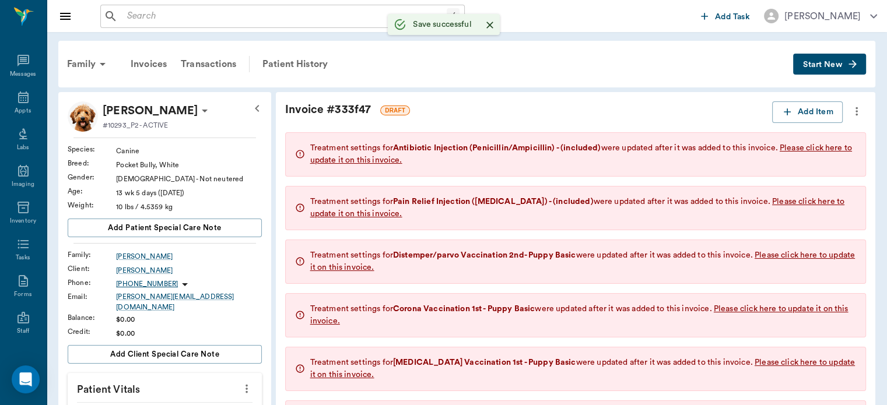
click at [287, 73] on div "Patient History" at bounding box center [294, 64] width 79 height 28
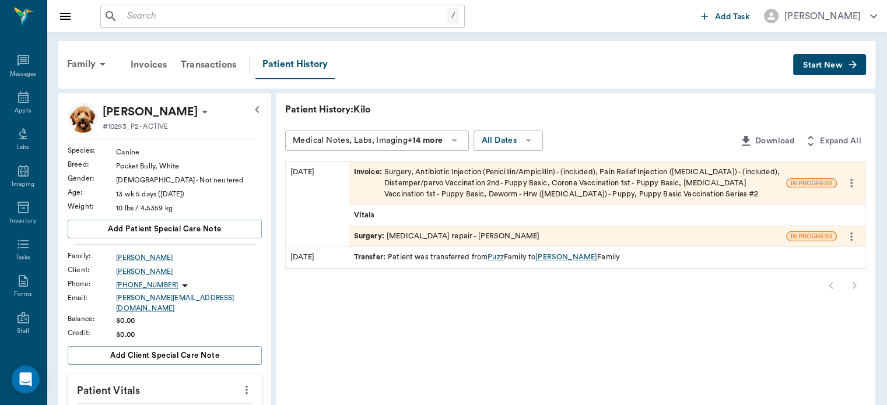
click at [416, 239] on div "Surgery : [MEDICAL_DATA] repair - [PERSON_NAME]" at bounding box center [447, 236] width 186 height 11
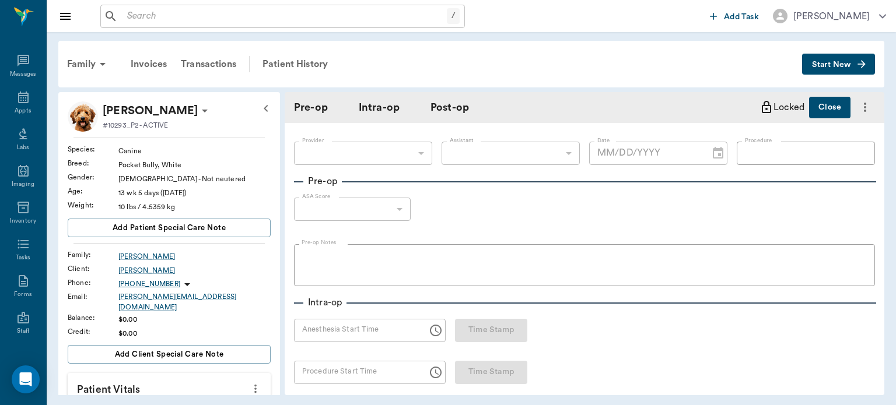
type input "63ec2f075fda476ae8351a4d"
type input "682b670d8bdc6f7f8feef3db"
type input "[MEDICAL_DATA] repair"
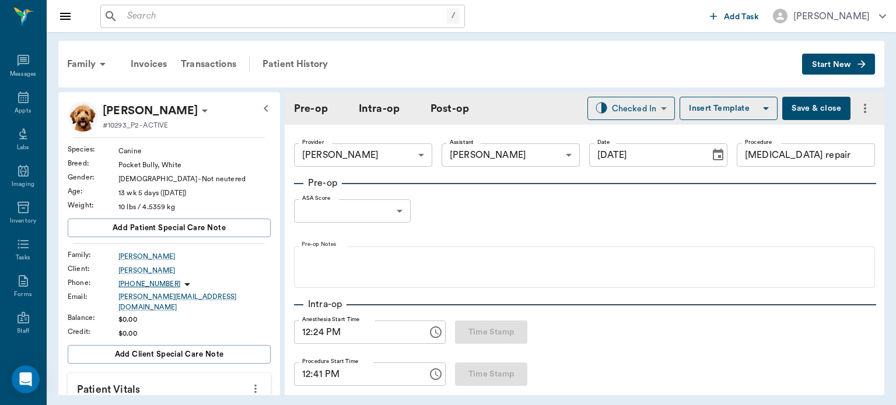
type input "[DATE]"
type input "12:24 PM"
type input "12:41 PM"
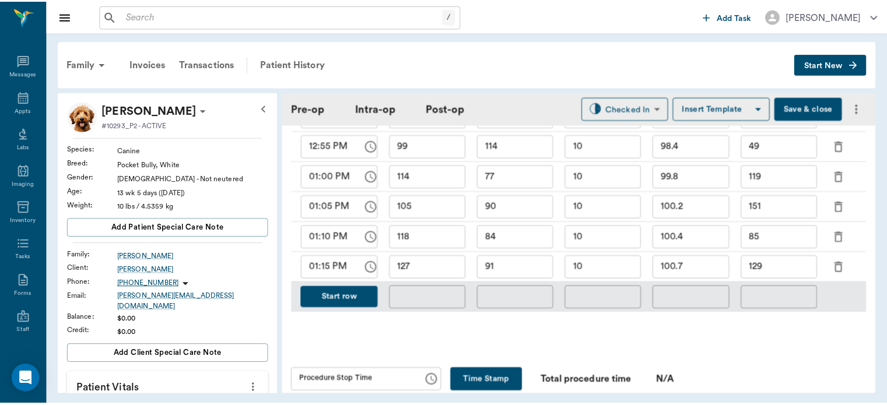
scroll to position [676, 0]
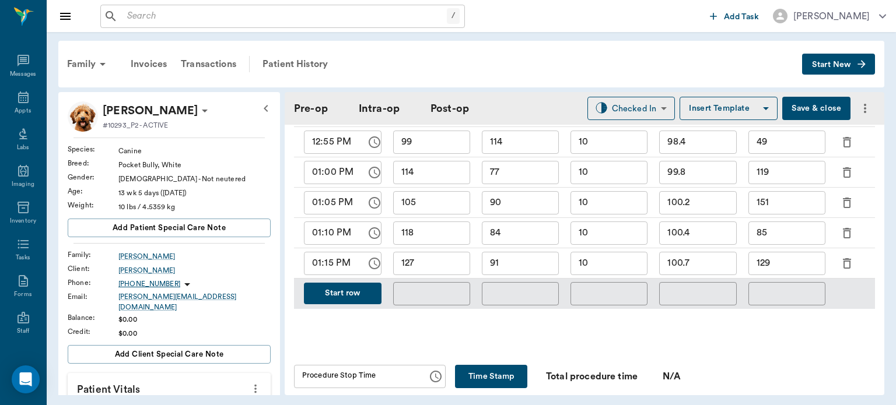
click at [353, 301] on button "Start row" at bounding box center [343, 294] width 78 height 22
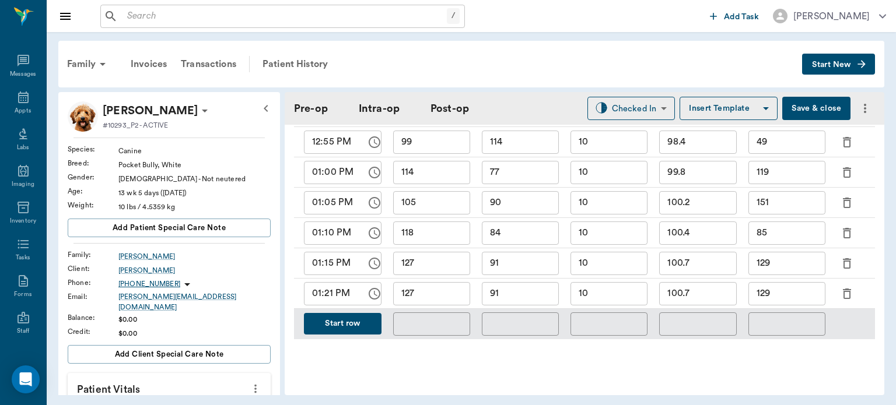
click at [327, 299] on input "01:21 PM" at bounding box center [331, 293] width 54 height 23
type input "01:20 PM"
click at [445, 293] on input "127" at bounding box center [431, 293] width 77 height 23
type input "121"
click at [545, 298] on input "91" at bounding box center [520, 293] width 77 height 23
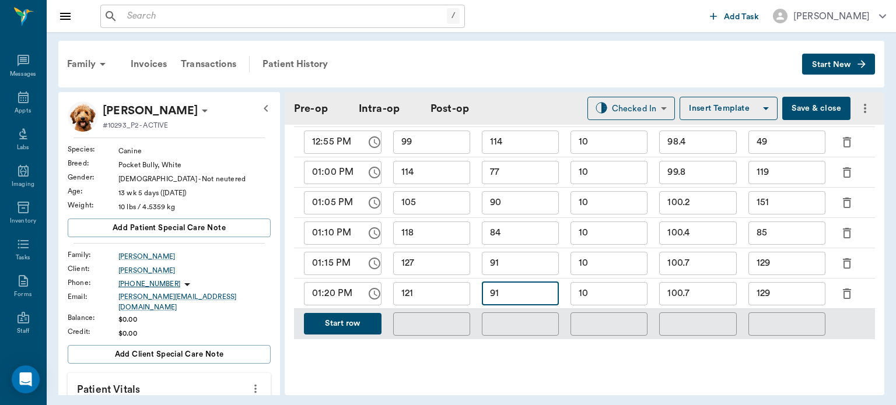
type input "9"
type input "87"
click at [637, 298] on input "10" at bounding box center [608, 293] width 77 height 23
click at [717, 296] on input "100.7" at bounding box center [697, 293] width 77 height 23
type input "100.9"
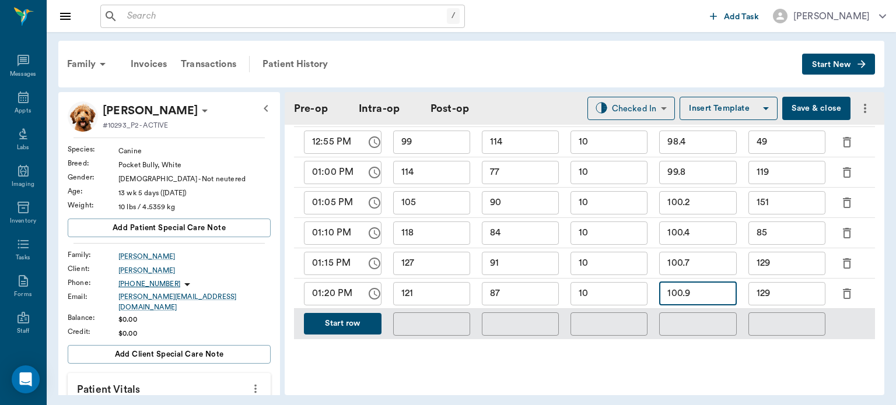
click at [802, 310] on div "​" at bounding box center [786, 324] width 89 height 30
click at [797, 294] on input "129" at bounding box center [786, 293] width 77 height 23
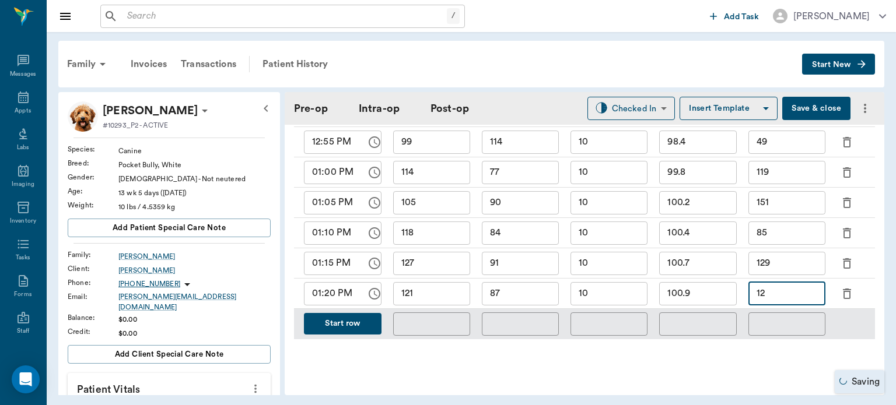
type input "1"
type input "57"
click at [350, 331] on button "Start row" at bounding box center [343, 324] width 78 height 22
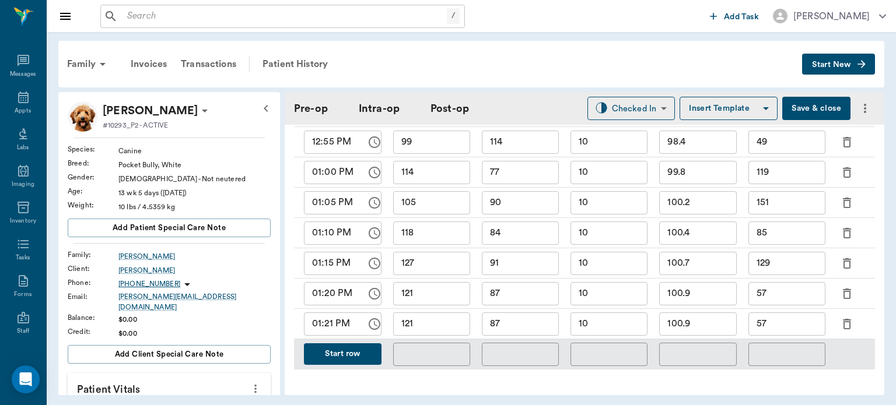
click at [336, 329] on input "01:21 PM" at bounding box center [331, 324] width 54 height 23
click at [326, 329] on input "01:21 PM" at bounding box center [331, 324] width 54 height 23
type input "01:25 PM"
click at [422, 327] on input "121" at bounding box center [431, 324] width 77 height 23
click at [298, 58] on div "Patient History" at bounding box center [294, 64] width 79 height 28
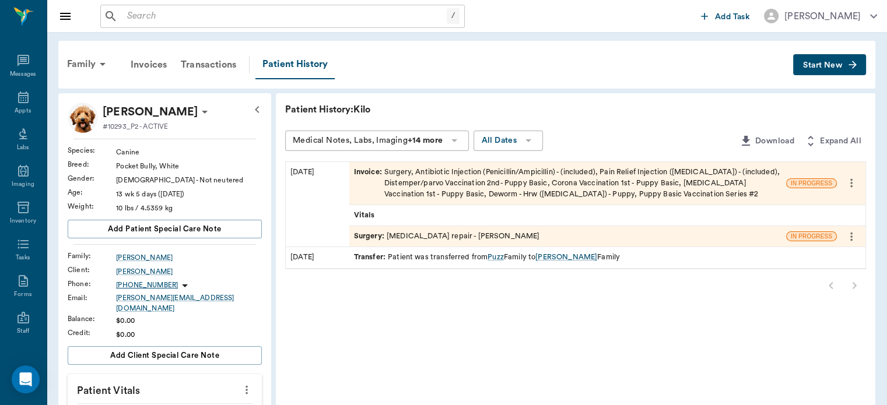
click at [483, 189] on div "Invoice : Surgery, Antibiotic Injection (Penicillin/Ampicillin) - (included), P…" at bounding box center [567, 184] width 427 height 34
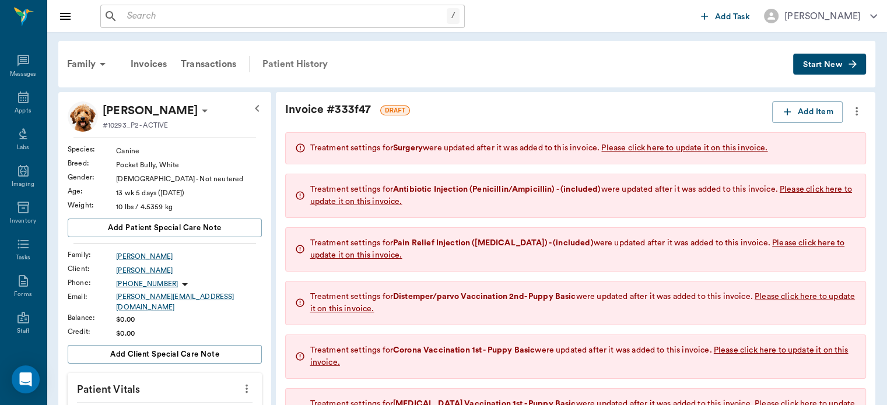
click at [307, 72] on div "Patient History" at bounding box center [294, 64] width 79 height 28
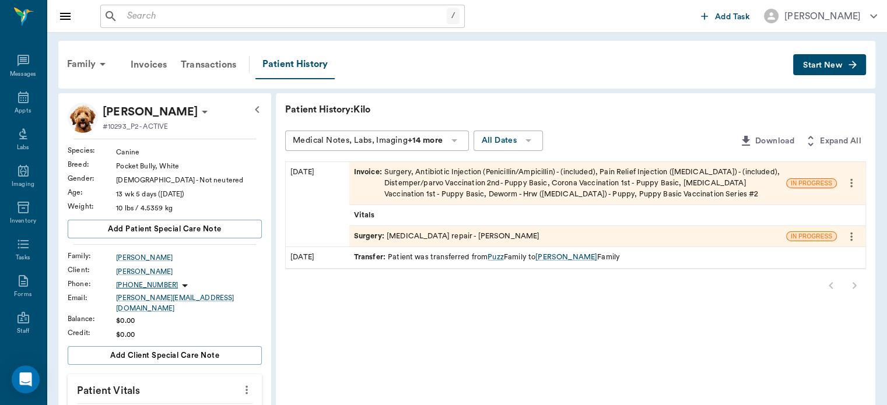
click at [427, 236] on div "Surgery : [MEDICAL_DATA] repair - [PERSON_NAME]" at bounding box center [447, 236] width 186 height 11
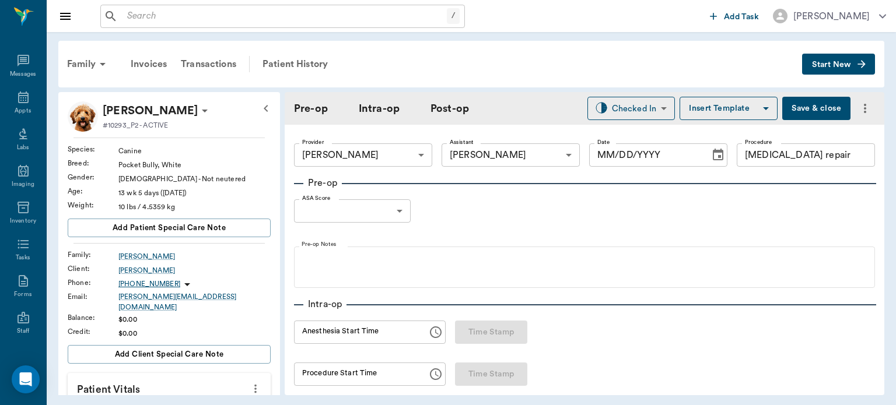
type input "63ec2f075fda476ae8351a4d"
type input "682b670d8bdc6f7f8feef3db"
type input "[MEDICAL_DATA] repair"
type input "[DATE]"
type input "12:24 PM"
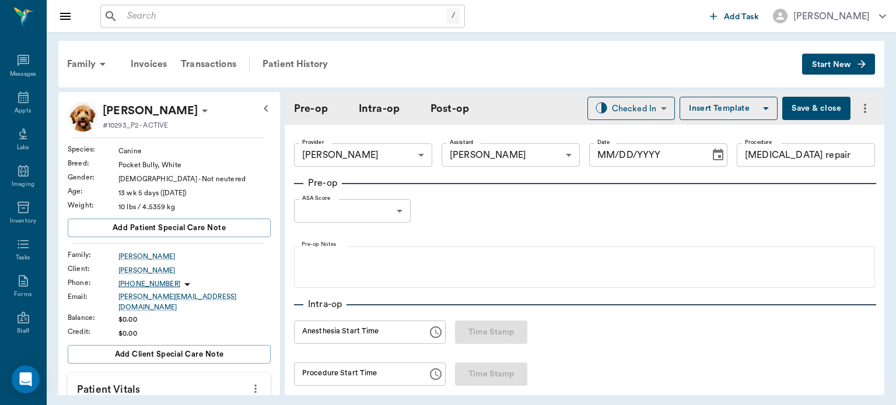
type input "12:41 PM"
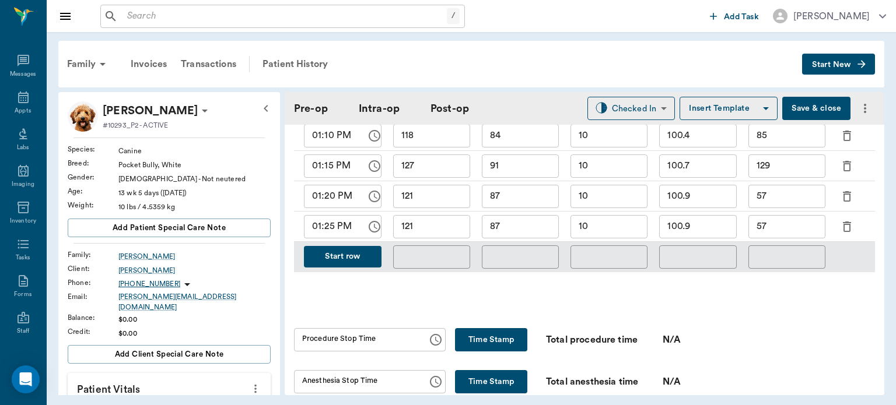
scroll to position [776, 0]
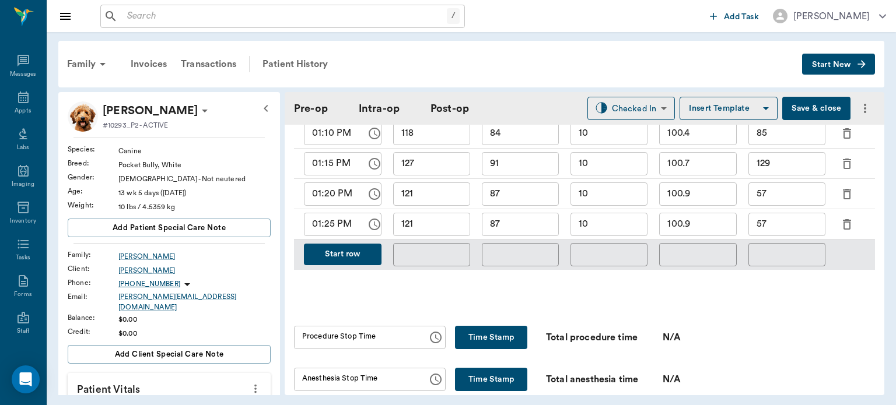
click at [350, 254] on button "Start row" at bounding box center [343, 255] width 78 height 22
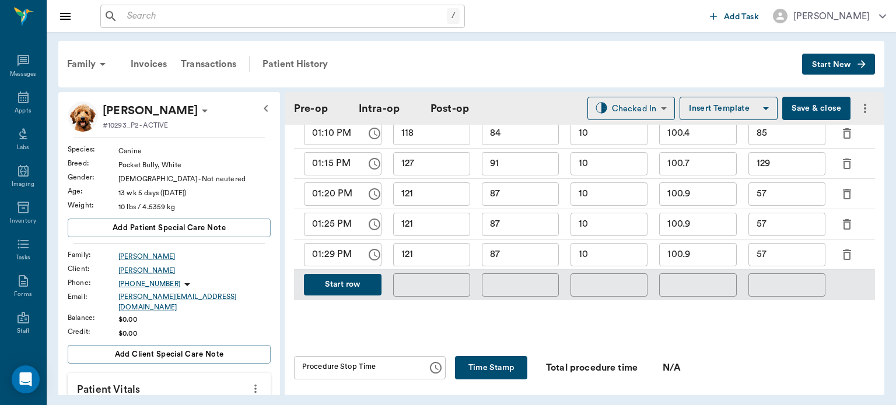
click at [338, 260] on input "01:29 PM" at bounding box center [331, 254] width 54 height 23
click at [326, 250] on input "01:29 PM" at bounding box center [331, 254] width 54 height 23
type input "01:30 PM"
click at [439, 264] on input "121" at bounding box center [431, 254] width 77 height 23
type input "129"
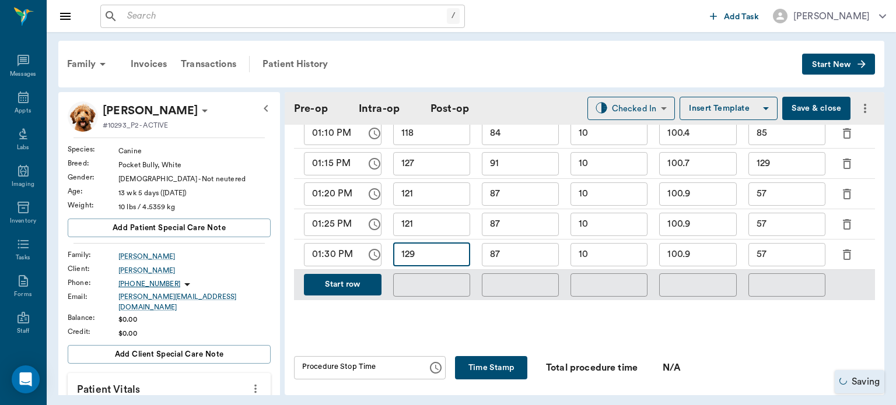
click at [540, 271] on div "​" at bounding box center [520, 285] width 89 height 30
click at [519, 251] on input "87" at bounding box center [520, 254] width 77 height 23
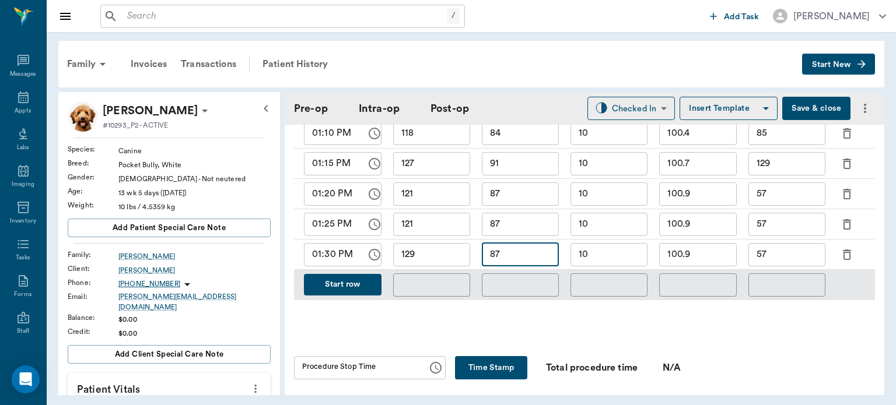
type input "8"
type input "90"
click at [797, 254] on input "57" at bounding box center [786, 254] width 77 height 23
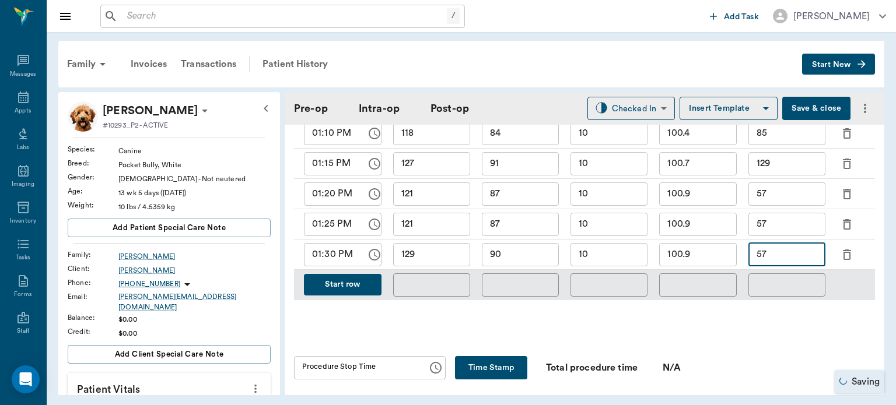
type input "5"
type input "75"
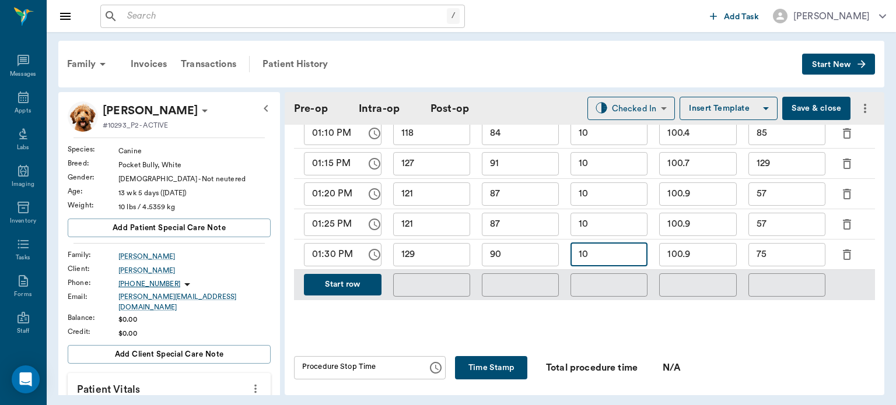
click at [601, 249] on input "10" at bounding box center [608, 254] width 77 height 23
type input "12"
click at [373, 287] on button "Start row" at bounding box center [343, 285] width 78 height 22
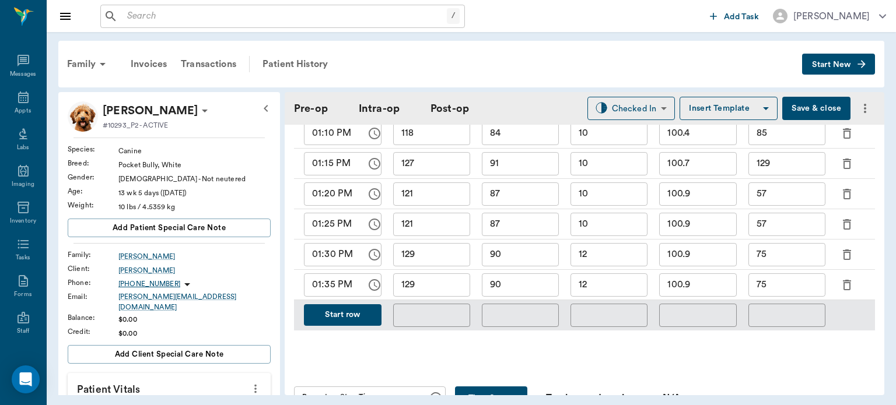
click at [440, 289] on input "129" at bounding box center [431, 285] width 77 height 23
type input "134"
click at [537, 289] on input "90" at bounding box center [520, 285] width 77 height 23
type input "92"
click at [641, 300] on div "​" at bounding box center [609, 315] width 89 height 30
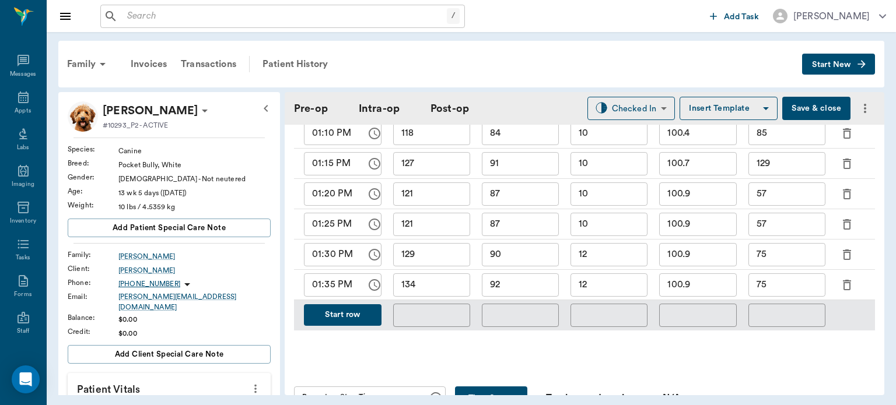
click at [618, 286] on input "12" at bounding box center [608, 285] width 77 height 23
type input "10"
click at [800, 287] on input "75" at bounding box center [786, 285] width 77 height 23
type input "78"
click at [355, 320] on button "Start row" at bounding box center [343, 315] width 78 height 22
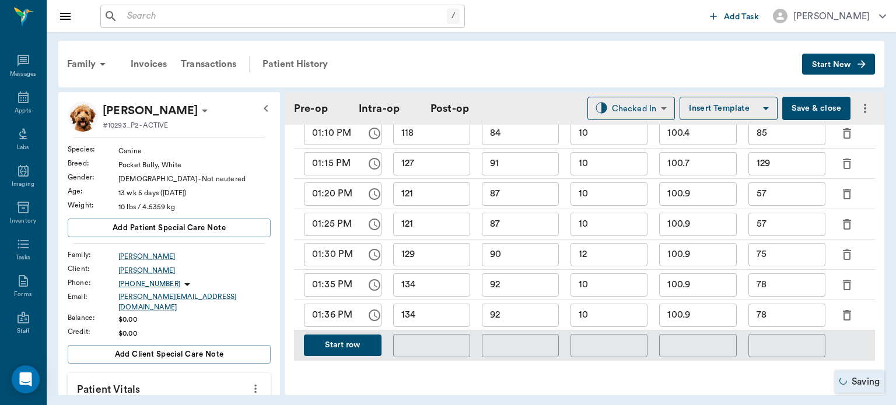
click at [336, 315] on input "01:36 PM" at bounding box center [331, 315] width 54 height 23
click at [331, 318] on input "01:36 PM" at bounding box center [331, 315] width 54 height 23
type input "01:40 PM"
click at [443, 318] on input "134" at bounding box center [431, 315] width 77 height 23
type input "133"
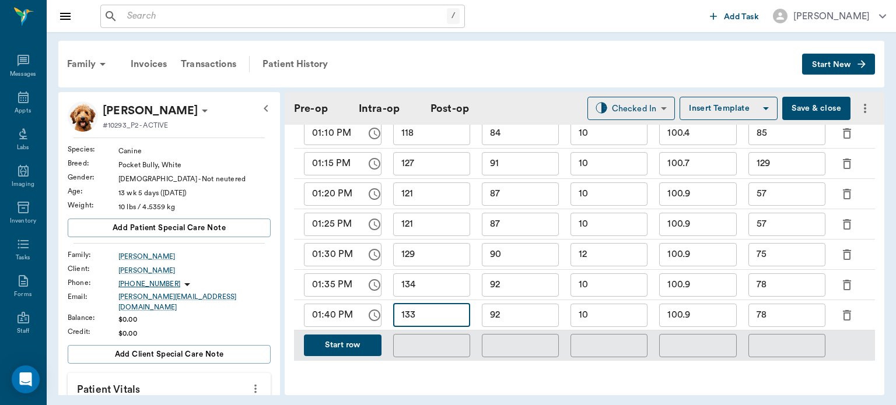
click at [539, 317] on input "92" at bounding box center [520, 315] width 77 height 23
type input "93"
click at [716, 320] on input "100.9" at bounding box center [697, 315] width 77 height 23
type input "101.3"
click at [794, 317] on input "78" at bounding box center [786, 315] width 77 height 23
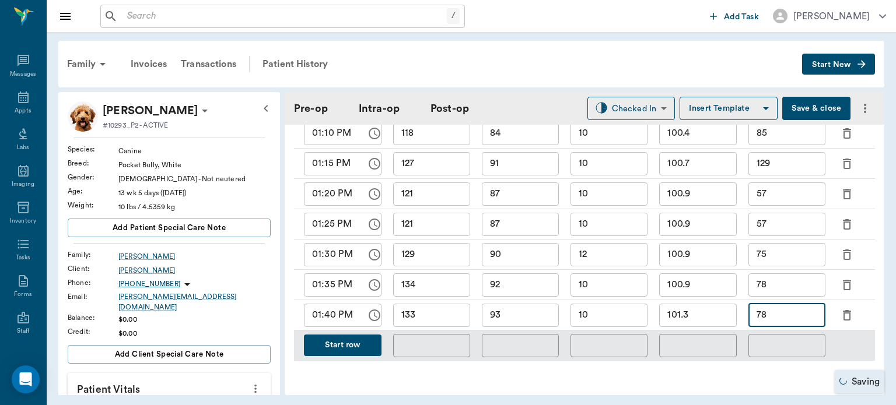
type input "7"
type input "48"
click at [353, 349] on button "Start row" at bounding box center [343, 346] width 78 height 22
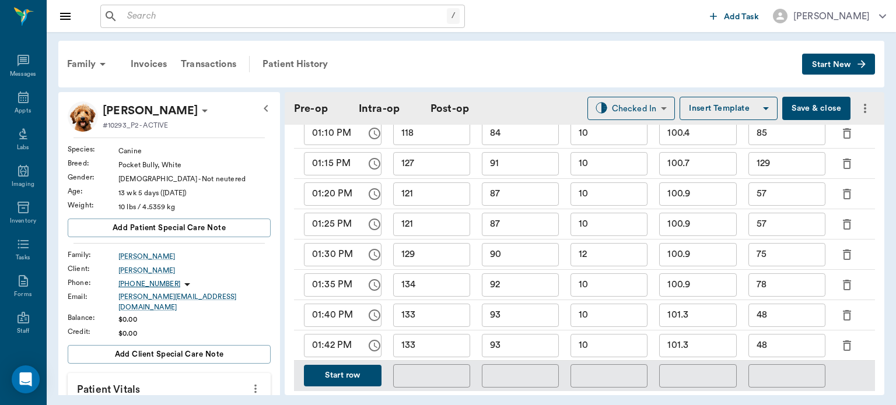
click at [338, 349] on input "01:42 PM" at bounding box center [331, 345] width 54 height 23
click at [330, 346] on input "01:42 PM" at bounding box center [331, 345] width 54 height 23
type input "01:45 PM"
click at [450, 355] on input "133" at bounding box center [431, 345] width 77 height 23
type input "134"
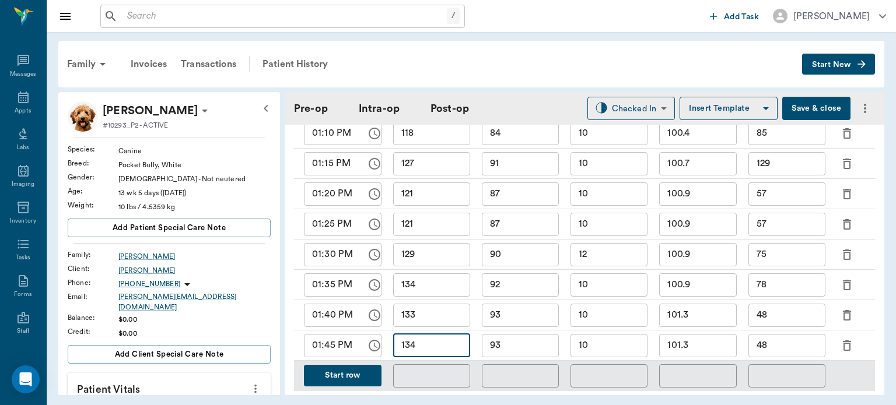
click at [534, 350] on input "93" at bounding box center [520, 345] width 77 height 23
type input "92"
click at [630, 349] on input "10" at bounding box center [608, 345] width 77 height 23
click at [781, 348] on input "48" at bounding box center [786, 345] width 77 height 23
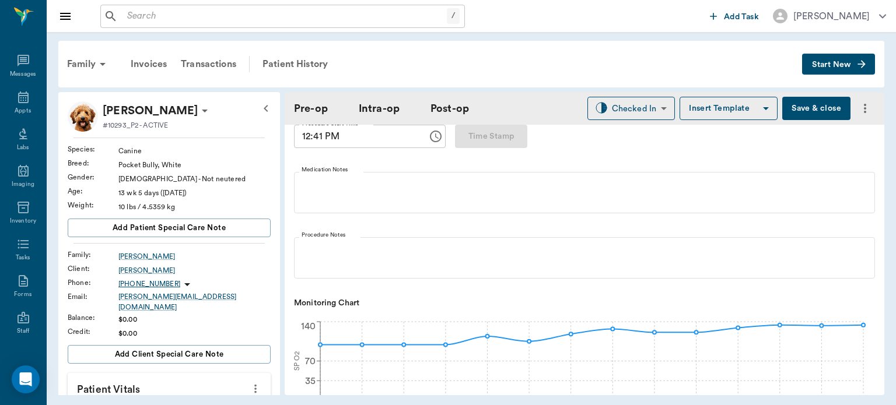
scroll to position [0, 0]
